Goal: Task Accomplishment & Management: Use online tool/utility

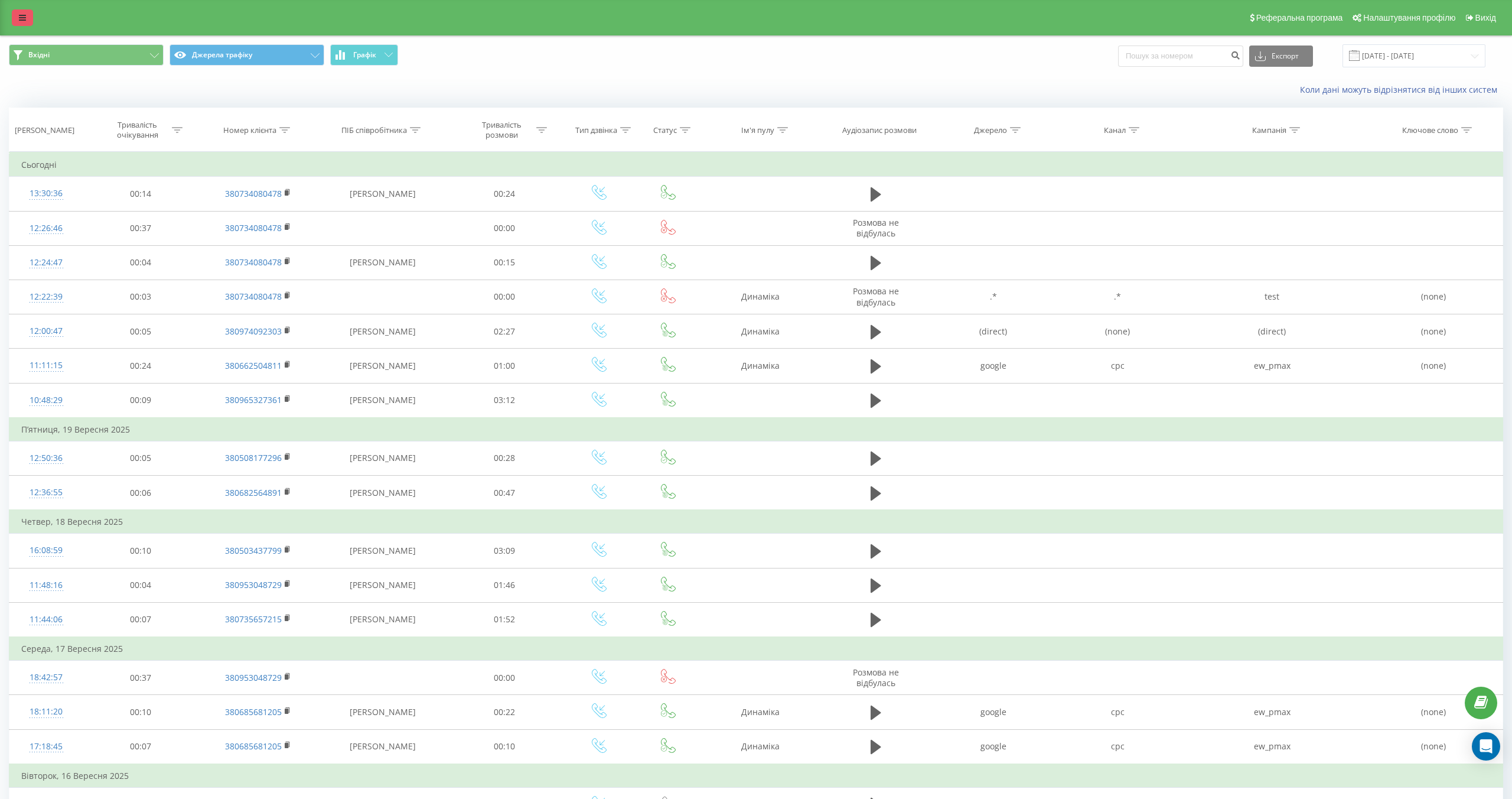
click at [23, 20] on icon at bounding box center [23, 18] width 7 height 8
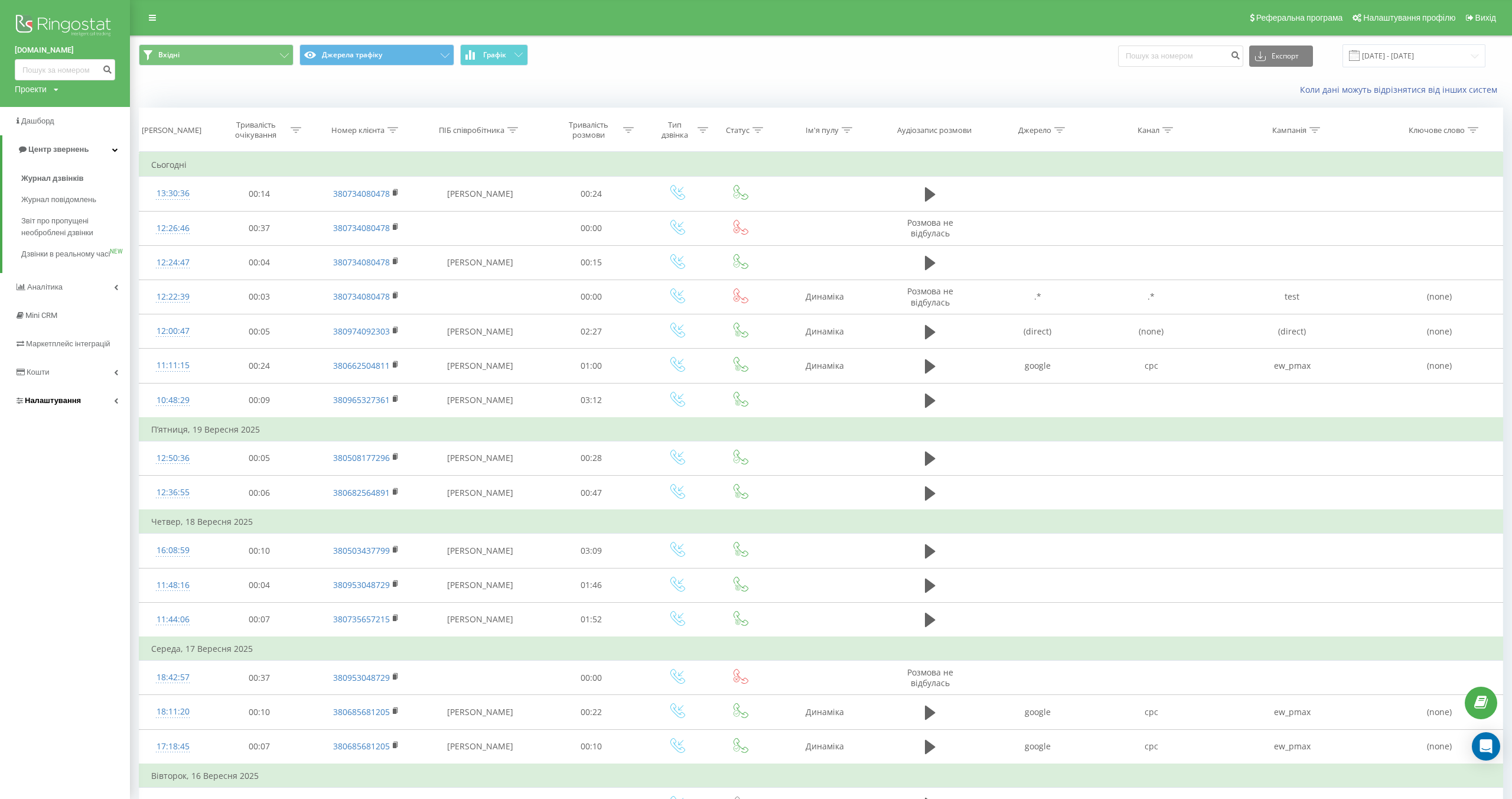
click at [110, 415] on link "Налаштування" at bounding box center [65, 401] width 130 height 29
click at [99, 452] on link "Інтеграція" at bounding box center [75, 454] width 109 height 25
click at [63, 477] on span "Webhooks 2.0" at bounding box center [61, 476] width 48 height 12
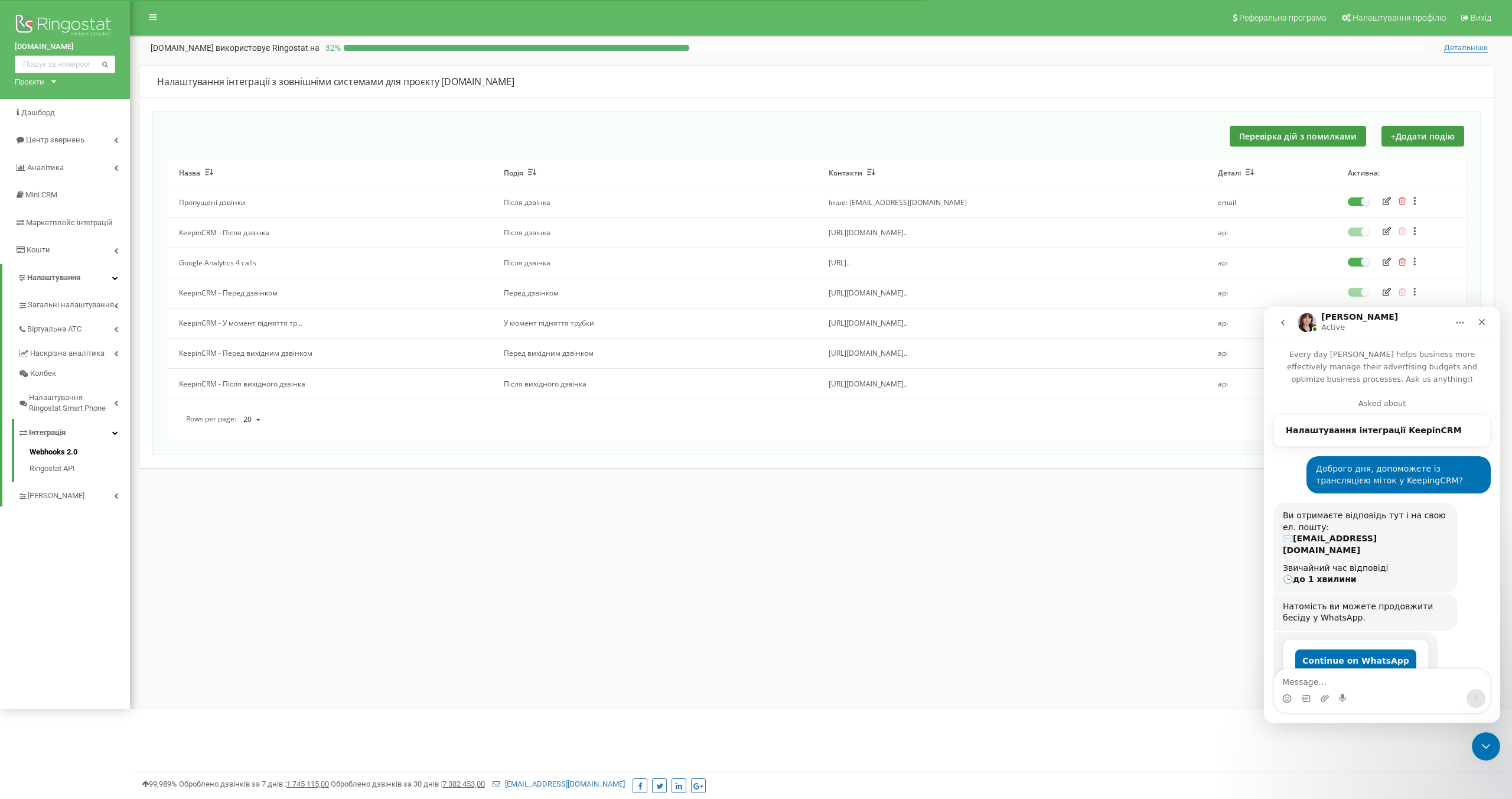
scroll to position [2859, 0]
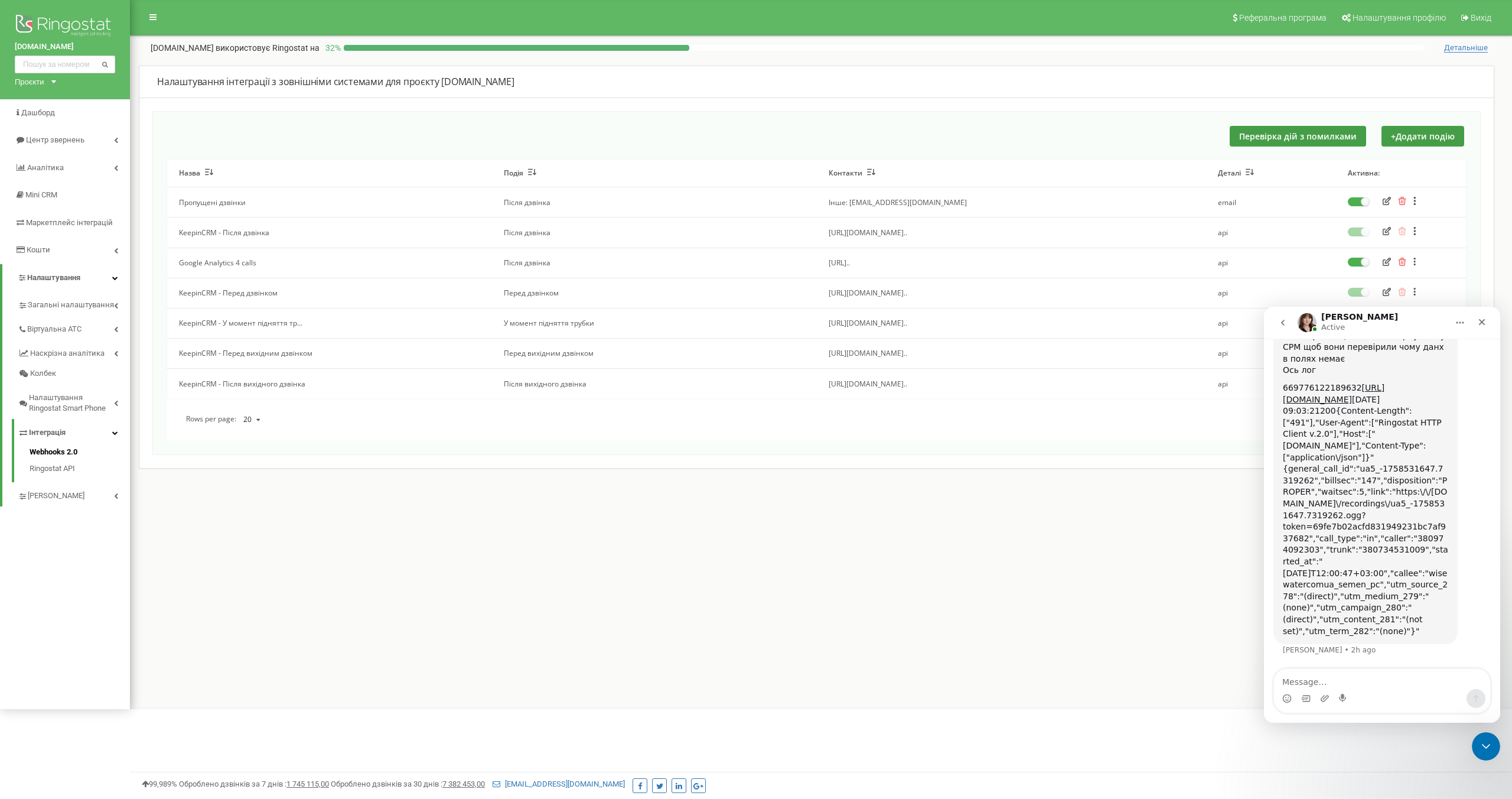
click at [242, 233] on td "KeepinCRM - Після дзвінка" at bounding box center [330, 232] width 325 height 30
click at [1140, 653] on div "Реферальна програма Налаштування профілю Вихід [DOMAIN_NAME] використовує Ringo…" at bounding box center [821, 354] width 1382 height 709
click at [1485, 328] on div "Close" at bounding box center [1481, 322] width 21 height 21
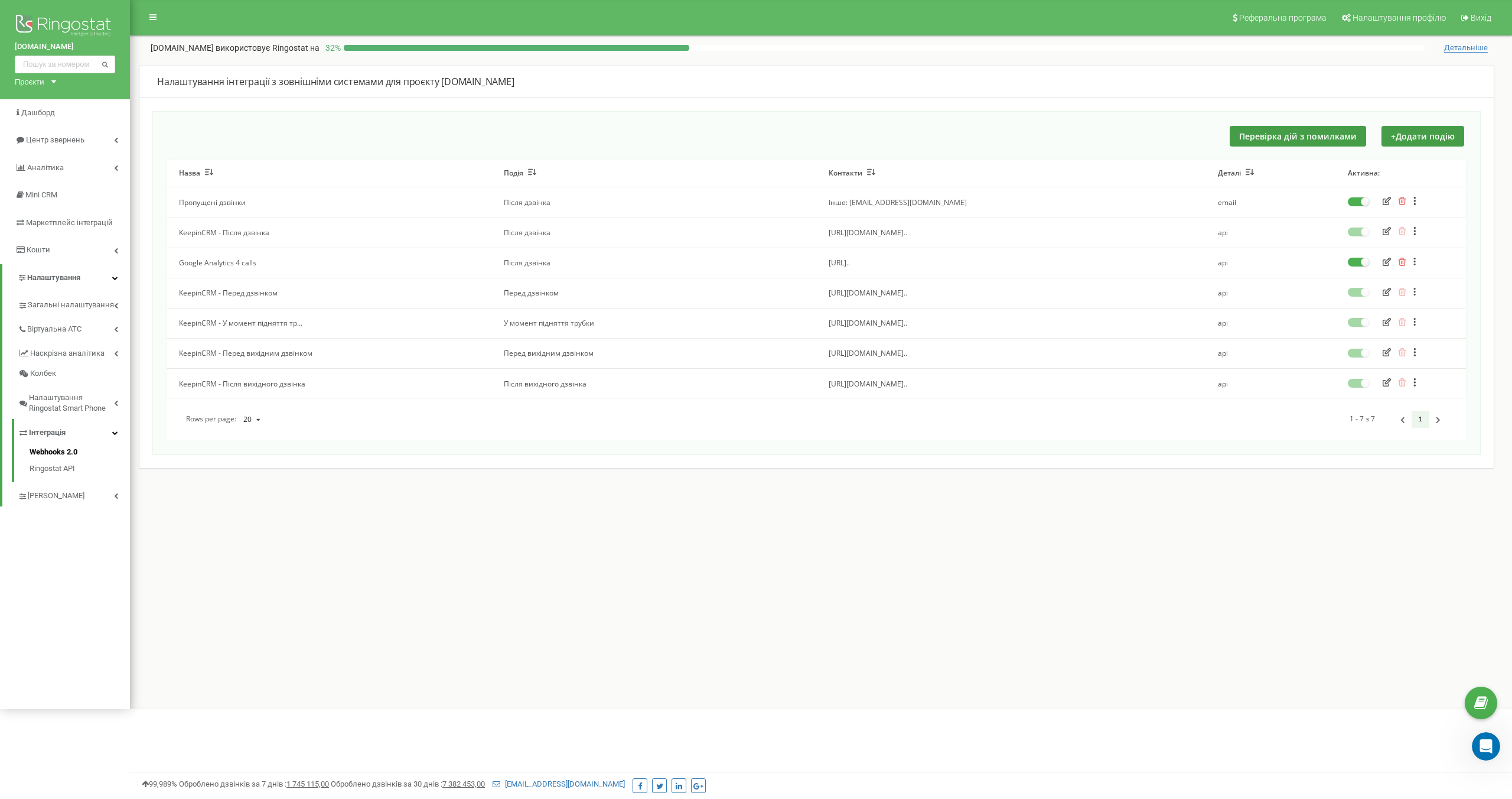
scroll to position [0, 0]
click at [1202, 576] on div "Реферальна програма Налаштування профілю Вихід [DOMAIN_NAME] використовує Ringo…" at bounding box center [821, 354] width 1382 height 709
click at [699, 598] on div "Реферальна програма Налаштування профілю Вихід [DOMAIN_NAME] використовує Ringo…" at bounding box center [821, 354] width 1382 height 709
click at [1386, 230] on icon "button" at bounding box center [1386, 231] width 8 height 8
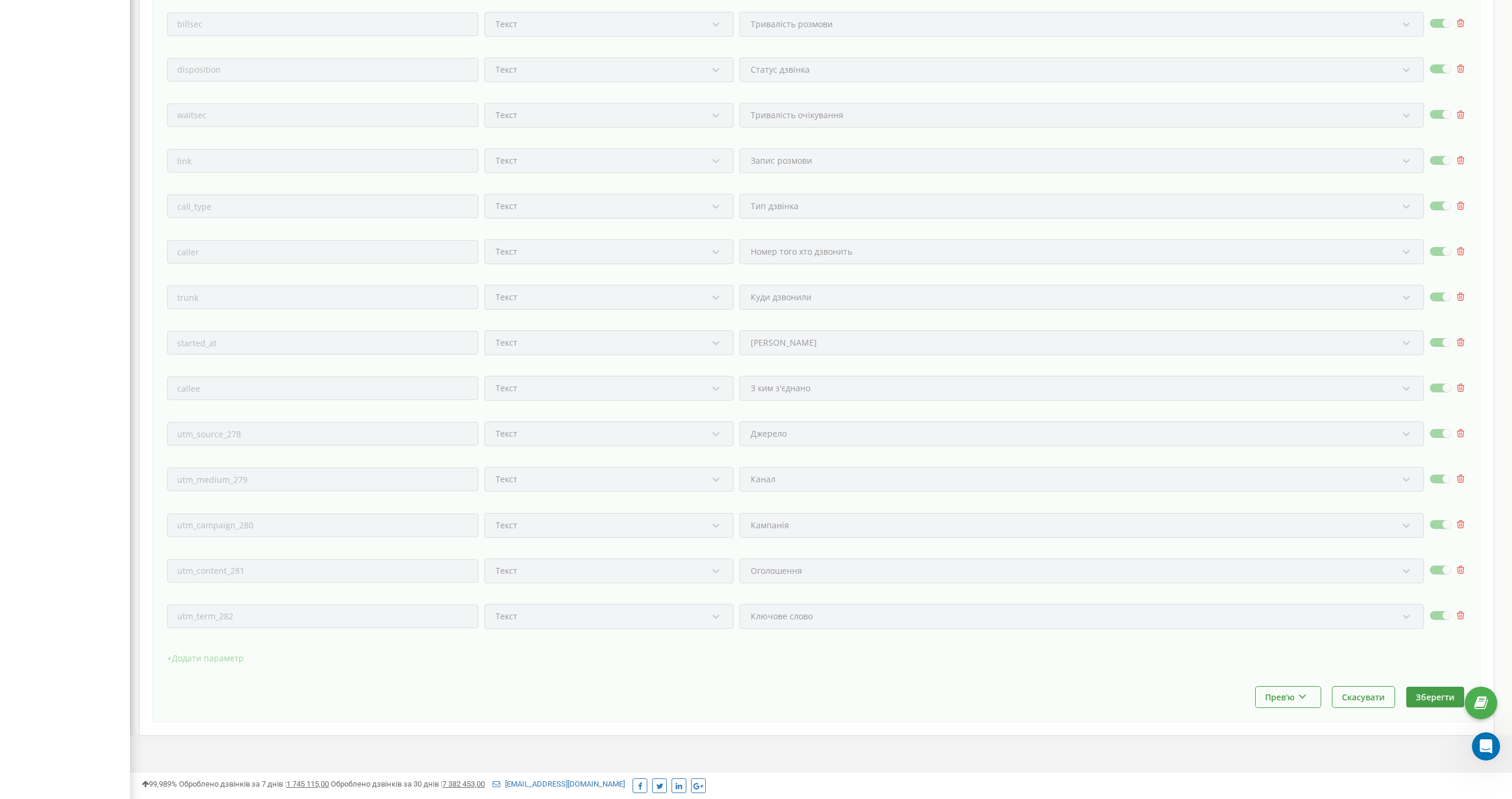
scroll to position [621, 0]
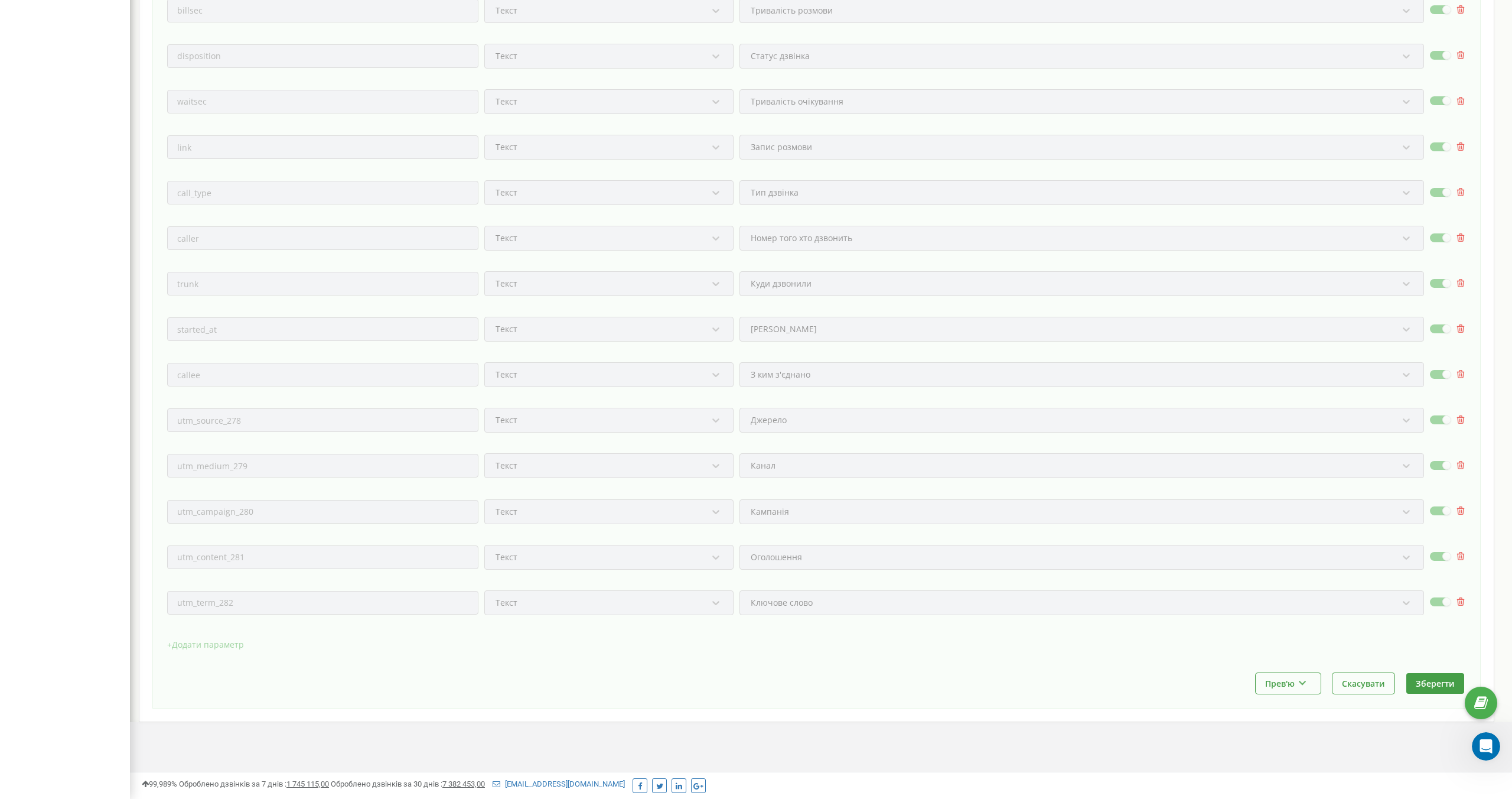
click at [287, 421] on div "utm_source_278" at bounding box center [323, 420] width 311 height 24
click at [1307, 686] on button "Прев'ю" at bounding box center [1287, 683] width 65 height 20
click at [1301, 685] on icon at bounding box center [1302, 681] width 10 height 7
click at [776, 601] on div "Ключове слово" at bounding box center [1081, 608] width 685 height 36
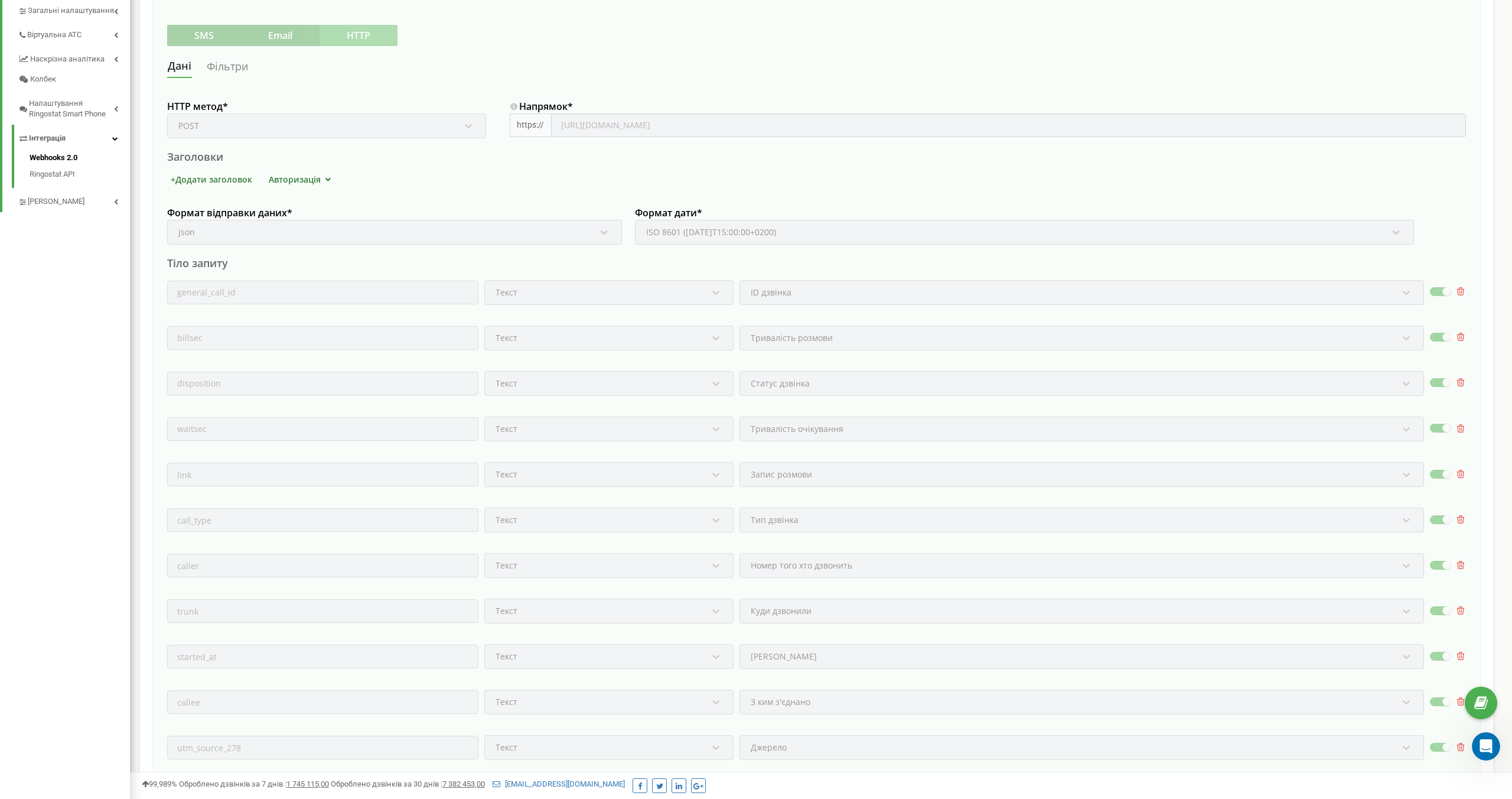
scroll to position [0, 0]
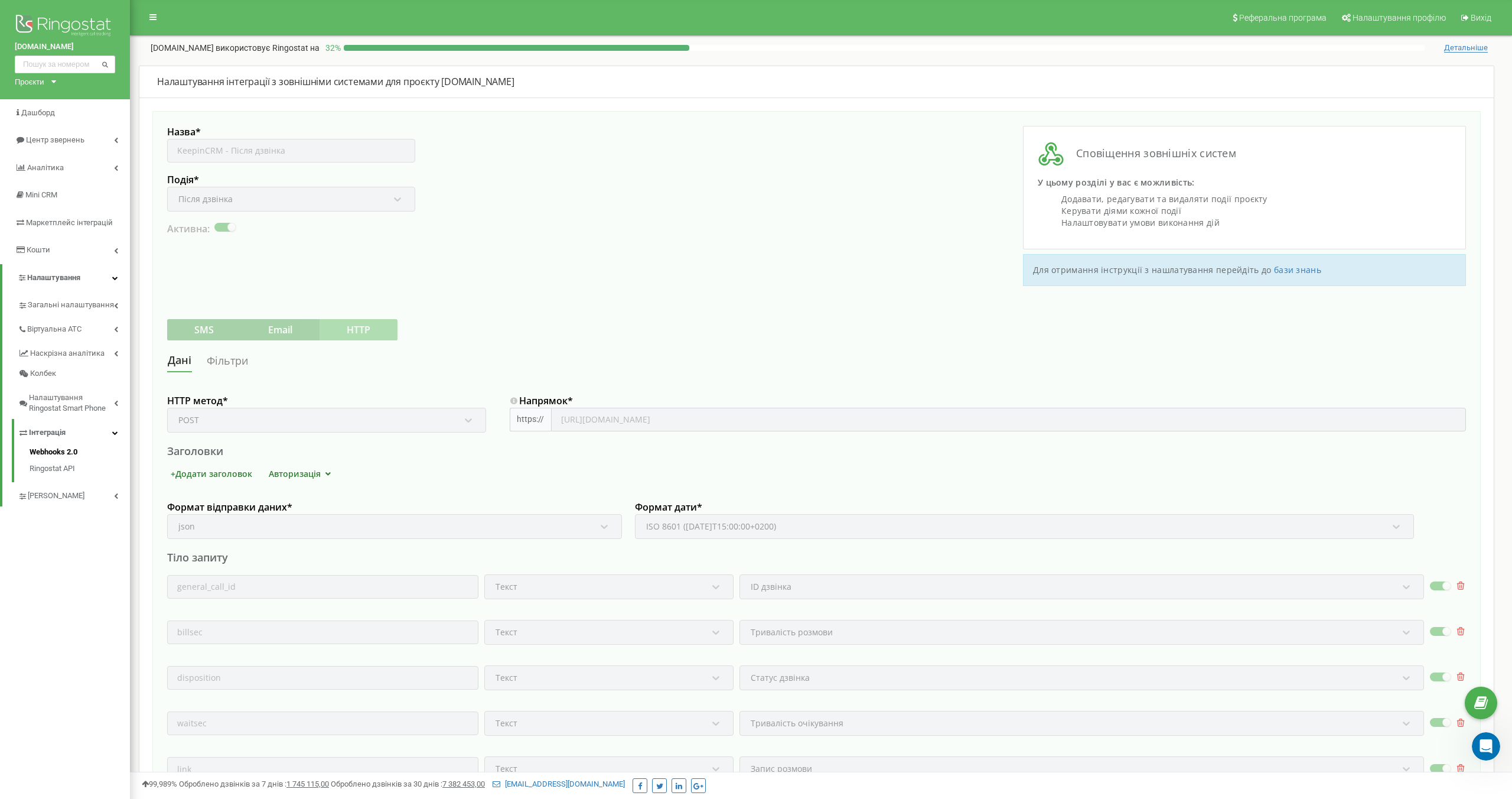
click at [586, 266] on div "Назва * KeepinCRM - Після дзвінка Подія * Після дзвінка Активна:" at bounding box center [492, 206] width 650 height 160
click at [231, 364] on link "Фільтри" at bounding box center [227, 361] width 42 height 22
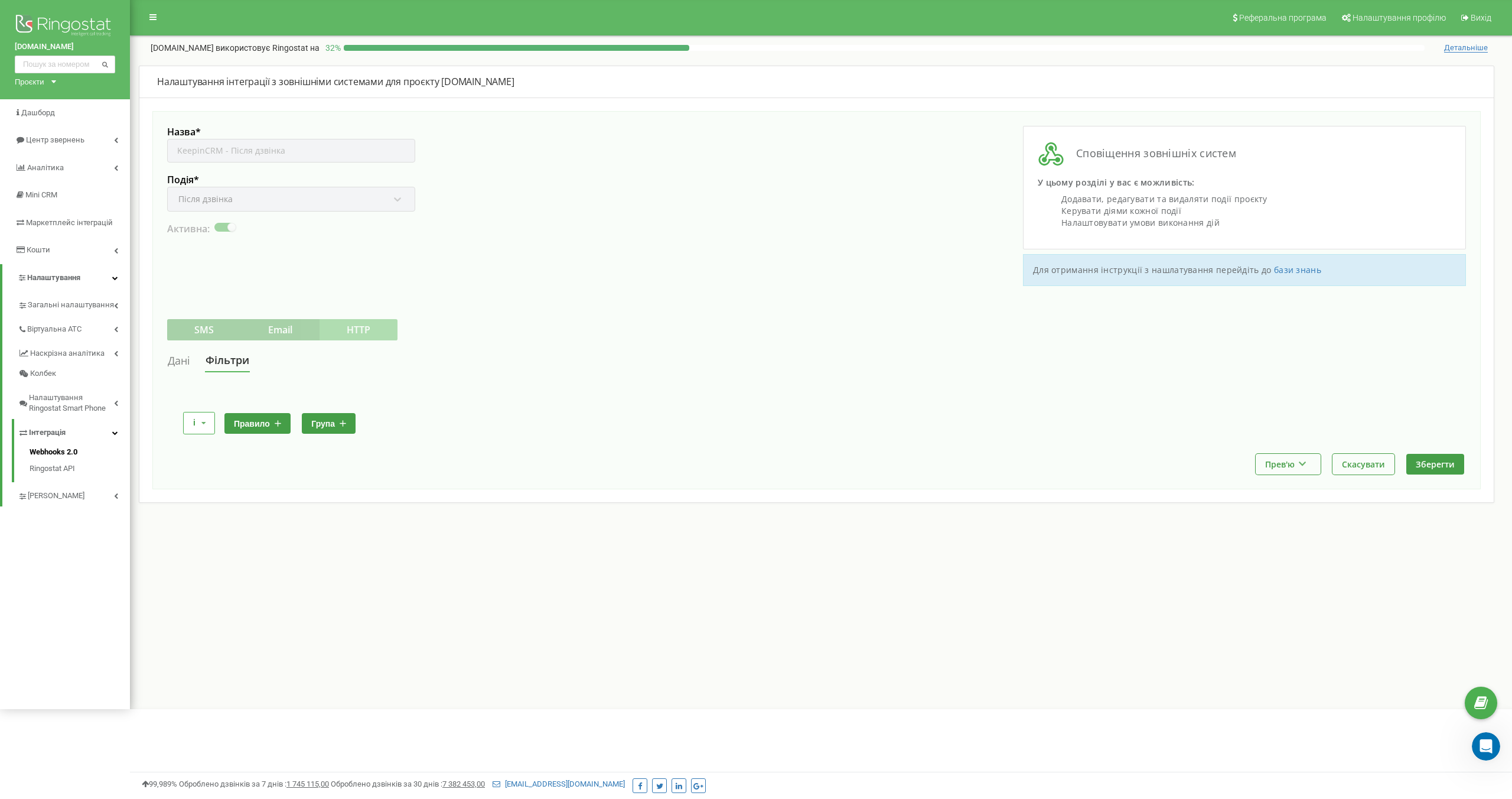
click at [174, 365] on link "Дані" at bounding box center [179, 361] width 24 height 22
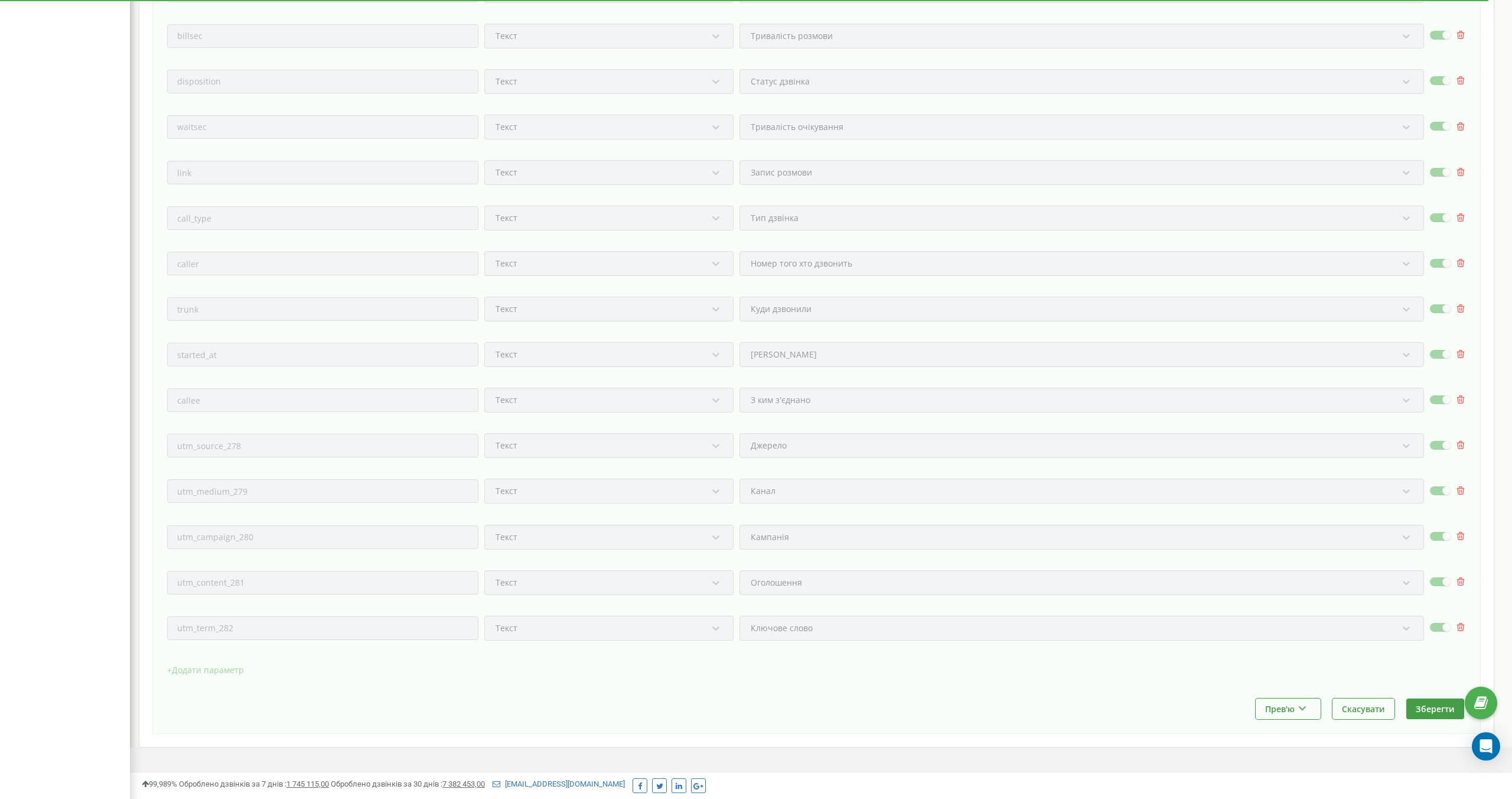
scroll to position [595, 0]
click at [1296, 714] on button "Прев'ю" at bounding box center [1287, 709] width 65 height 20
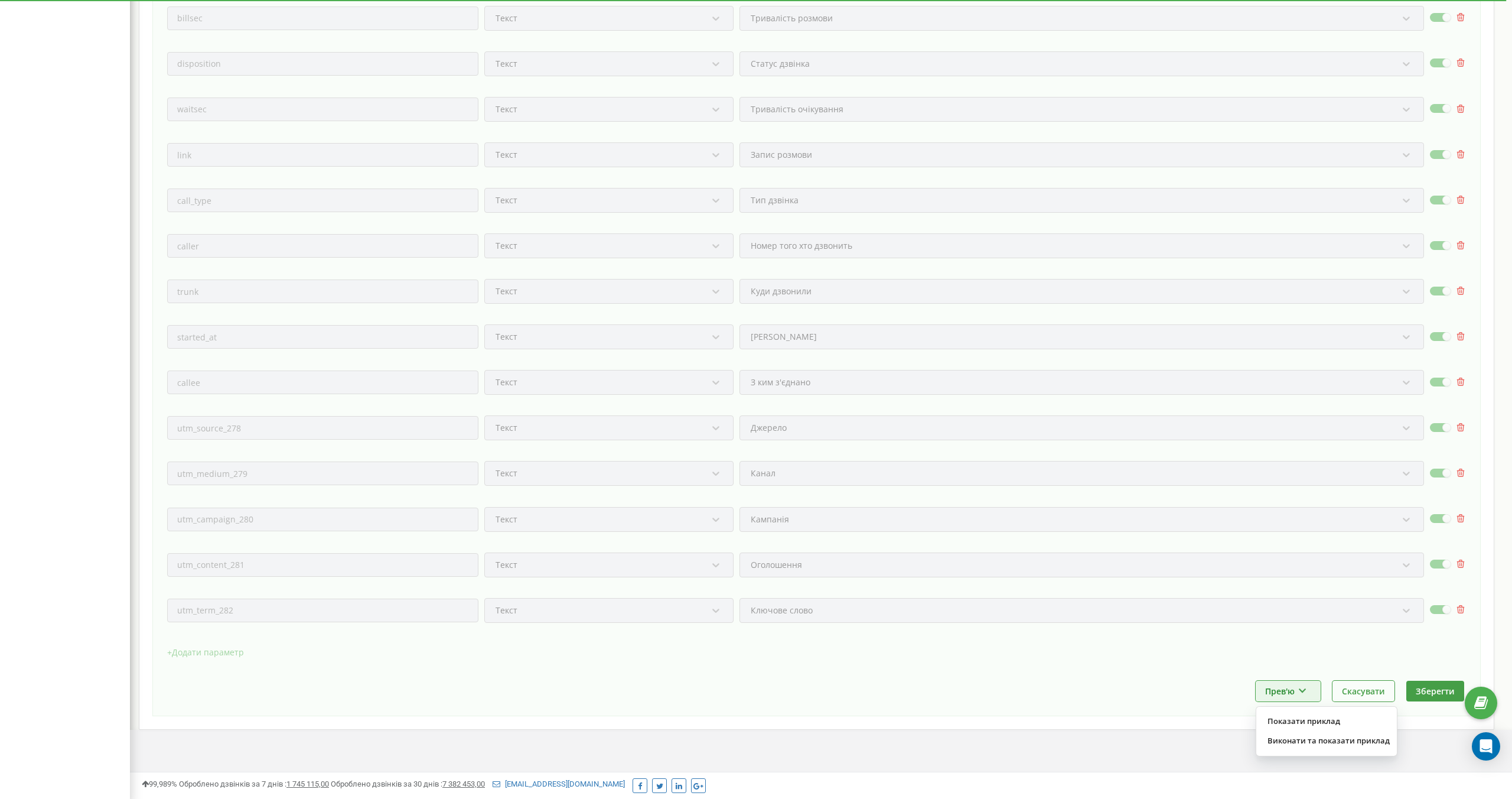
scroll to position [621, 0]
click at [795, 670] on div "HTTP метод * POST Напрямок * https:// https://api.keepincrm.com/callbacks/ringo…" at bounding box center [816, 219] width 1298 height 908
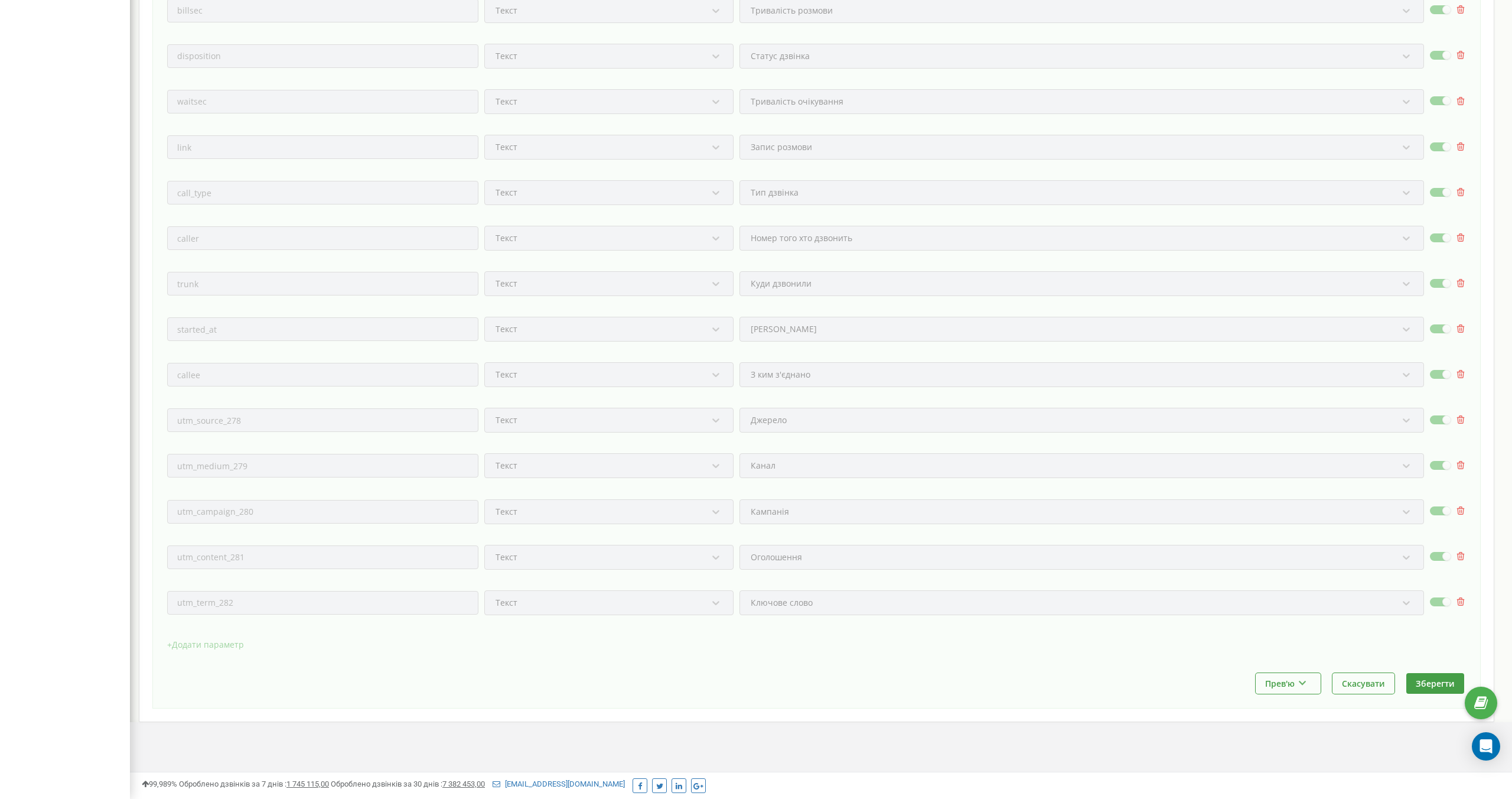
scroll to position [605, 0]
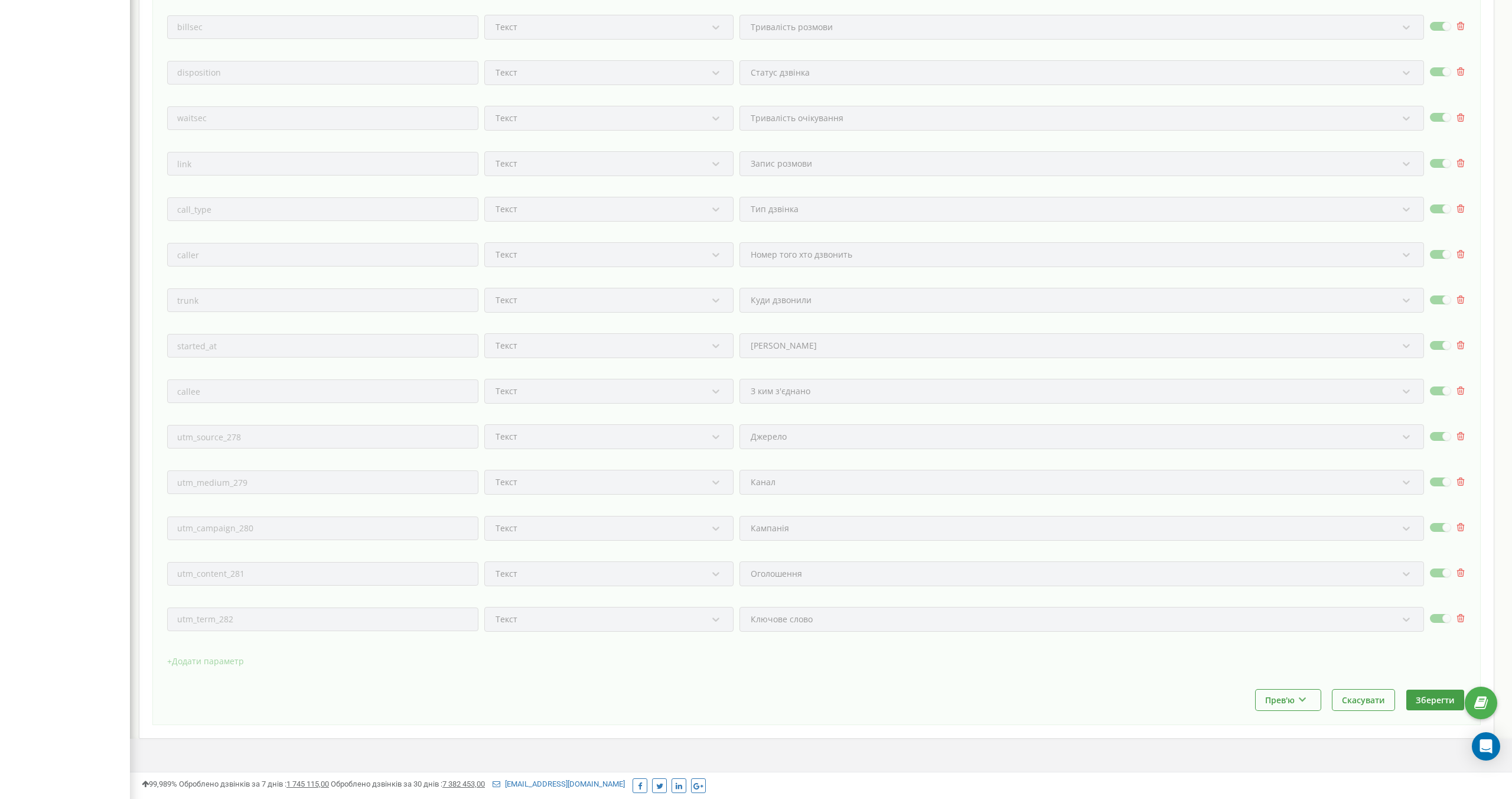
click at [799, 660] on div "+ Додати параметр" at bounding box center [816, 667] width 1298 height 29
click at [1462, 466] on div "HTTP метод * POST Напрямок * https:// https://api.keepincrm.com/callbacks/ringo…" at bounding box center [816, 236] width 1298 height 908
click at [1311, 701] on button "Прев'ю" at bounding box center [1287, 700] width 65 height 20
click at [1066, 671] on div "+ Додати параметр" at bounding box center [816, 667] width 1298 height 29
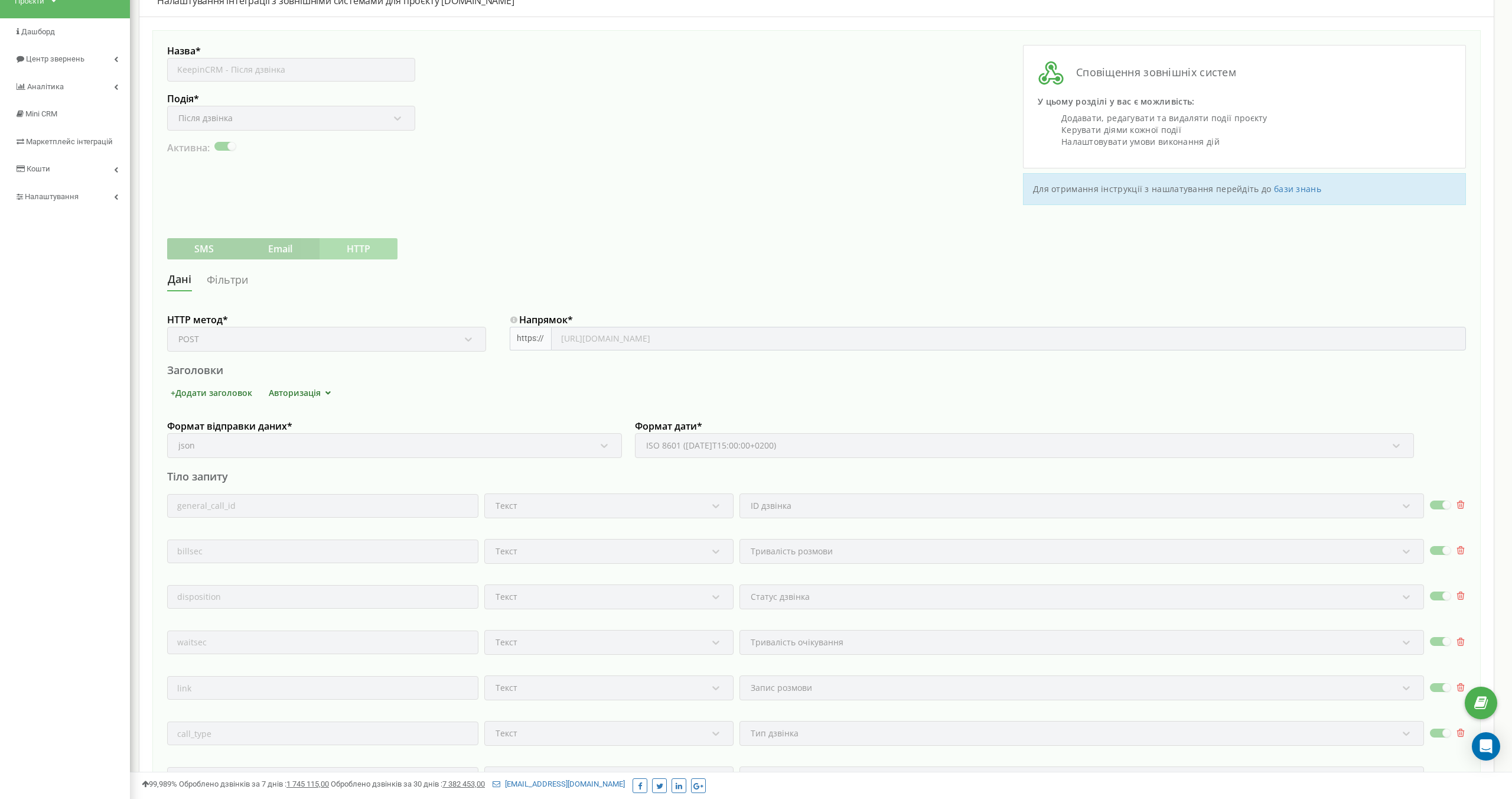
scroll to position [0, 0]
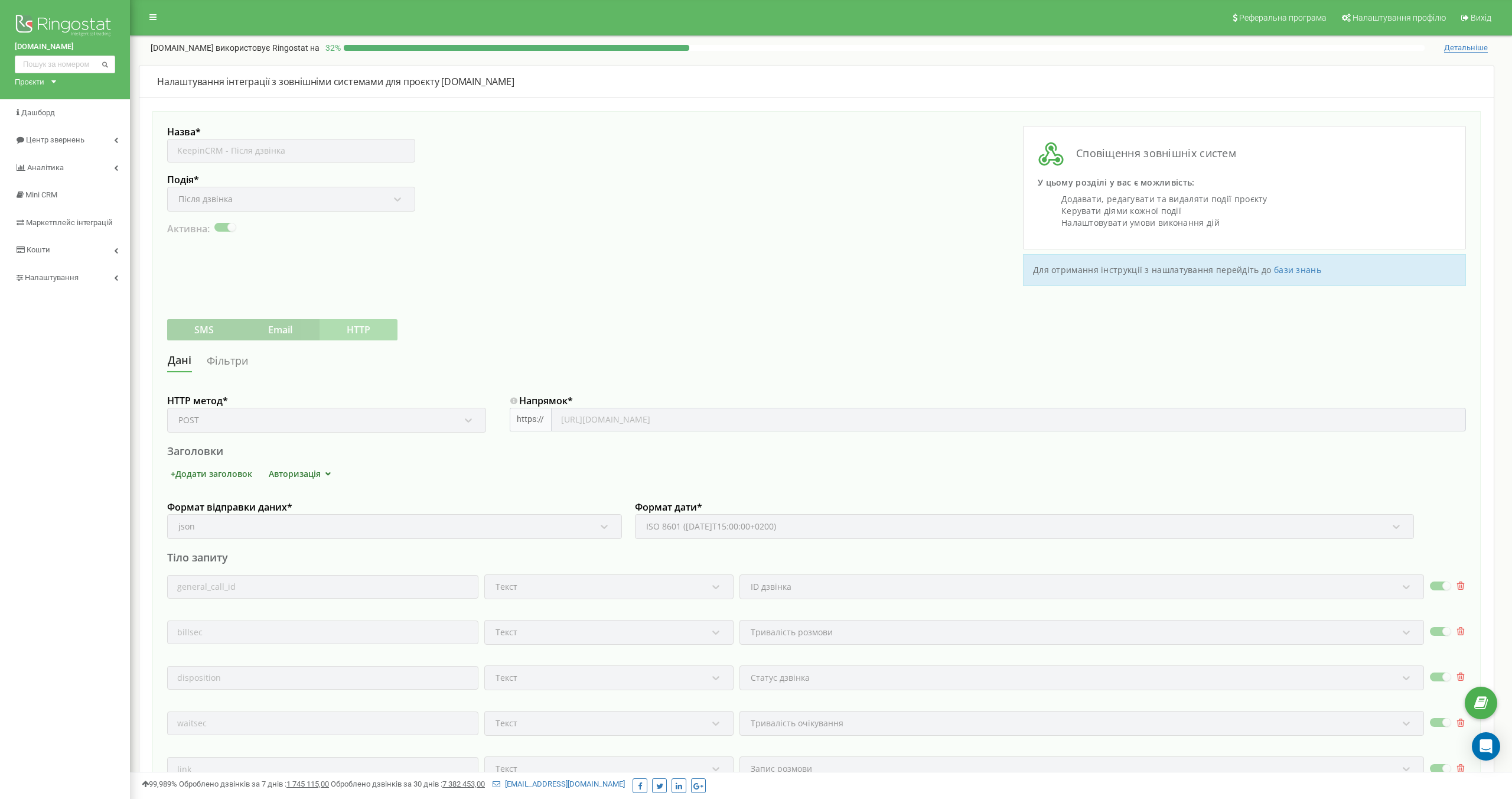
click at [206, 363] on link "Фільтри" at bounding box center [227, 361] width 42 height 22
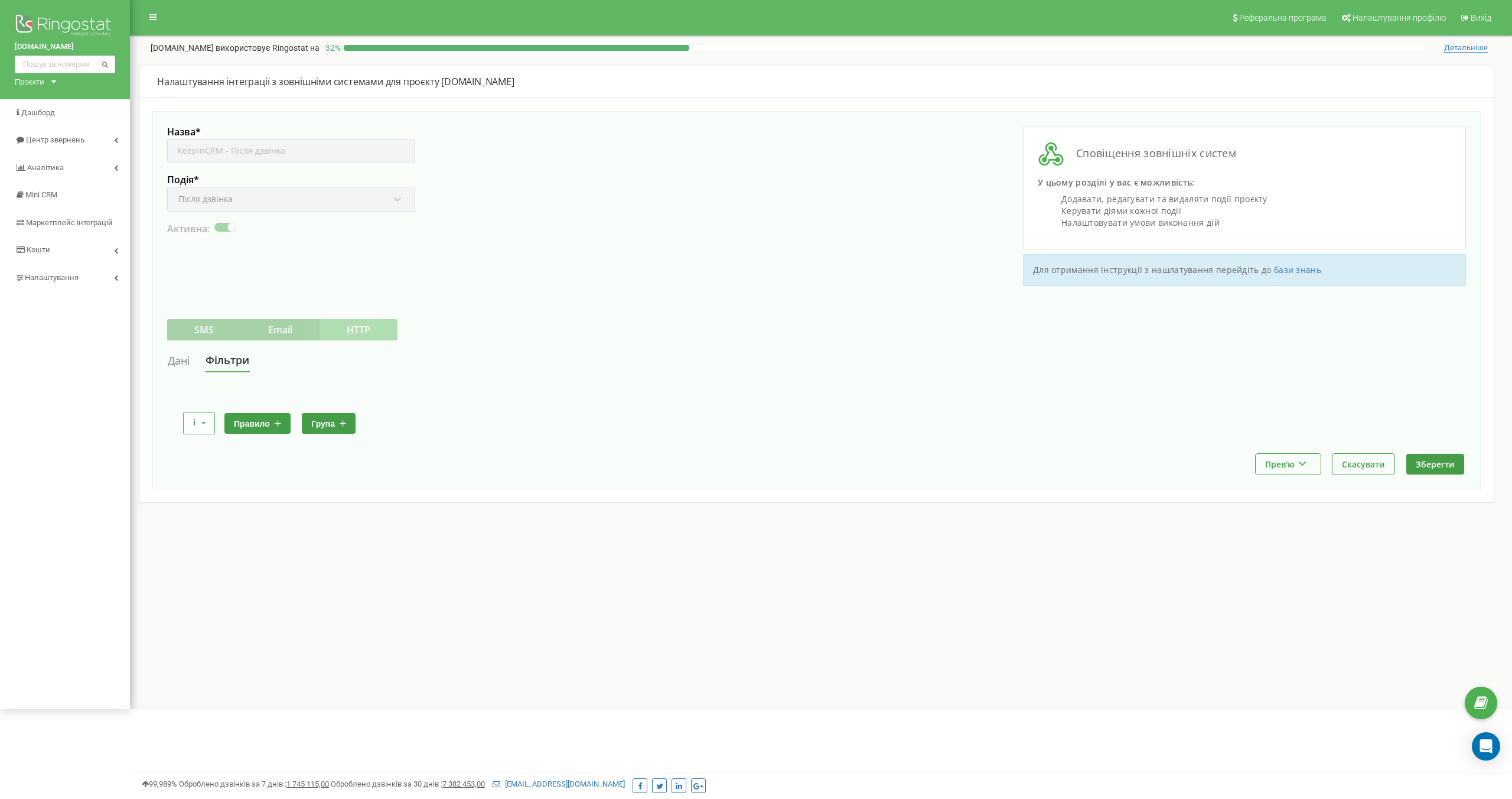
click at [172, 363] on link "Дані" at bounding box center [179, 361] width 24 height 22
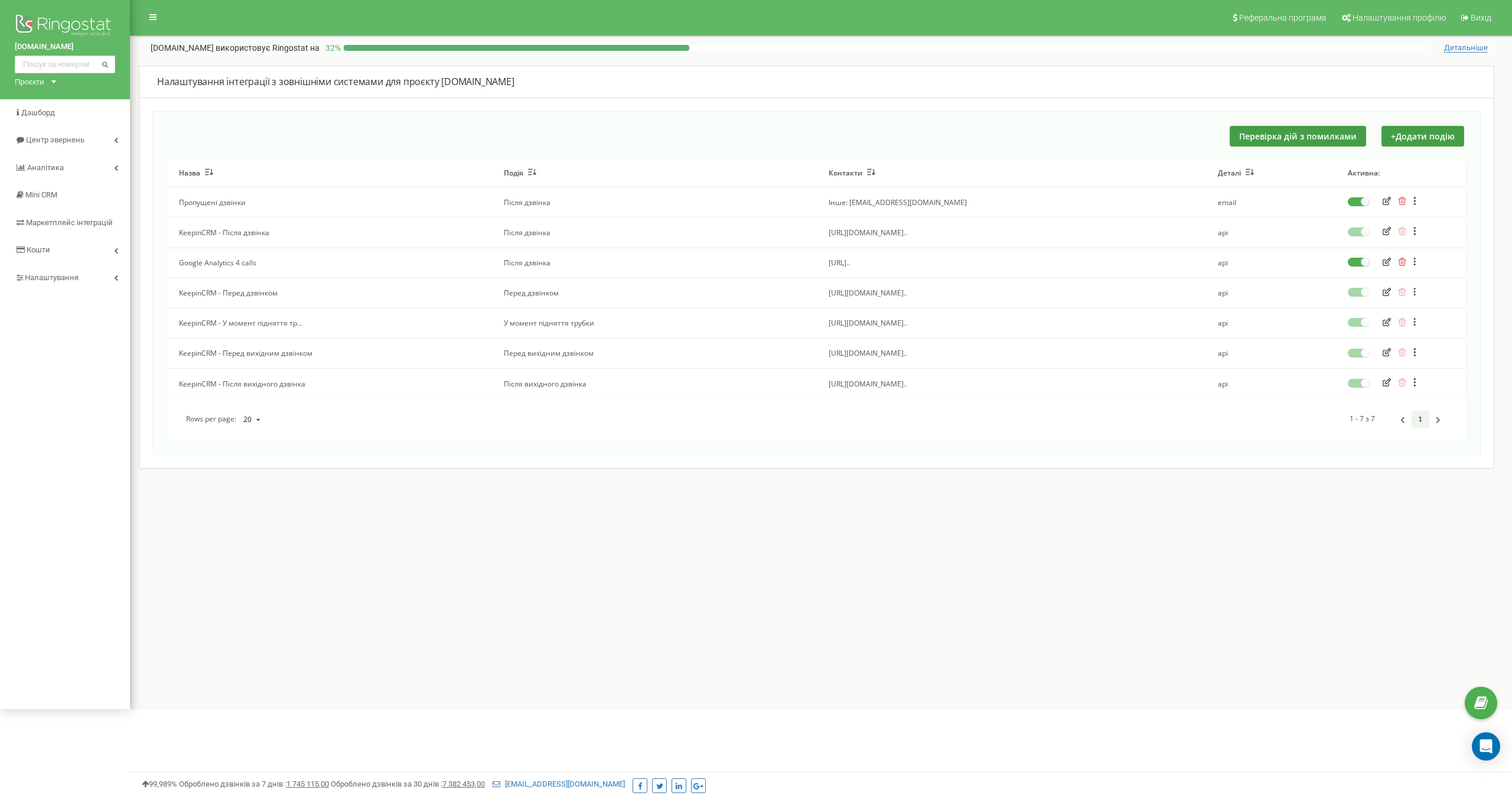
click at [430, 627] on div "Реферальна програма Налаштування профілю Вихід wisewater.com.ua використовує Ri…" at bounding box center [821, 354] width 1382 height 709
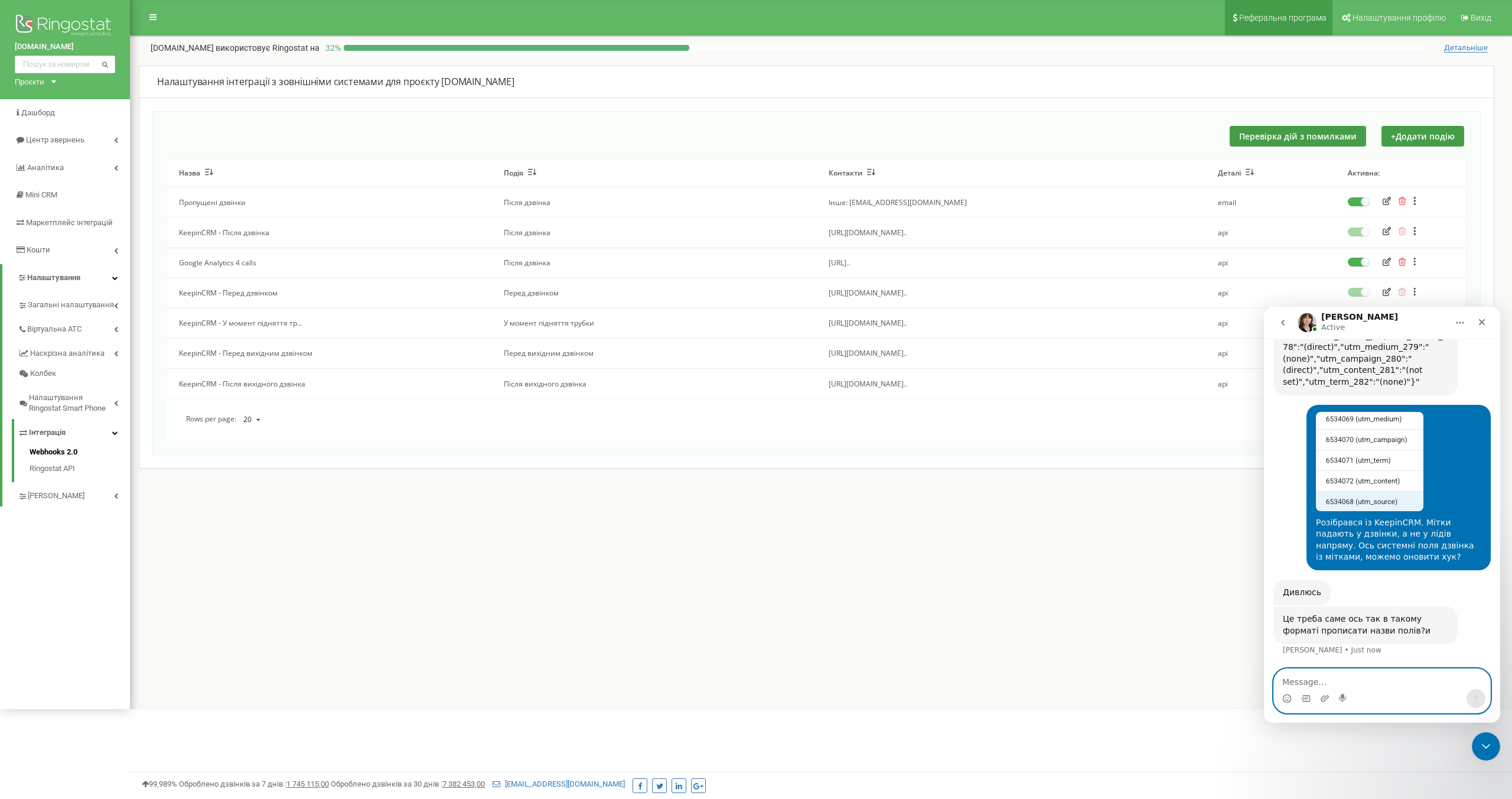
scroll to position [3108, 0]
click at [1387, 229] on icon "button" at bounding box center [1386, 231] width 8 height 8
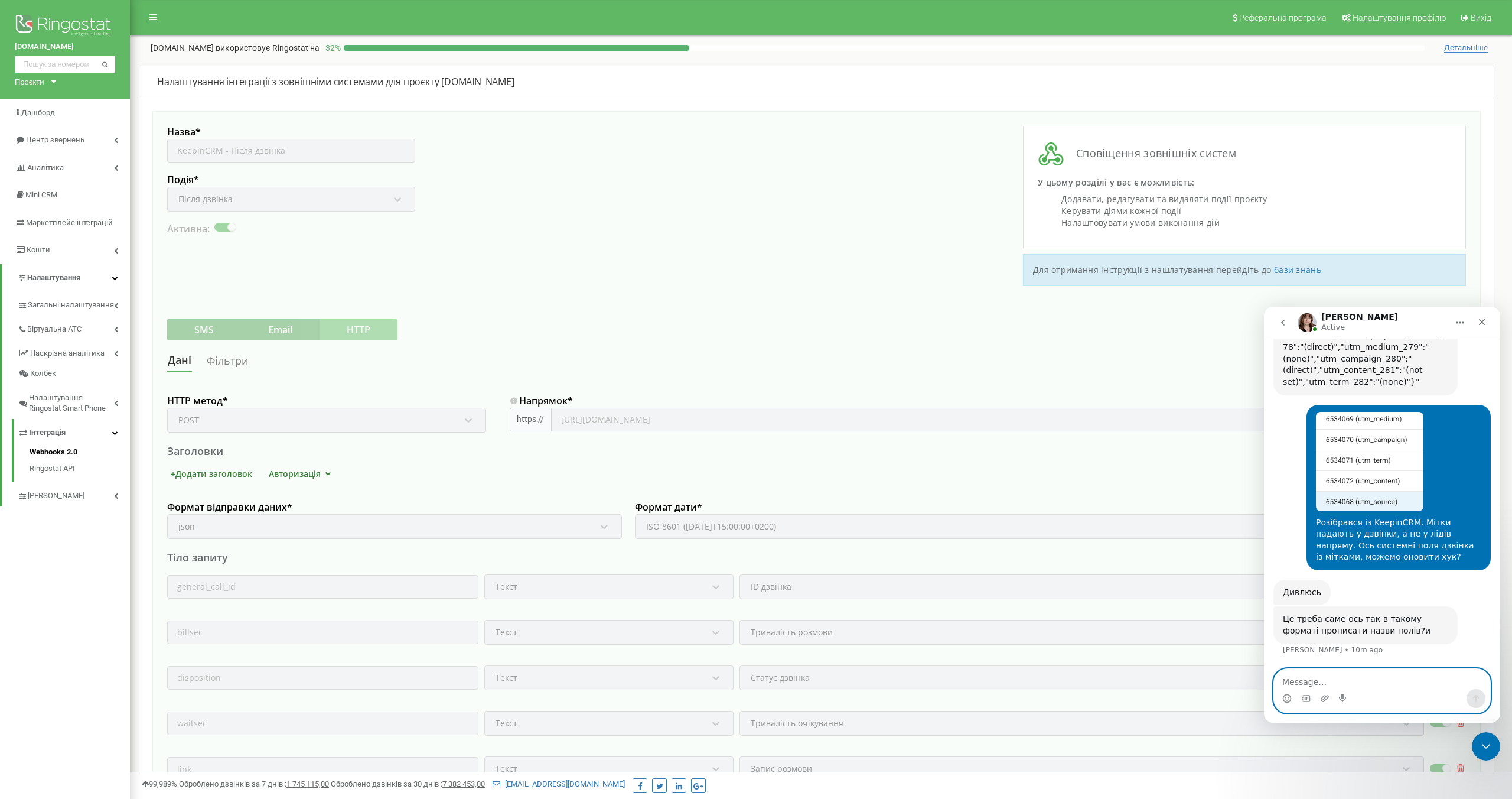
click at [1326, 679] on textarea "Message…" at bounding box center [1382, 678] width 216 height 20
type textarea "Так,"
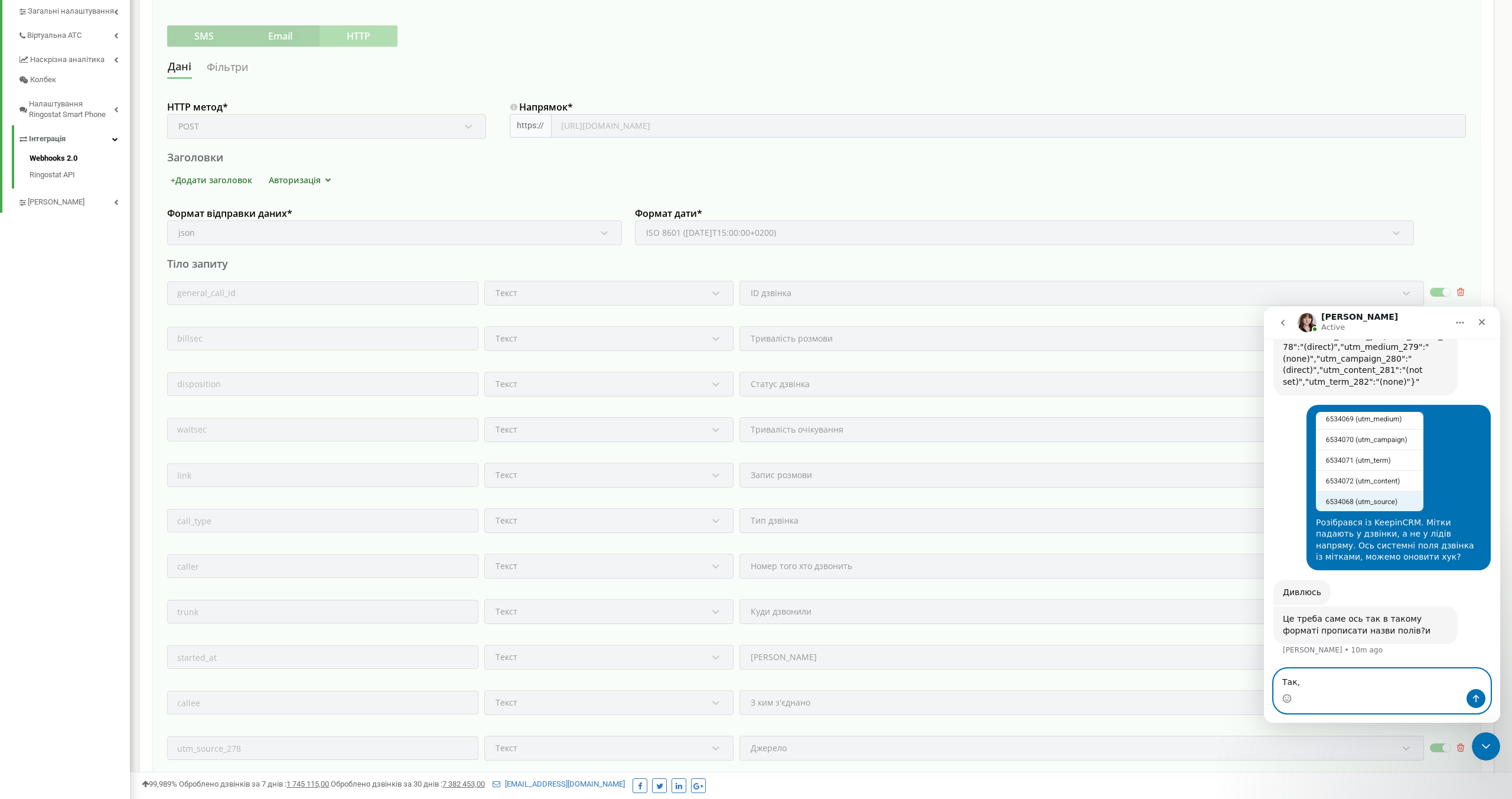
scroll to position [621, 0]
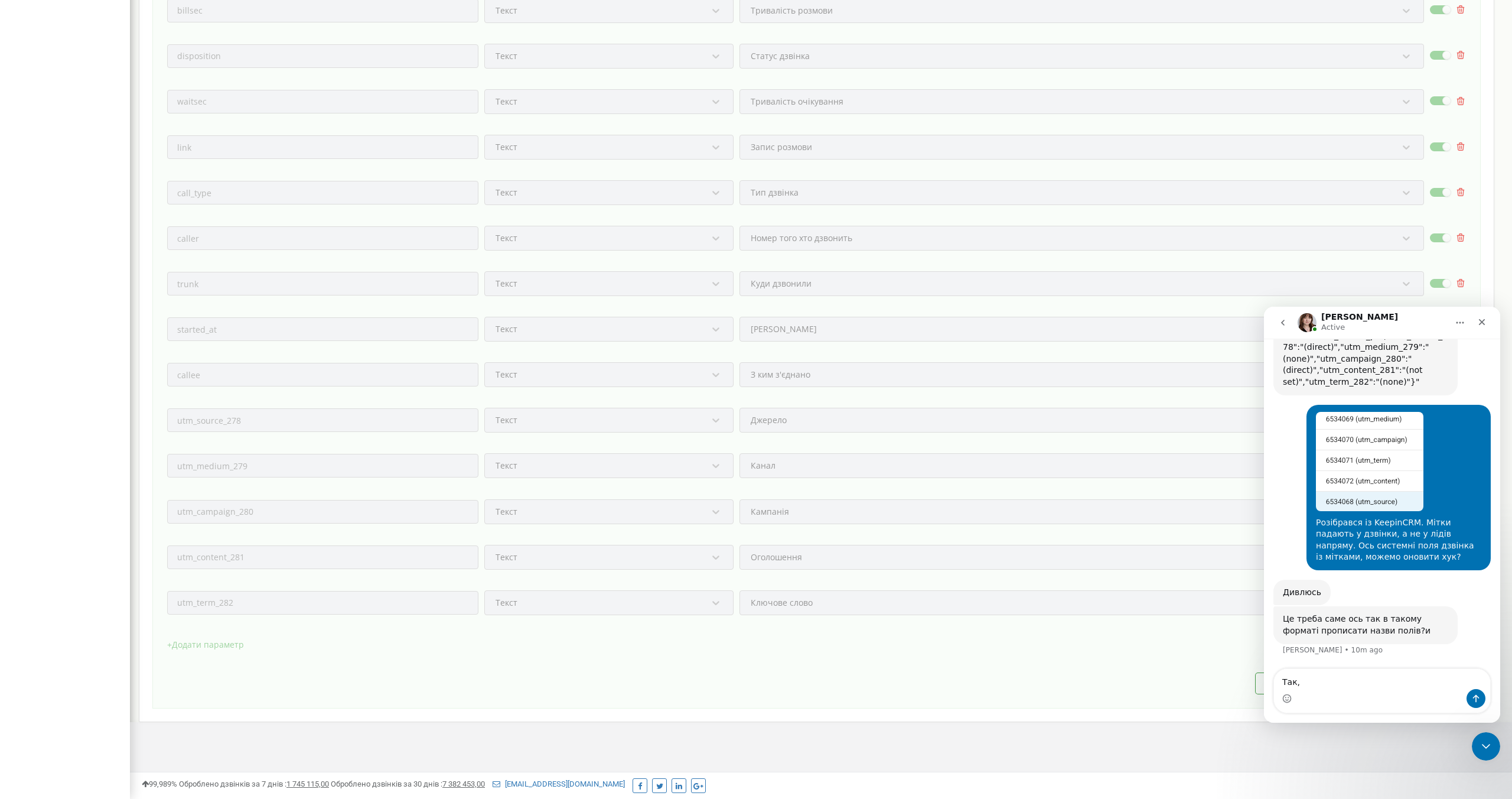
click at [758, 648] on div "+ Додати параметр" at bounding box center [816, 650] width 1298 height 29
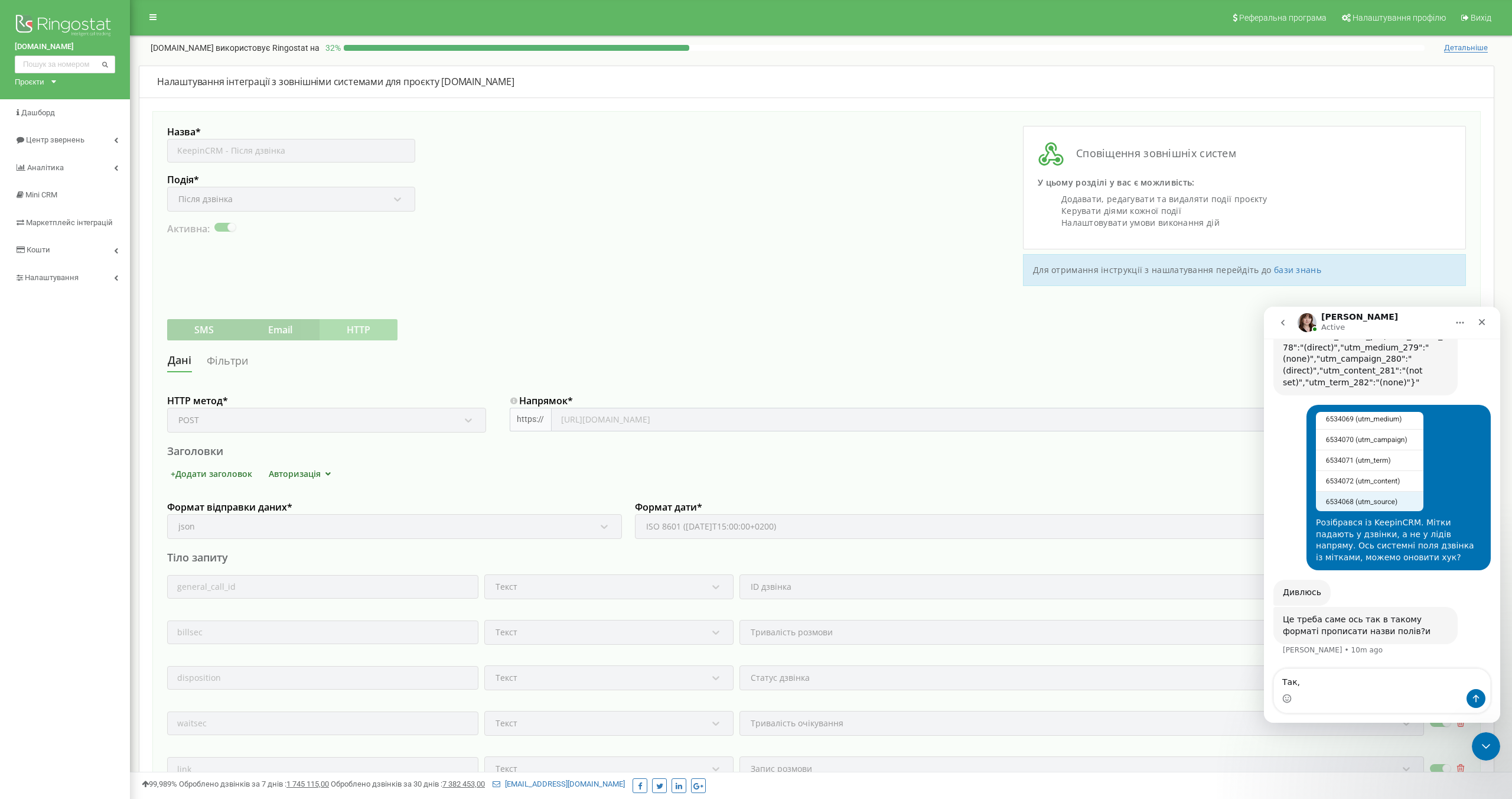
scroll to position [621, 0]
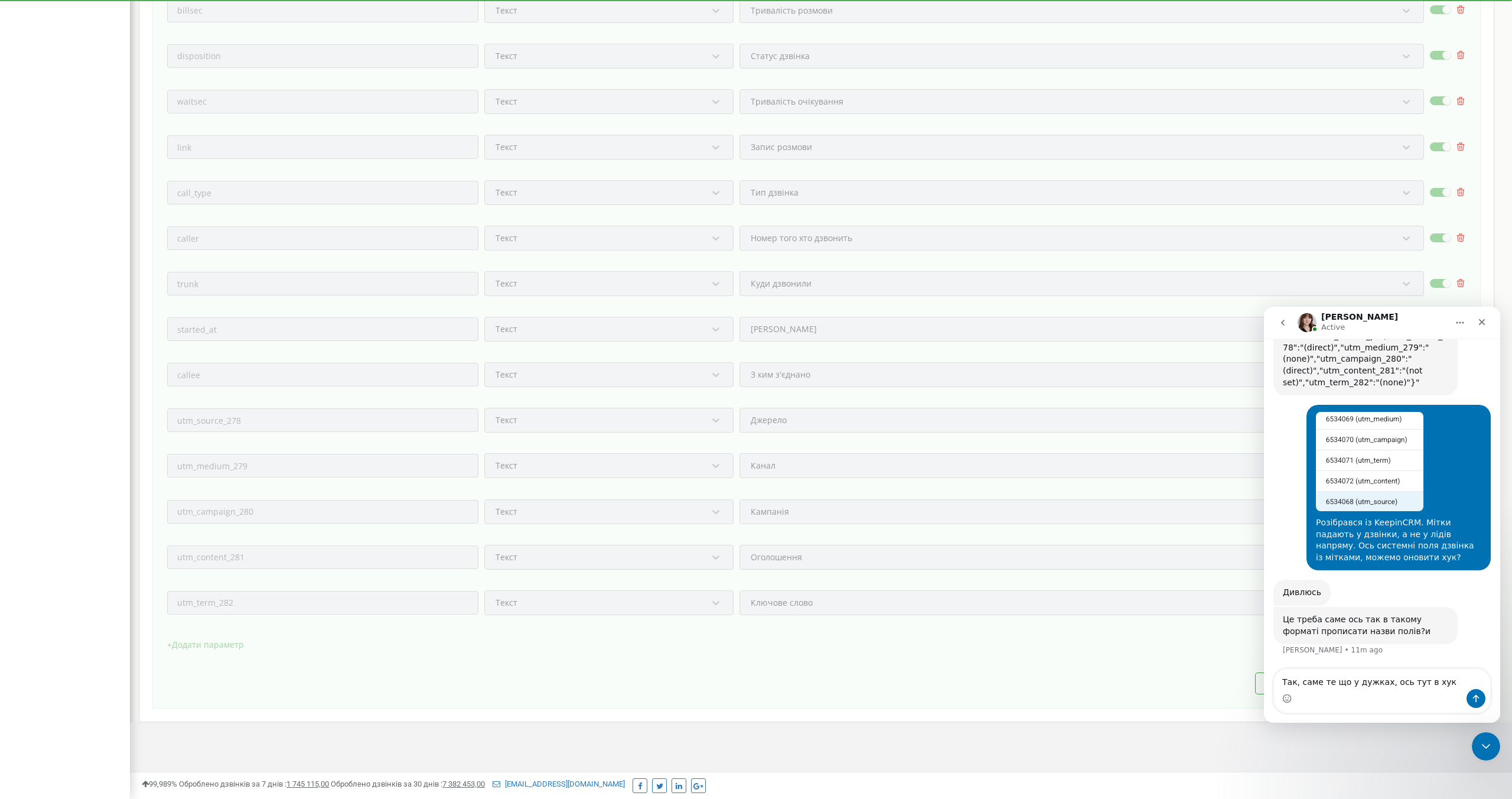
type textarea "Так, саме те що у дужках, ось тут в хуку"
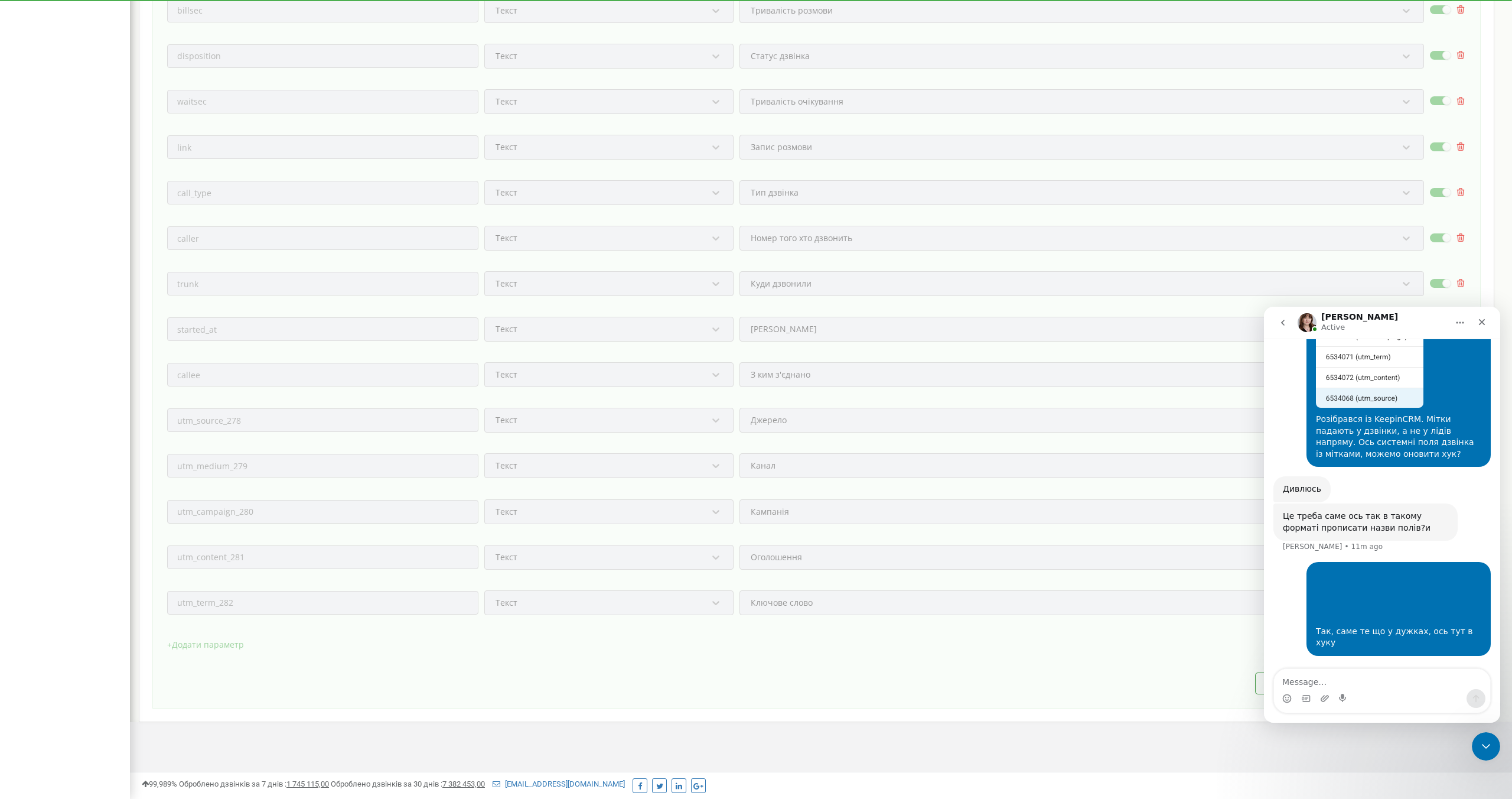
scroll to position [3199, 0]
type textarea "Я чомусь не можу його редагувати("
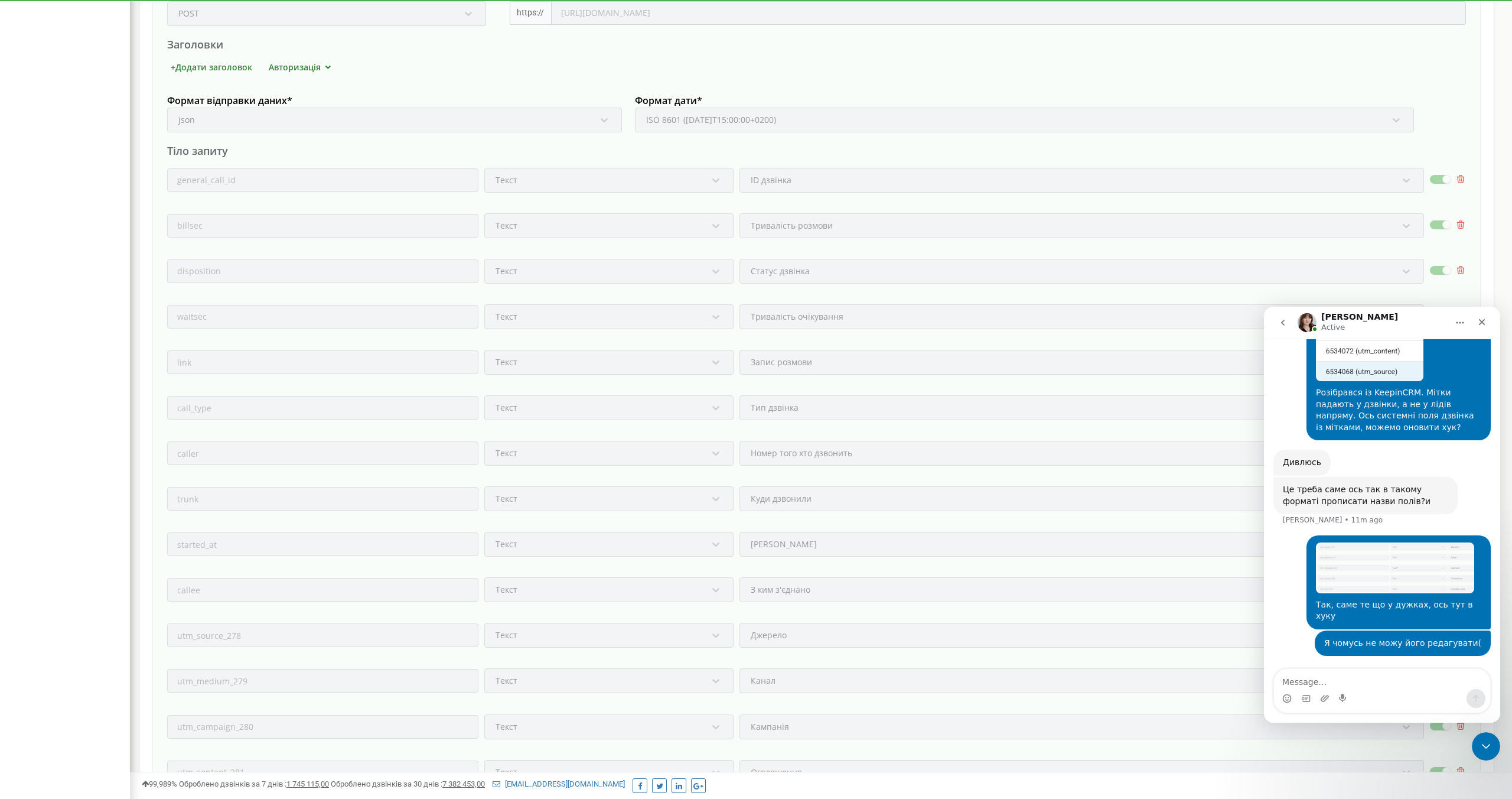
scroll to position [0, 0]
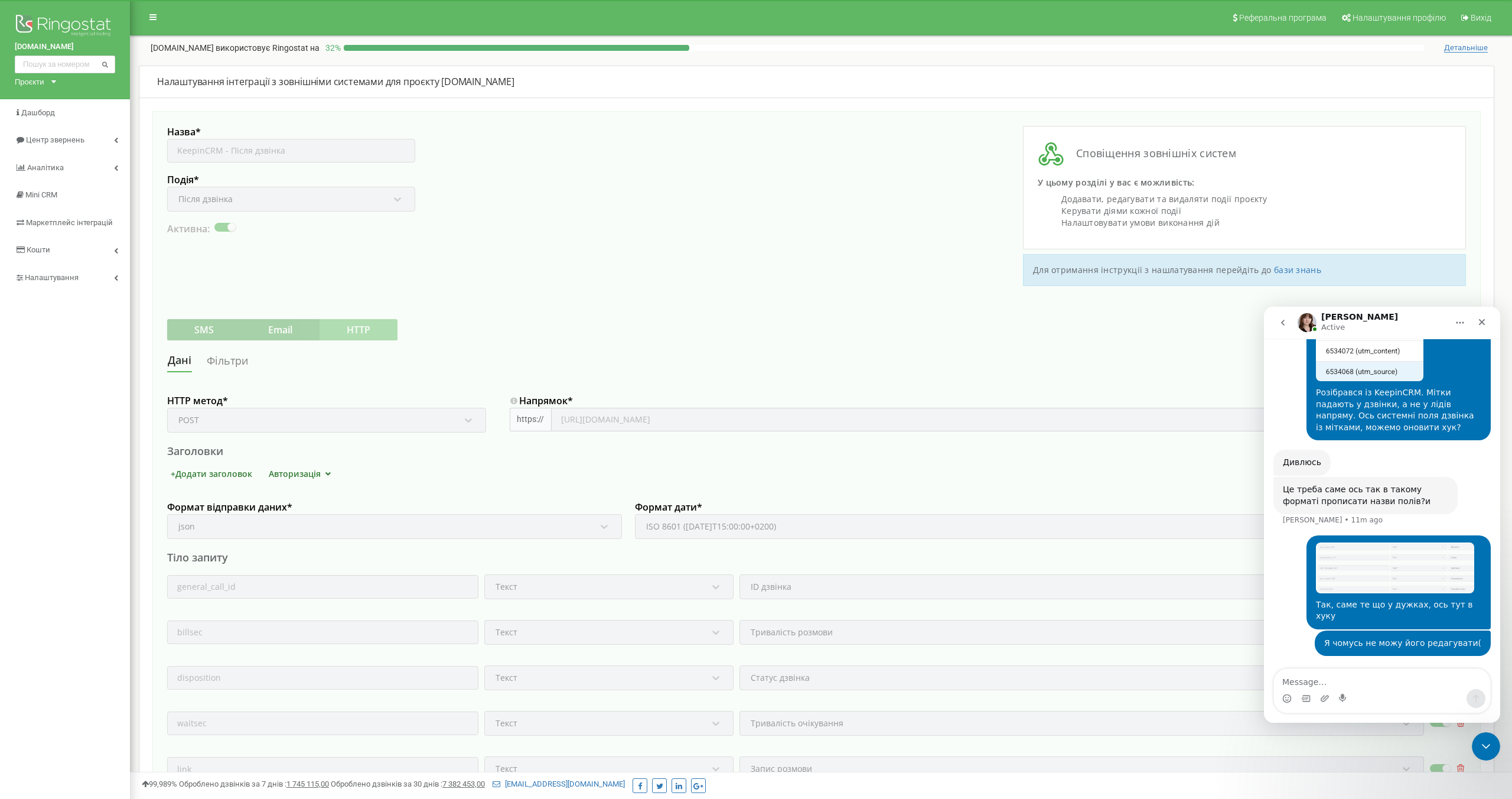
click at [510, 219] on div "Назва * KeepinCRM - Після дзвінка Подія * Після дзвінка Активна:" at bounding box center [492, 206] width 650 height 160
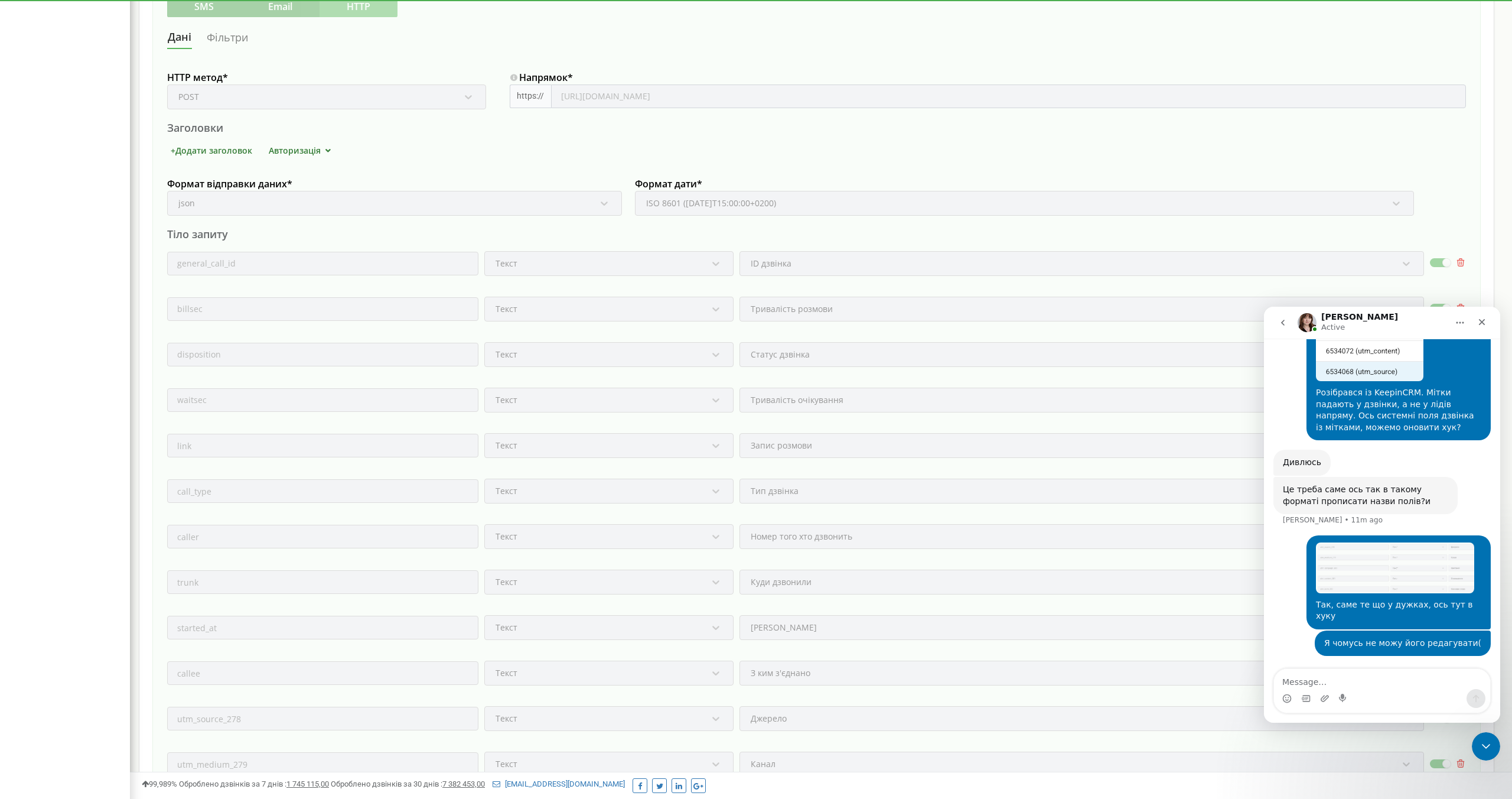
scroll to position [621, 0]
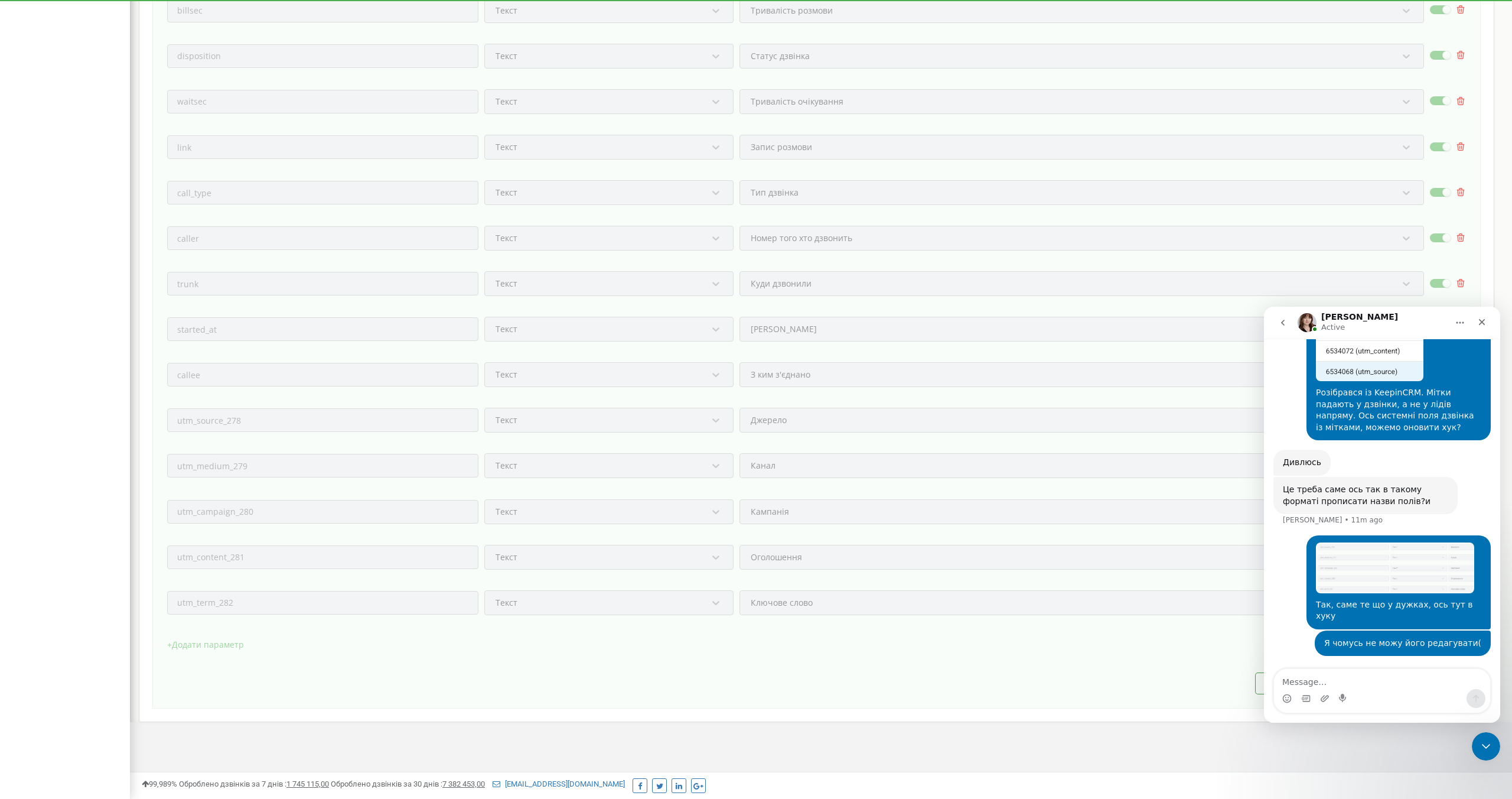
click at [263, 634] on div "HTTP метод * POST Напрямок * https:// https://api.keepincrm.com/callbacks/ringo…" at bounding box center [816, 219] width 1298 height 908
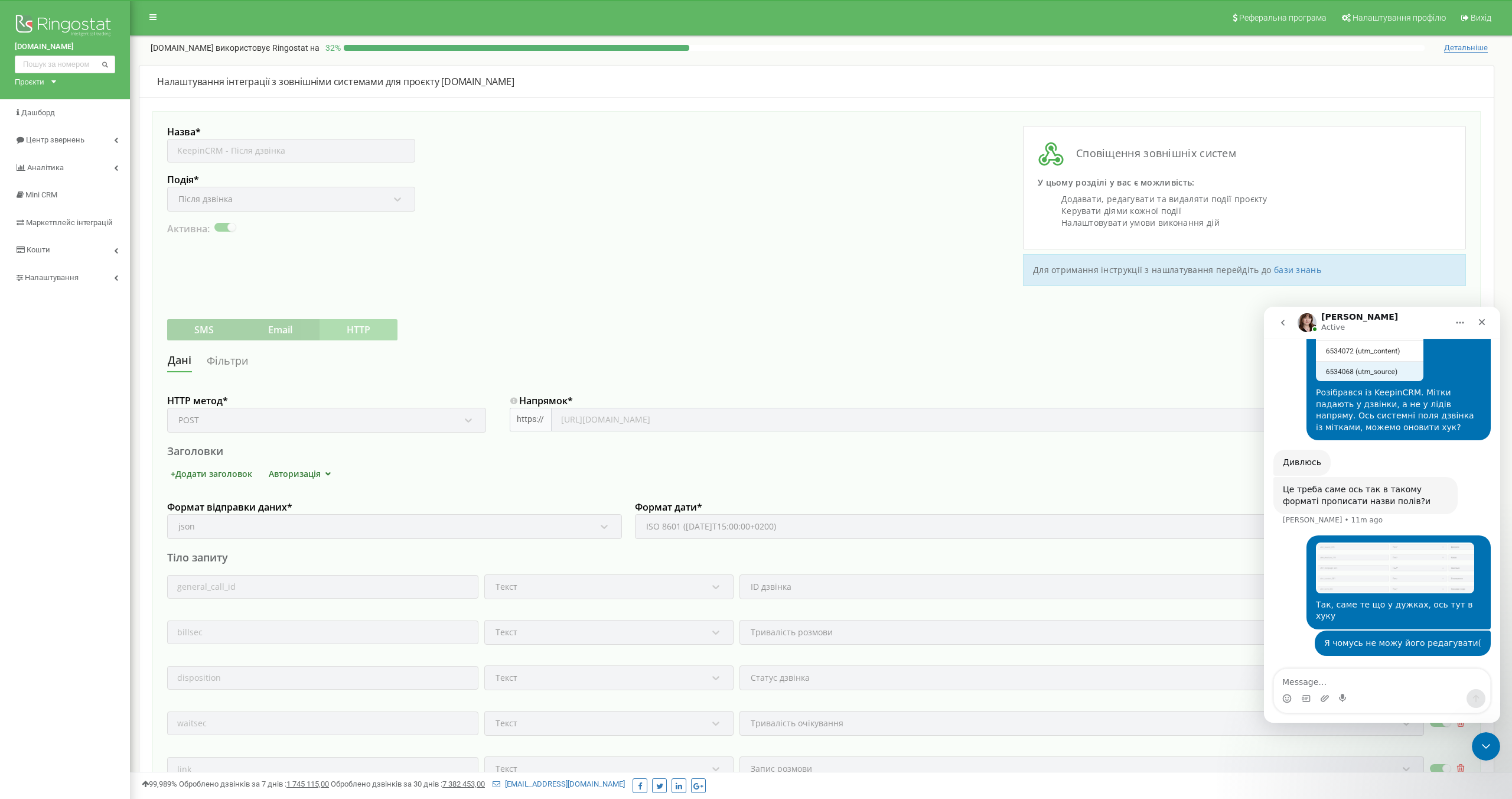
click at [225, 271] on div "Назва * KeepinCRM - Після дзвінка Подія * Після дзвінка Активна:" at bounding box center [492, 206] width 650 height 160
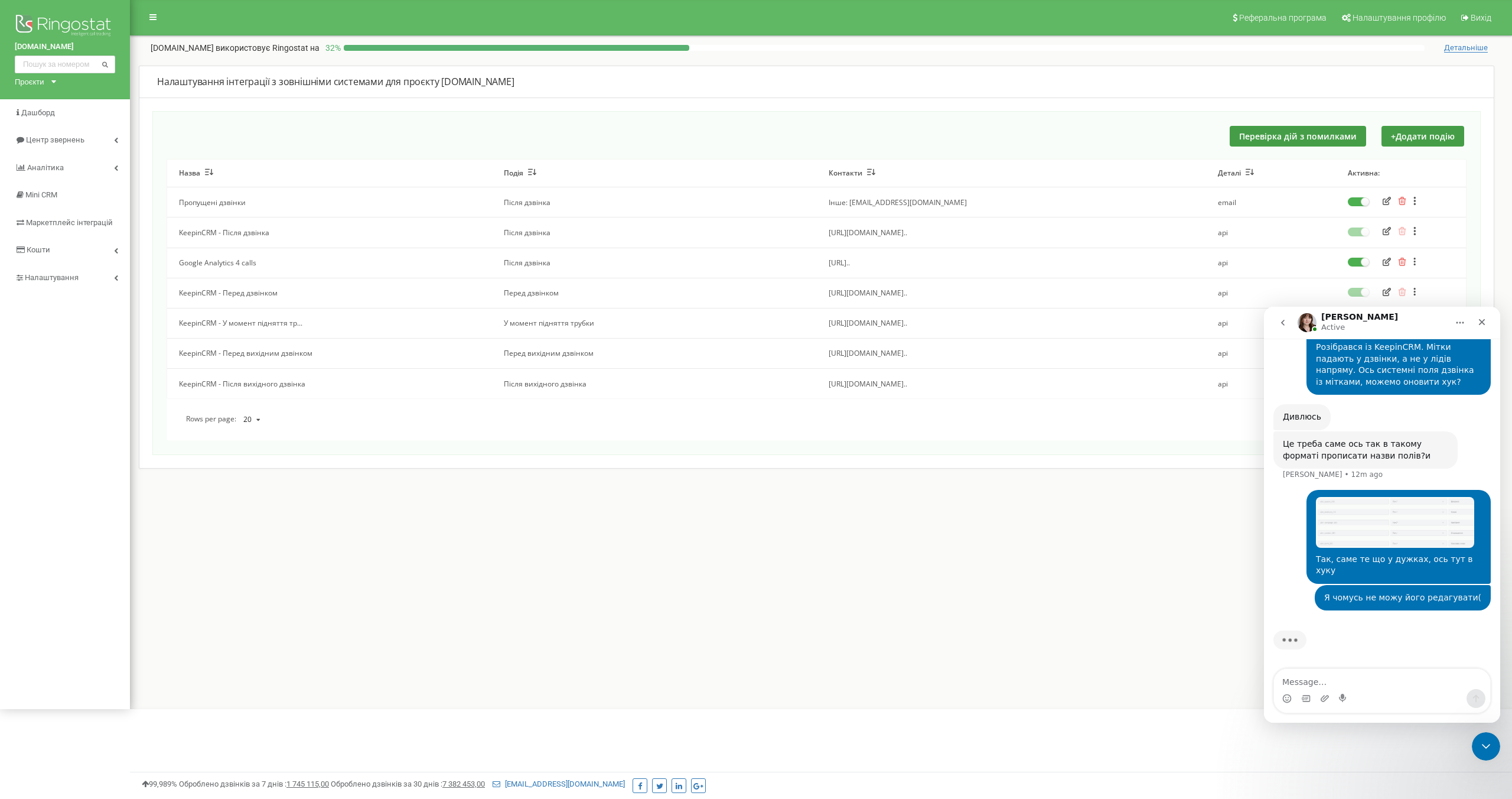
scroll to position [3272, 0]
click at [552, 487] on div "Реферальна програма Налаштування профілю Вихід wisewater.com.ua використовує Ri…" at bounding box center [821, 354] width 1382 height 709
click at [1400, 313] on div "Olga Active" at bounding box center [1373, 323] width 150 height 20
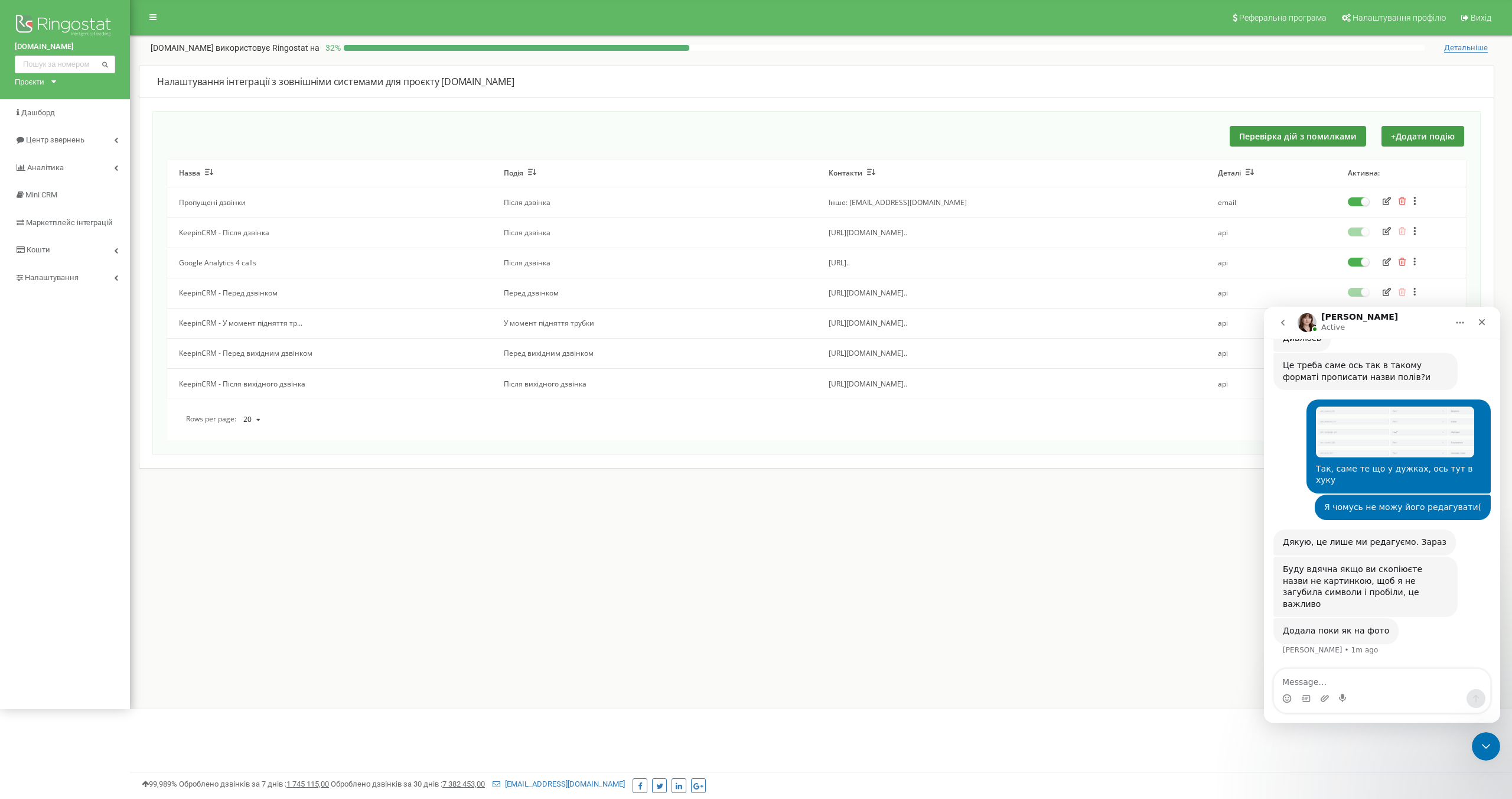
scroll to position [3339, 0]
click at [1341, 682] on textarea "Message…" at bounding box center [1382, 678] width 216 height 20
paste textarea "utm_medium"
click at [1341, 684] on textarea "utm_medium," at bounding box center [1382, 678] width 216 height 20
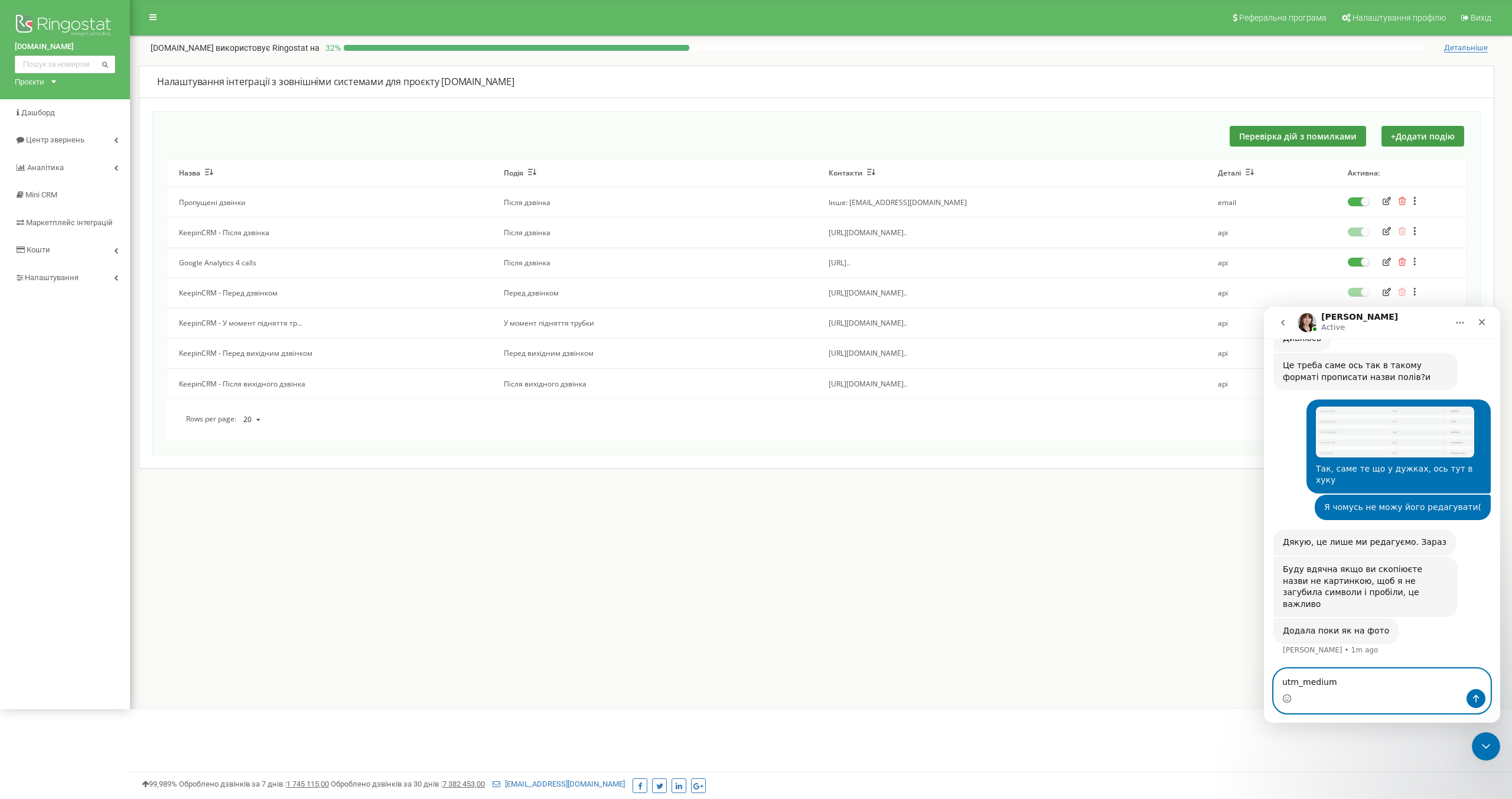
paste textarea "utm_campaign"
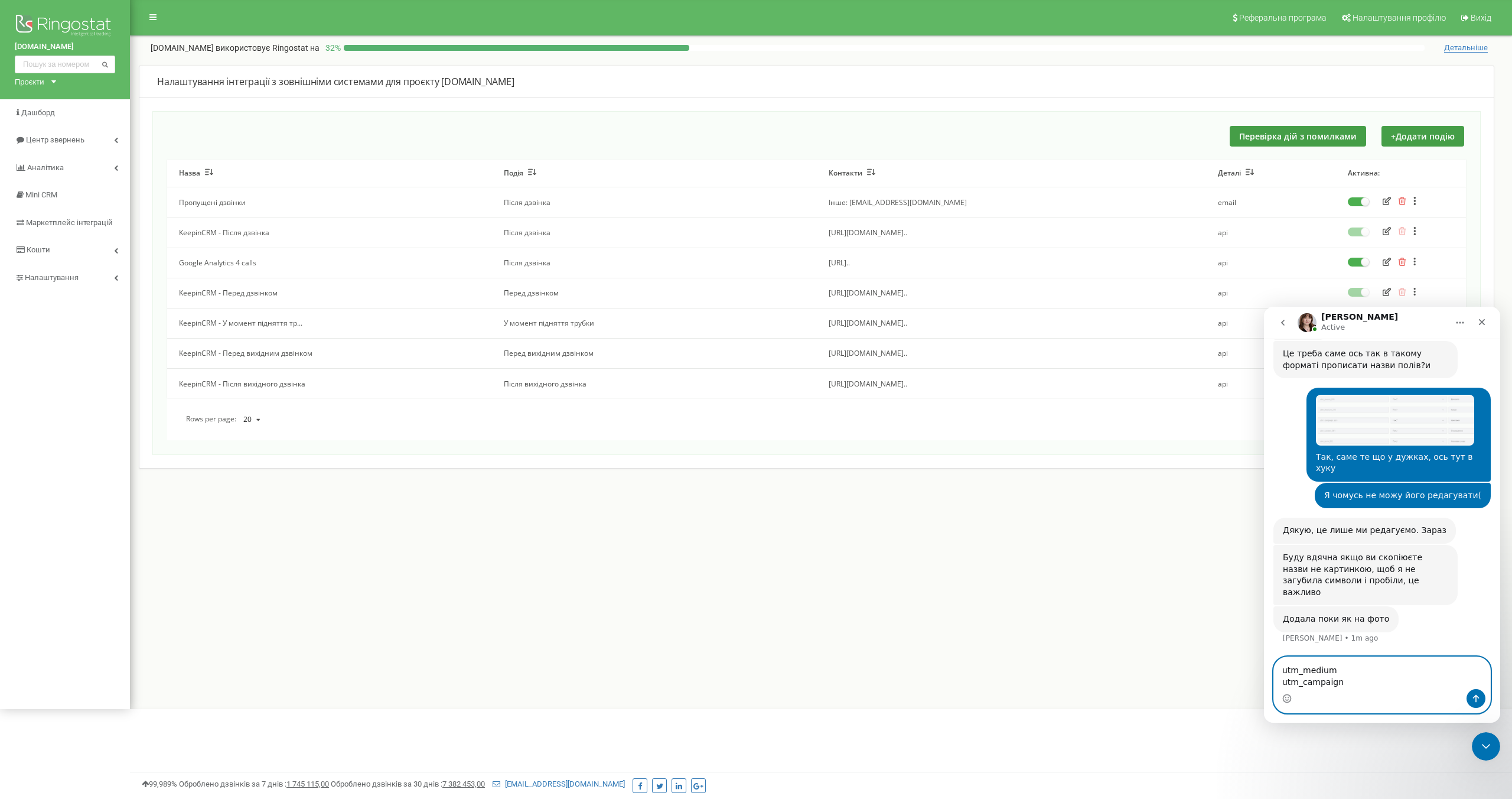
scroll to position [3363, 0]
paste textarea "utm_term"
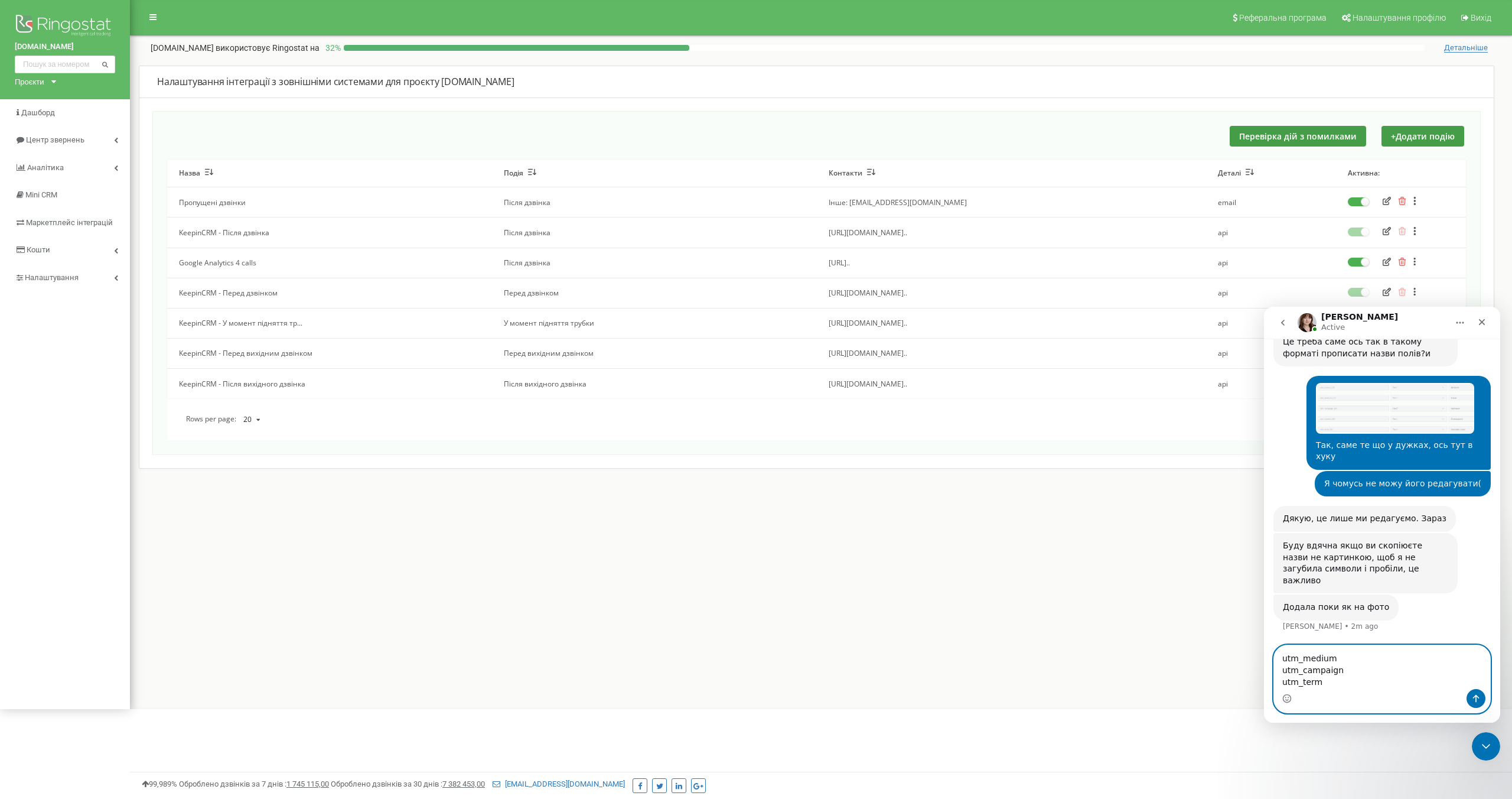
scroll to position [3374, 0]
paste textarea "utm_content"
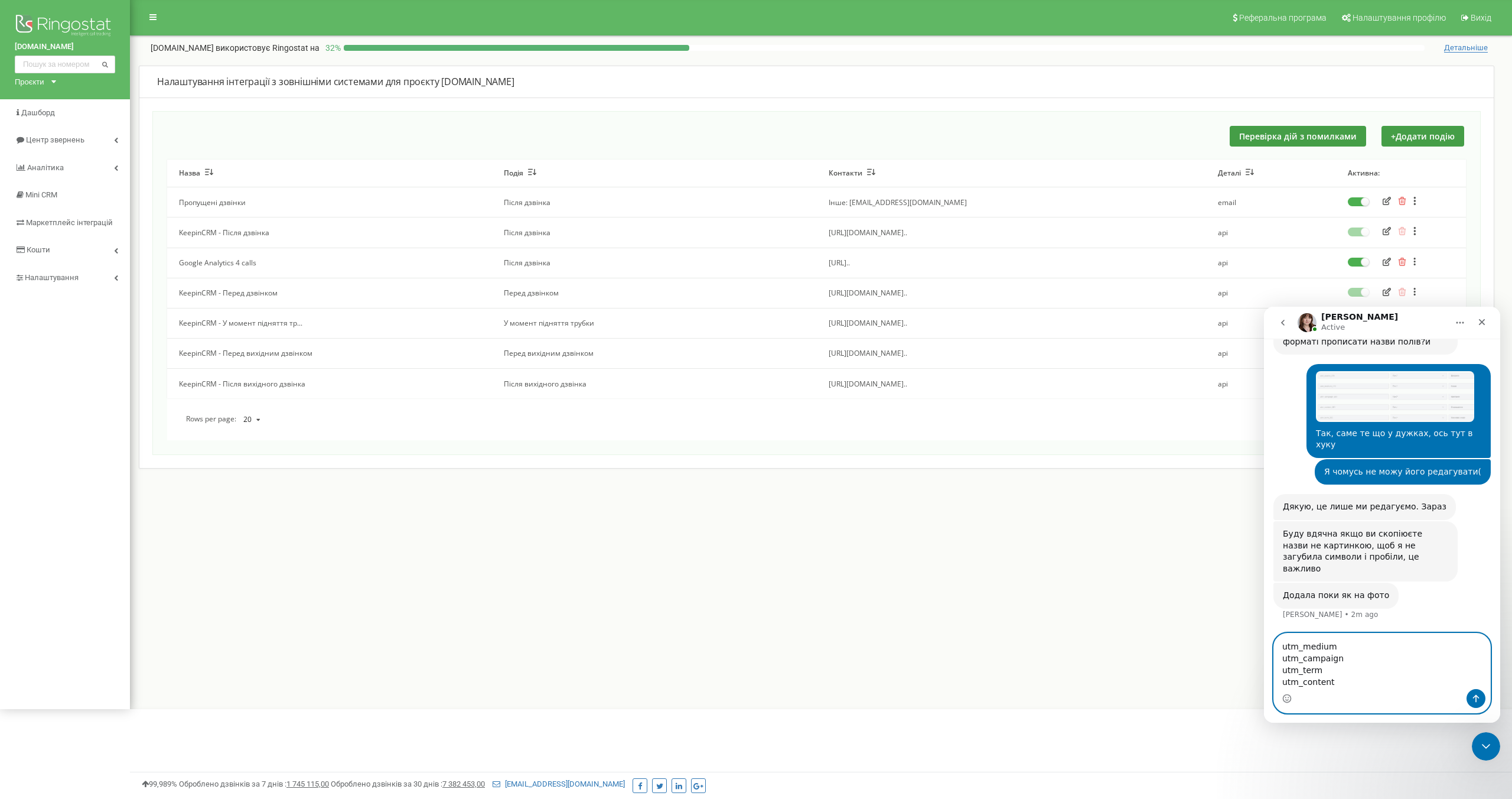
scroll to position [3386, 0]
click at [1285, 634] on textarea "utm_medium utm_campaign utm_term utm_content" at bounding box center [1382, 660] width 216 height 55
paste textarea "utm_source"
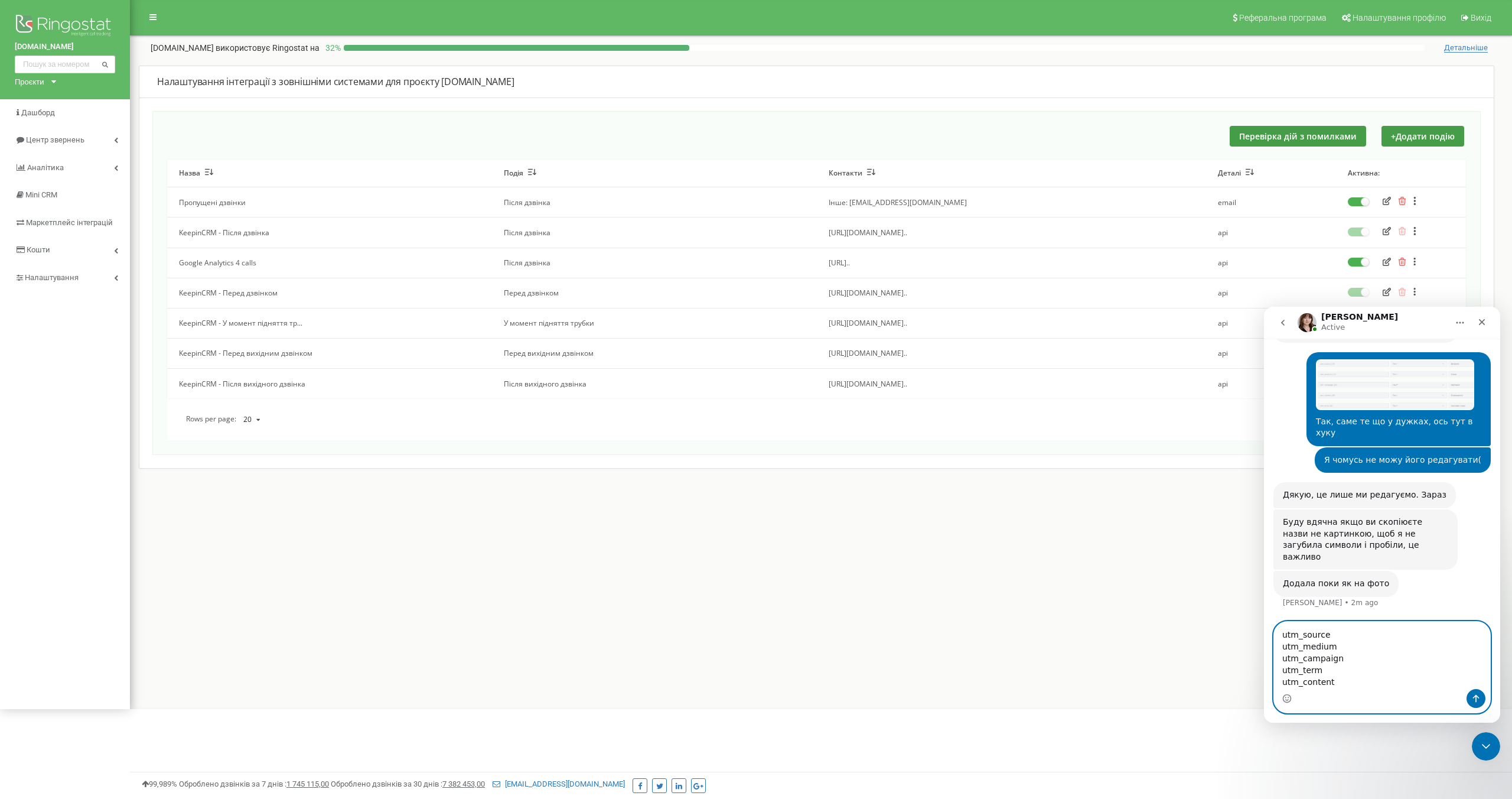
type textarea "utm_source utm_medium utm_campaign utm_term utm_content"
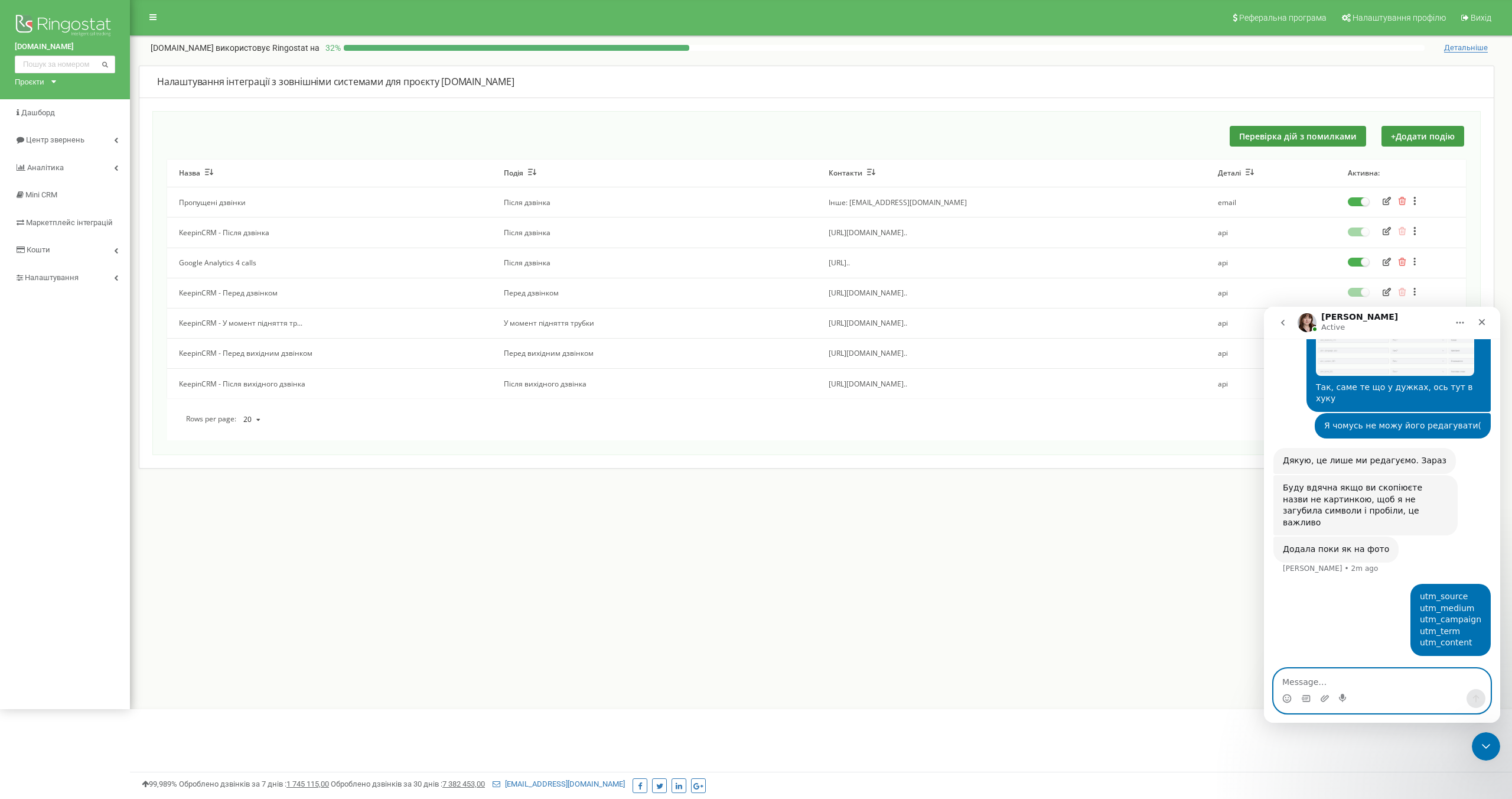
scroll to position [3421, 0]
type textarea "Поки я копіював, ви уже зробили"
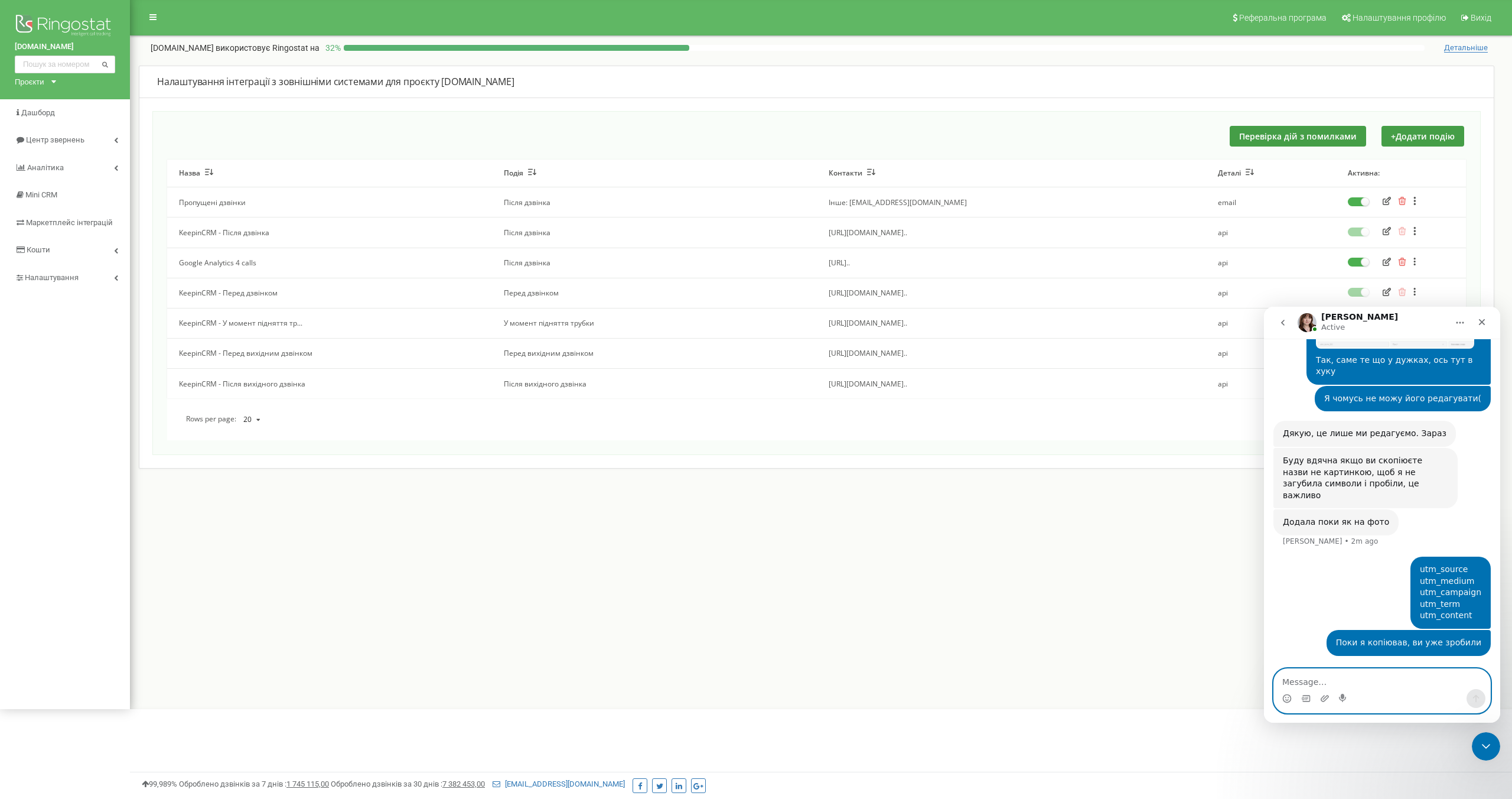
scroll to position [3447, 0]
click at [348, 265] on td "Google Analytics 4 calls" at bounding box center [330, 262] width 325 height 30
click at [1389, 233] on icon "button" at bounding box center [1386, 231] width 8 height 8
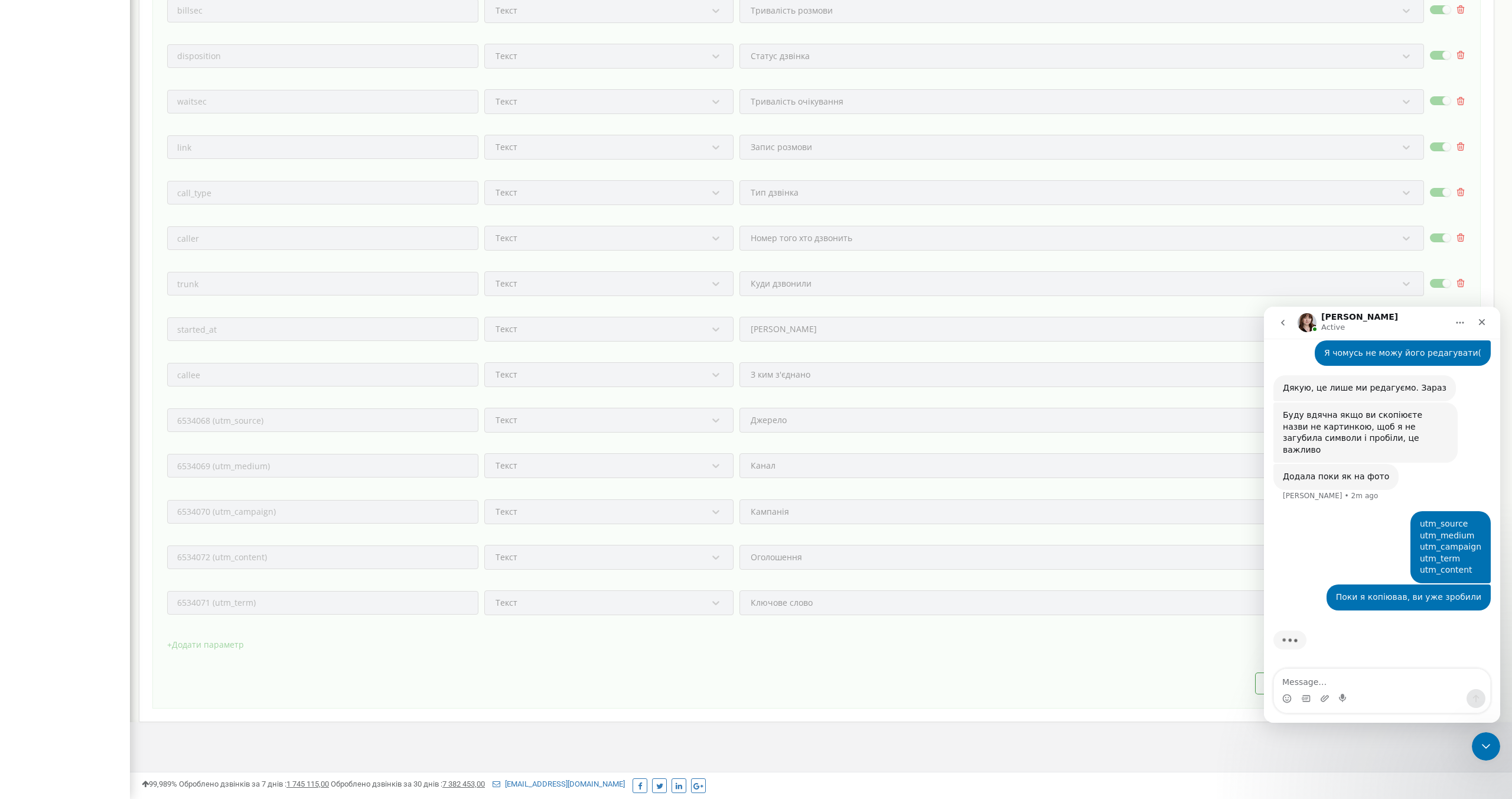
scroll to position [3492, 0]
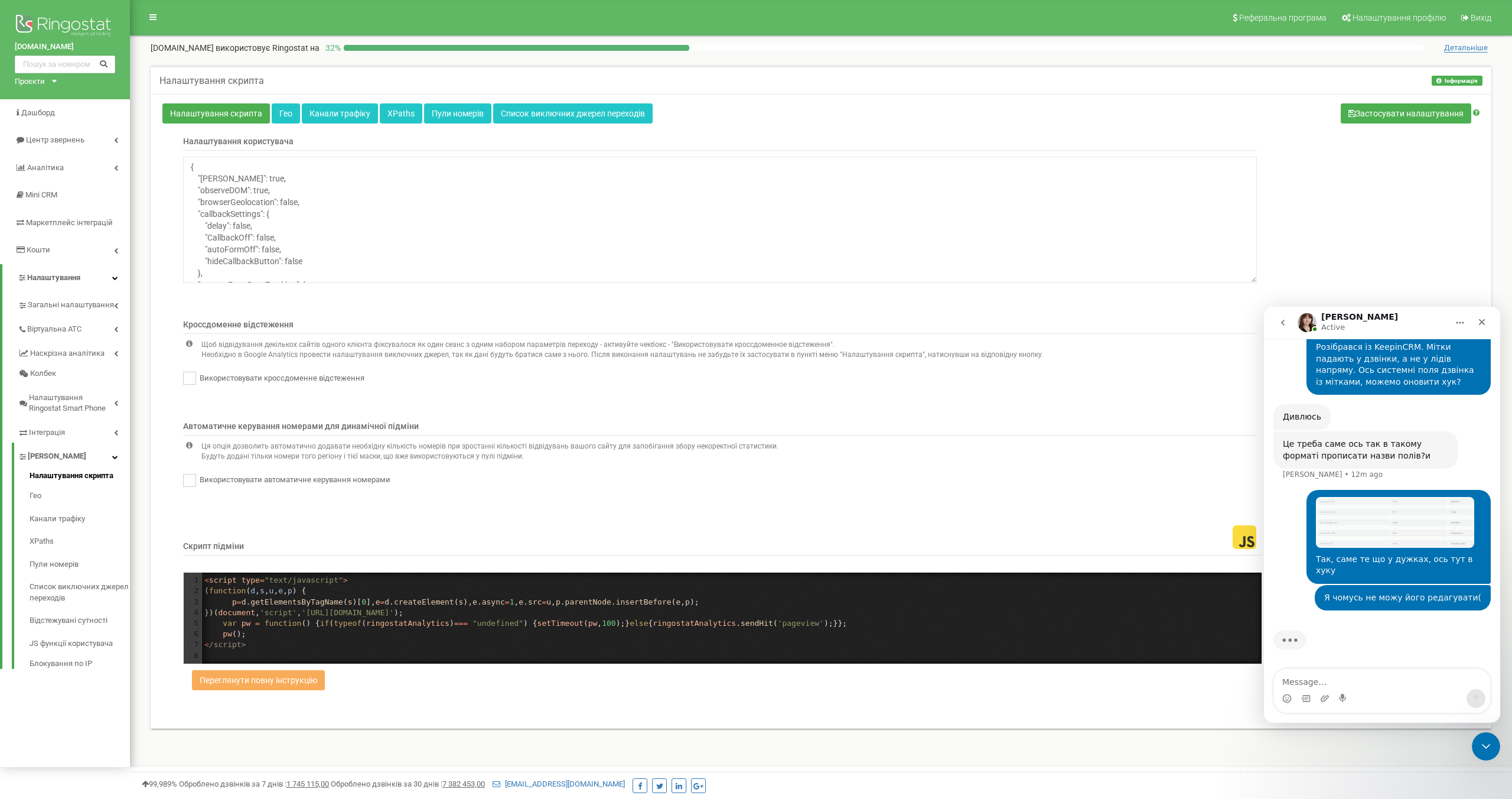
scroll to position [3272, 0]
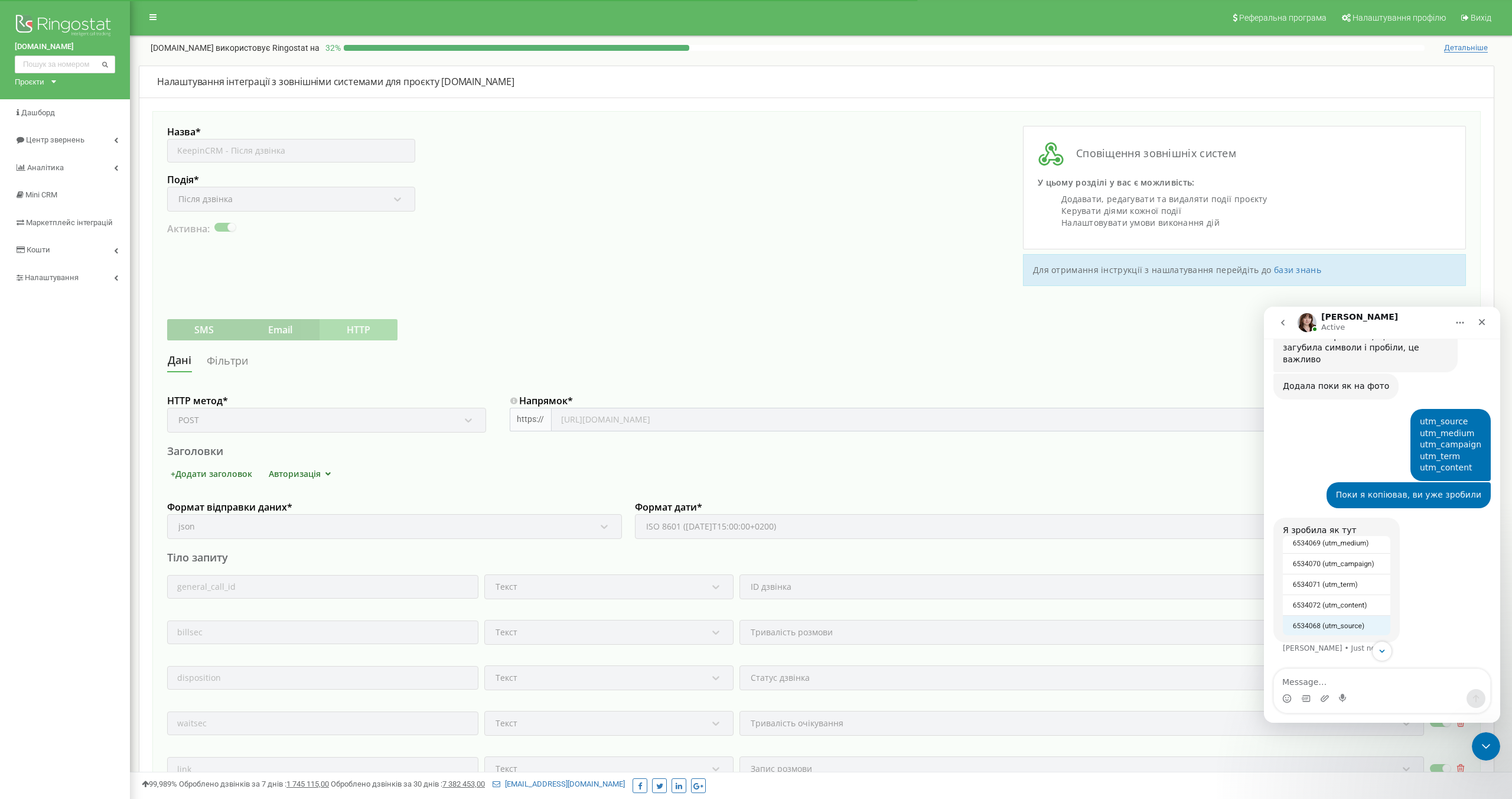
scroll to position [3582, 0]
type textarea "[PERSON_NAME]"
type textarea "Там тільки назви, без ід, так як я написав"
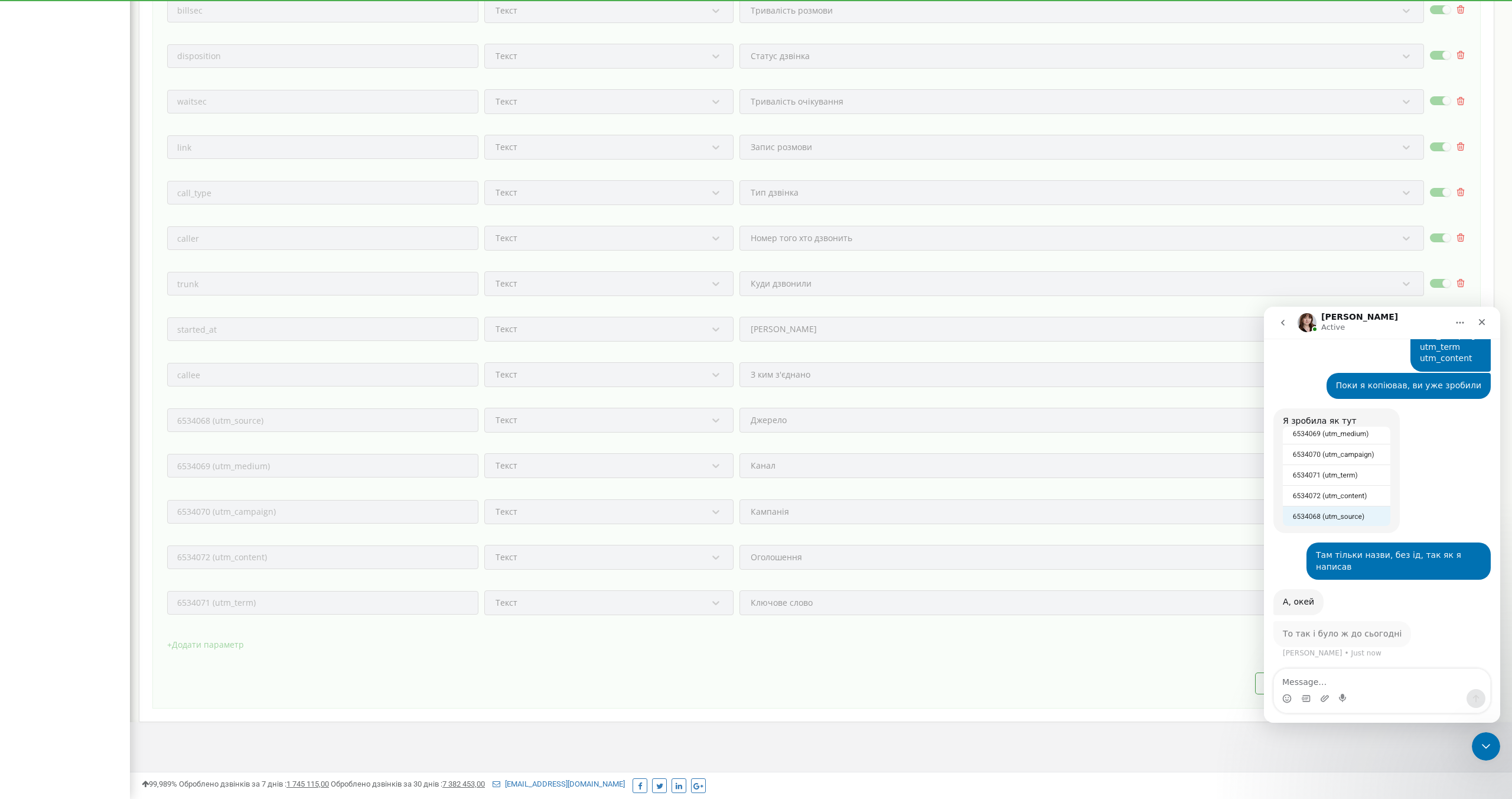
scroll to position [3679, 0]
click at [1433, 532] on div "Я зробила як тут [PERSON_NAME] • 1m ago" at bounding box center [1382, 475] width 217 height 135
click at [1315, 684] on textarea "Message…" at bounding box center [1382, 678] width 216 height 20
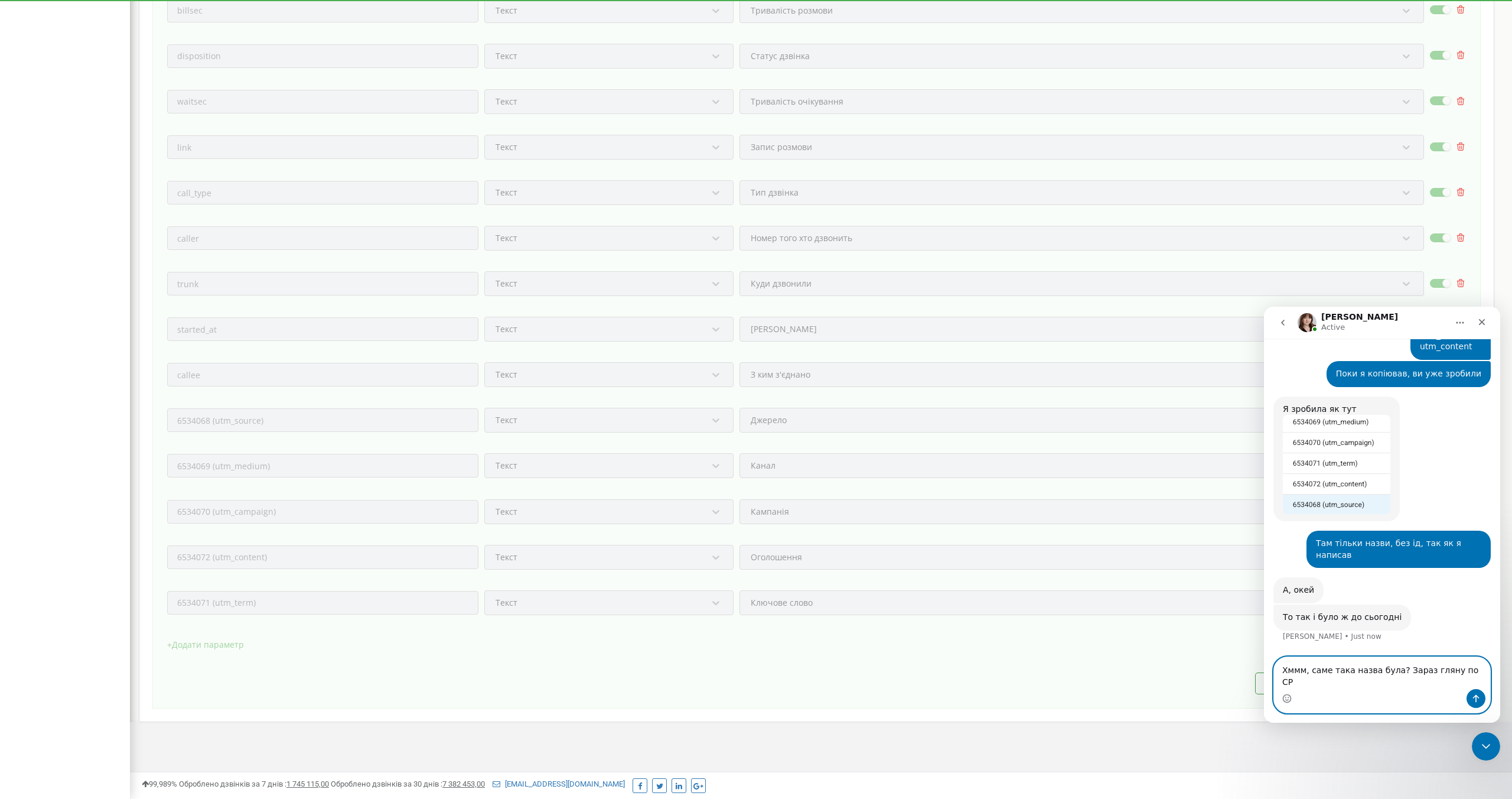
type textarea "Хммм, саме така назва була? Зараз гляну по СРМ"
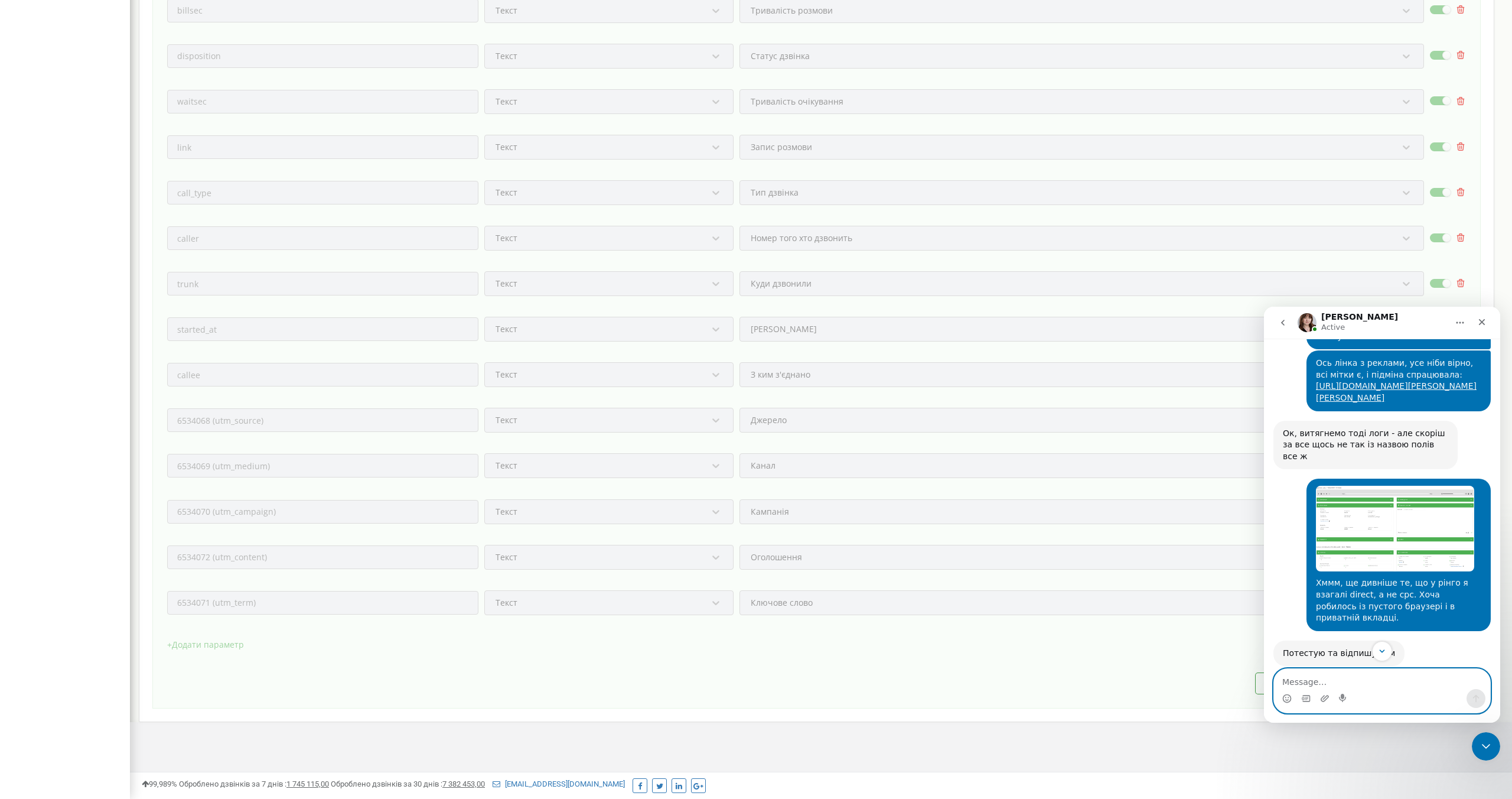
scroll to position [2182, 0]
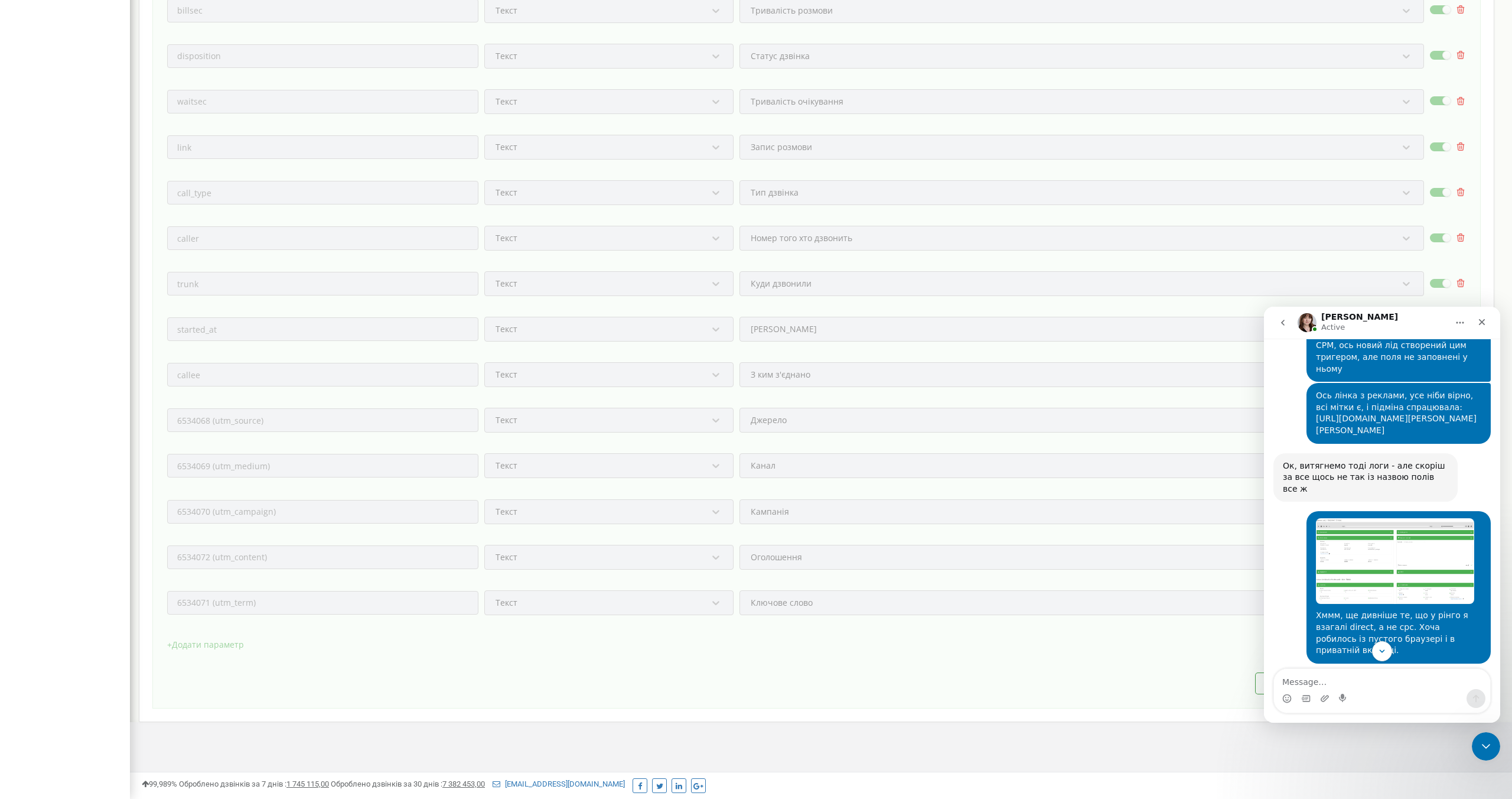
copy link "[URL][DOMAIN_NAME][PERSON_NAME][PERSON_NAME]"
click at [1294, 453] on div "Ось лінка з реклами, усе ніби вірно, всі мітки є, і підміна спрацювала: [URL][D…" at bounding box center [1382, 418] width 217 height 70
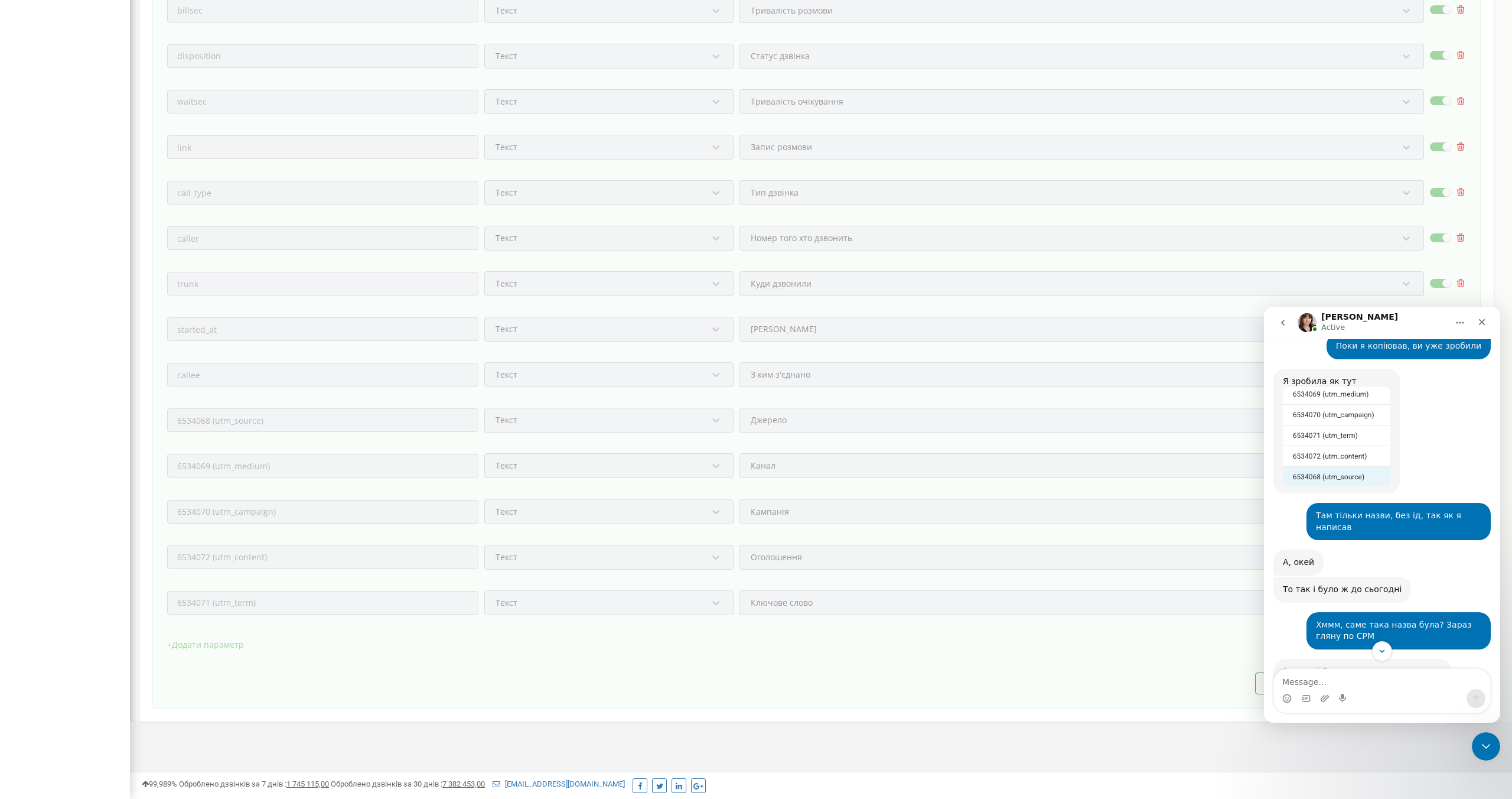
scroll to position [4165, 0]
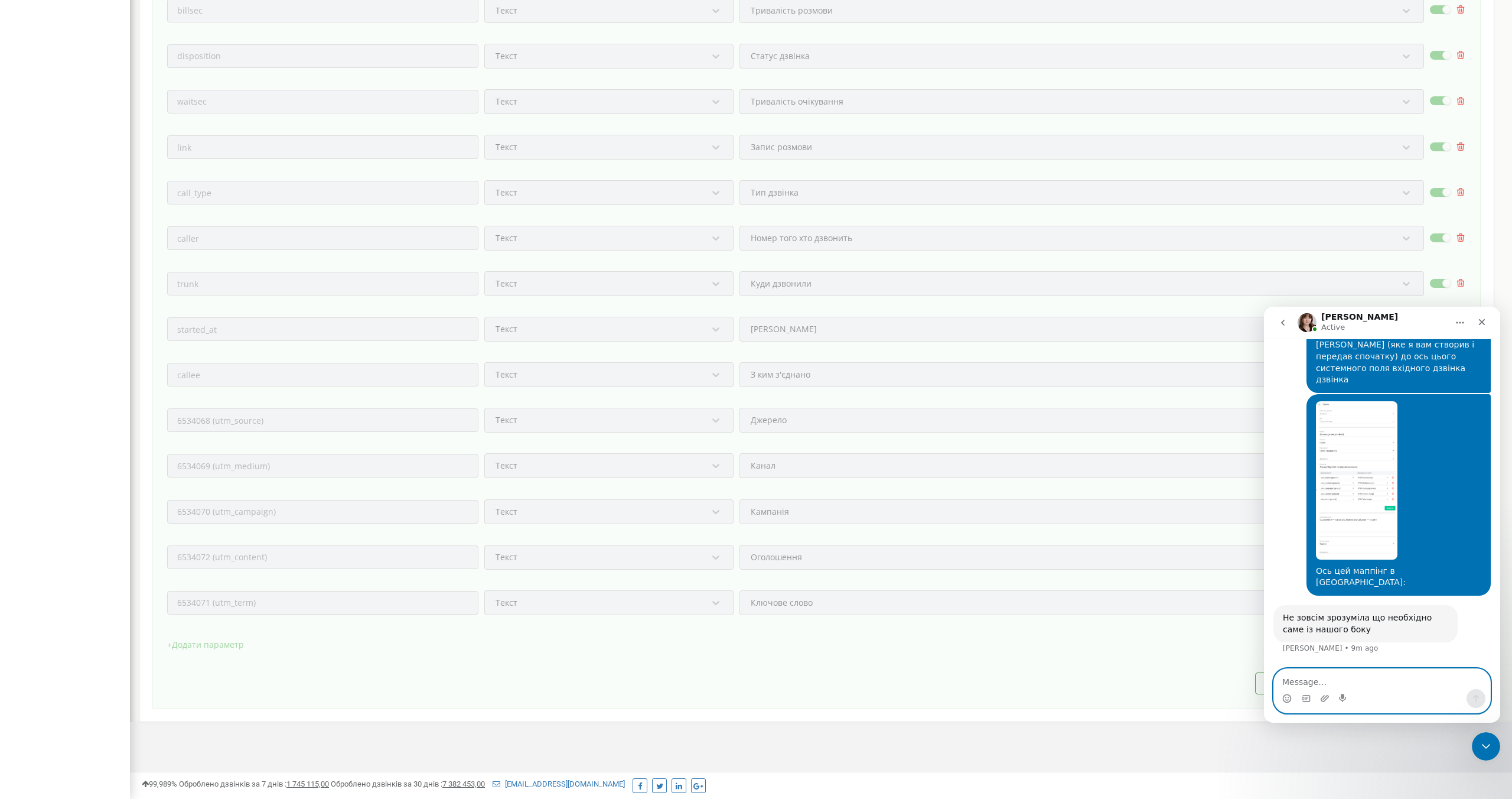
click at [1330, 680] on textarea "Message…" at bounding box center [1382, 678] width 216 height 20
type textarea "Так, усе запрацювало"
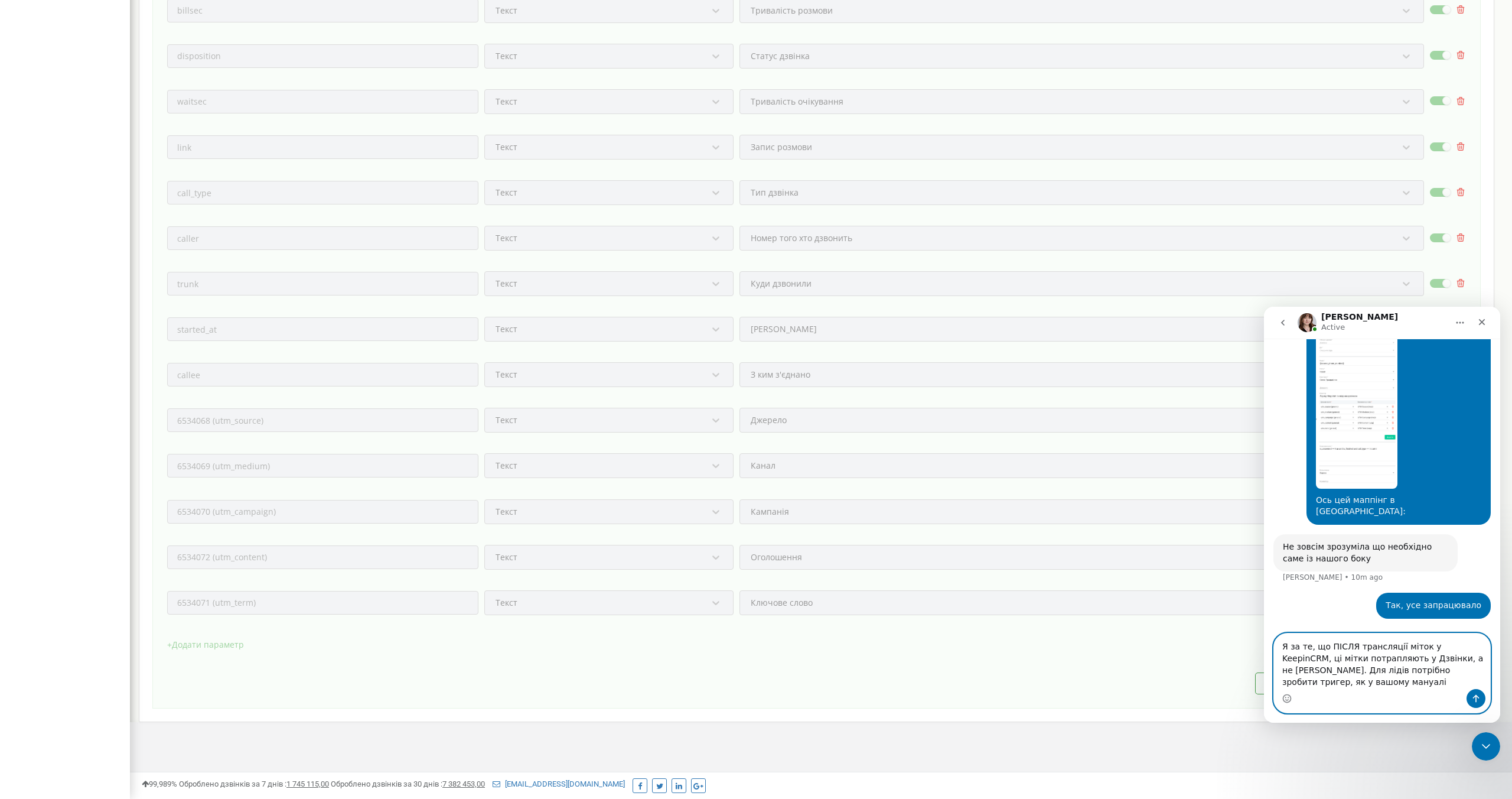
scroll to position [4235, 0]
click at [1287, 673] on textarea "Я за те, що ПІСЛЯ трансляції міток у KeepinCRM, ці мітки потрапляють у Дзвінки,…" at bounding box center [1382, 660] width 216 height 55
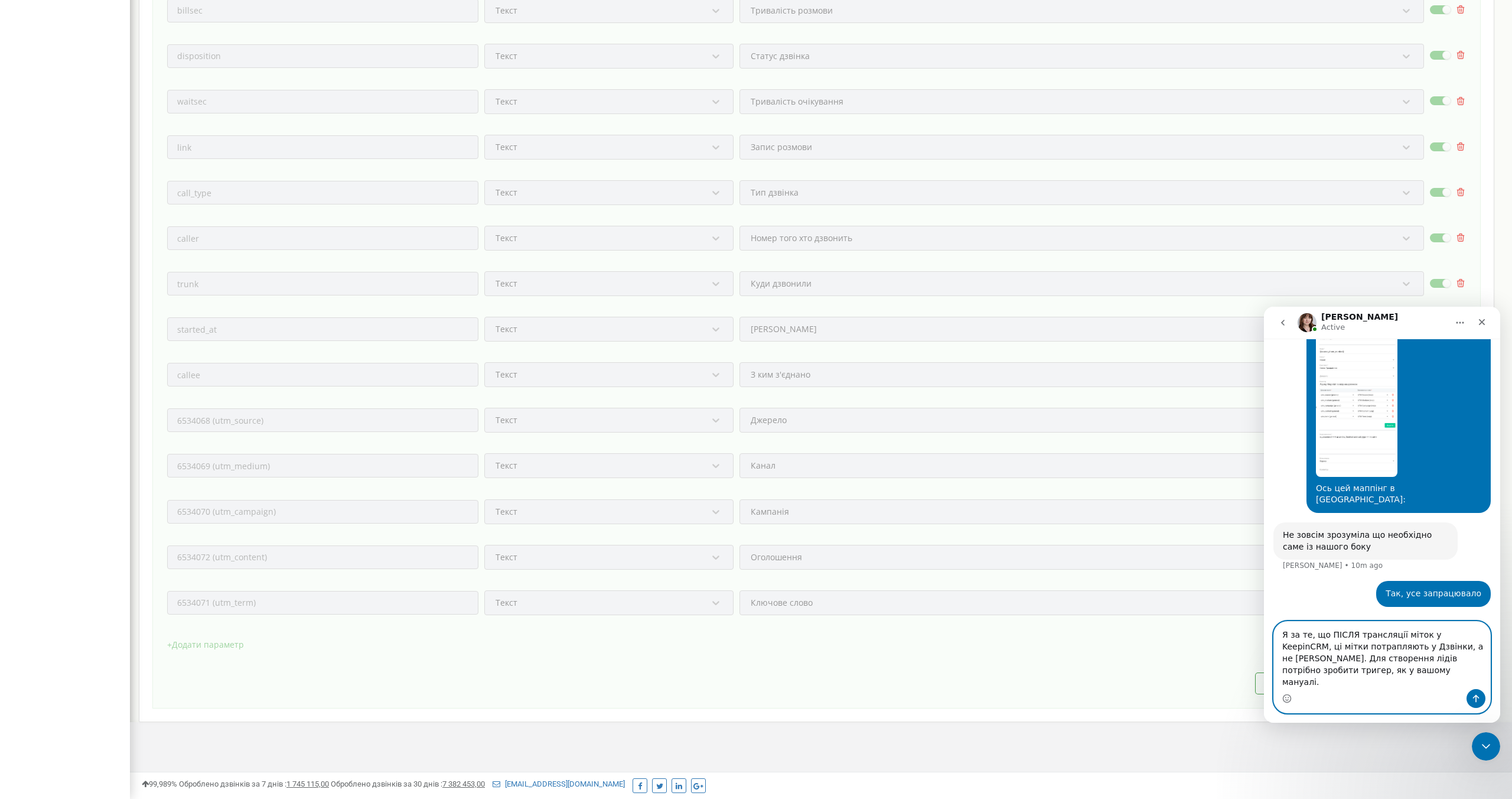
click at [1371, 680] on textarea "Я за те, що ПІСЛЯ трансляції міток у KeepinCRM, ці мітки потрапляють у Дзвінки,…" at bounding box center [1382, 655] width 216 height 68
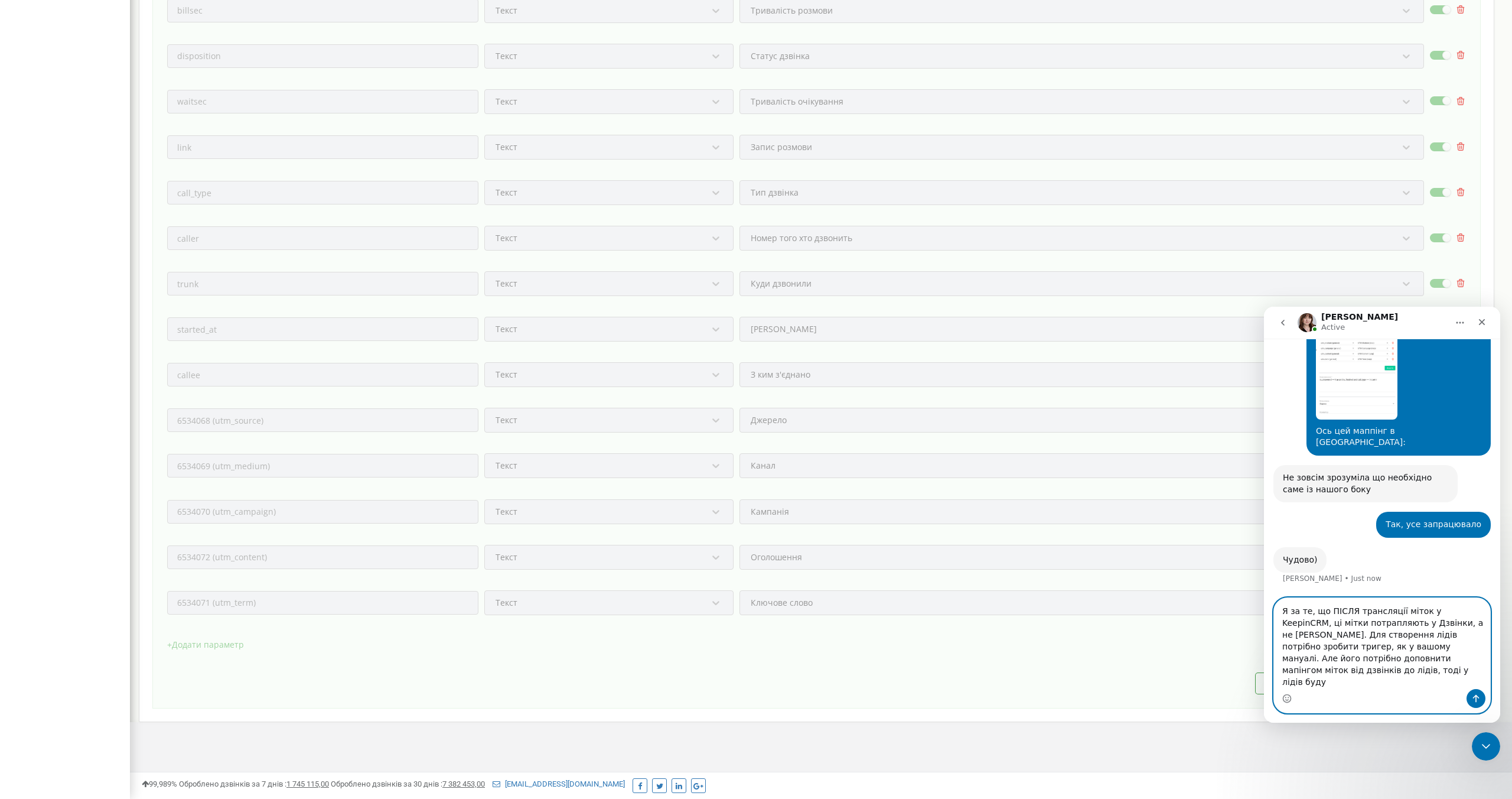
scroll to position [4294, 0]
type textarea "Я за те, що ПІСЛЯ трансляції міток у KeepinCRM, ці мітки потрапляють у Дзвінки,…"
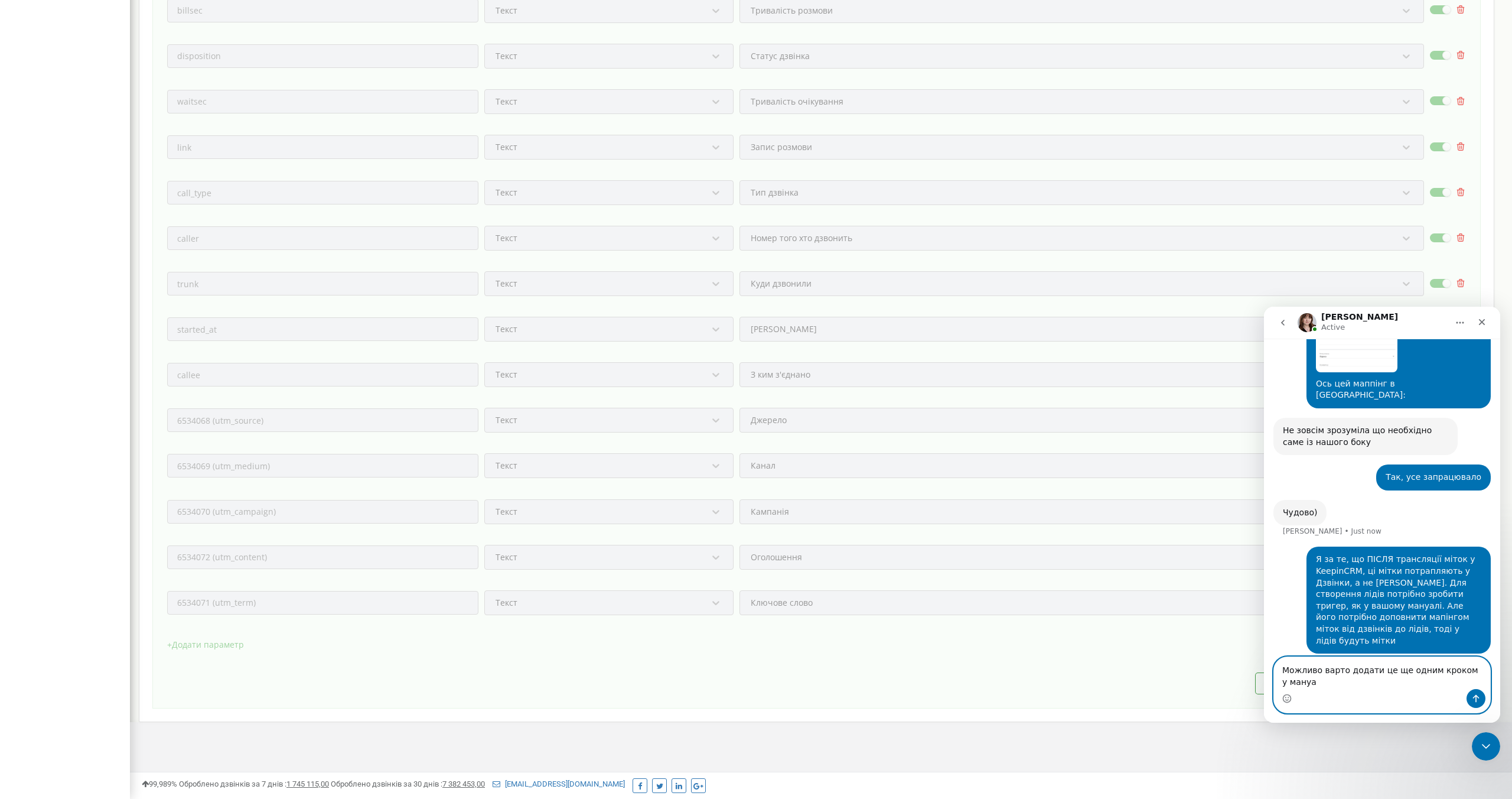
scroll to position [4351, 0]
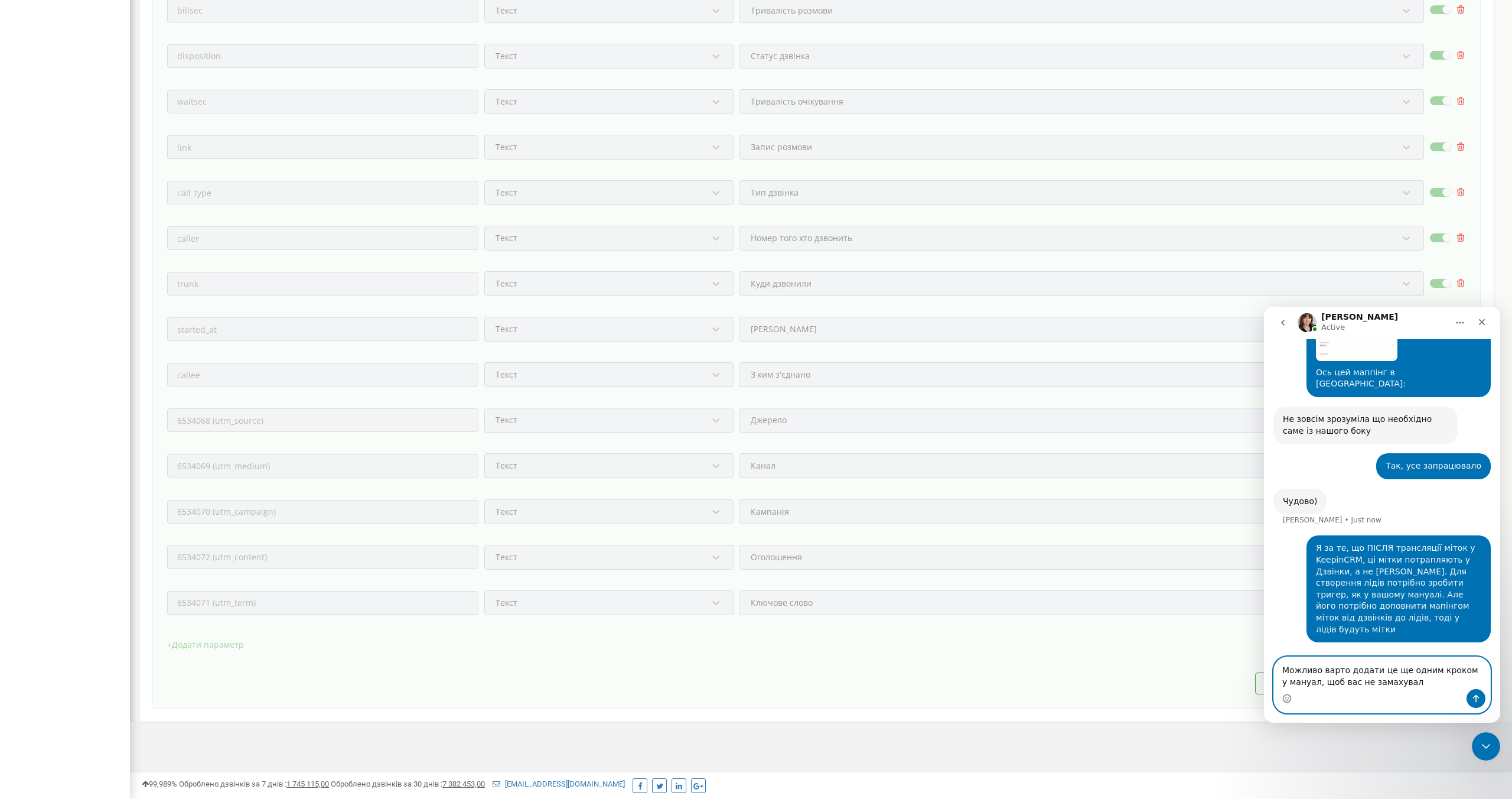
type textarea "Можливо варто додати це ще одним кроком у мануал, щоб вас не замахували"
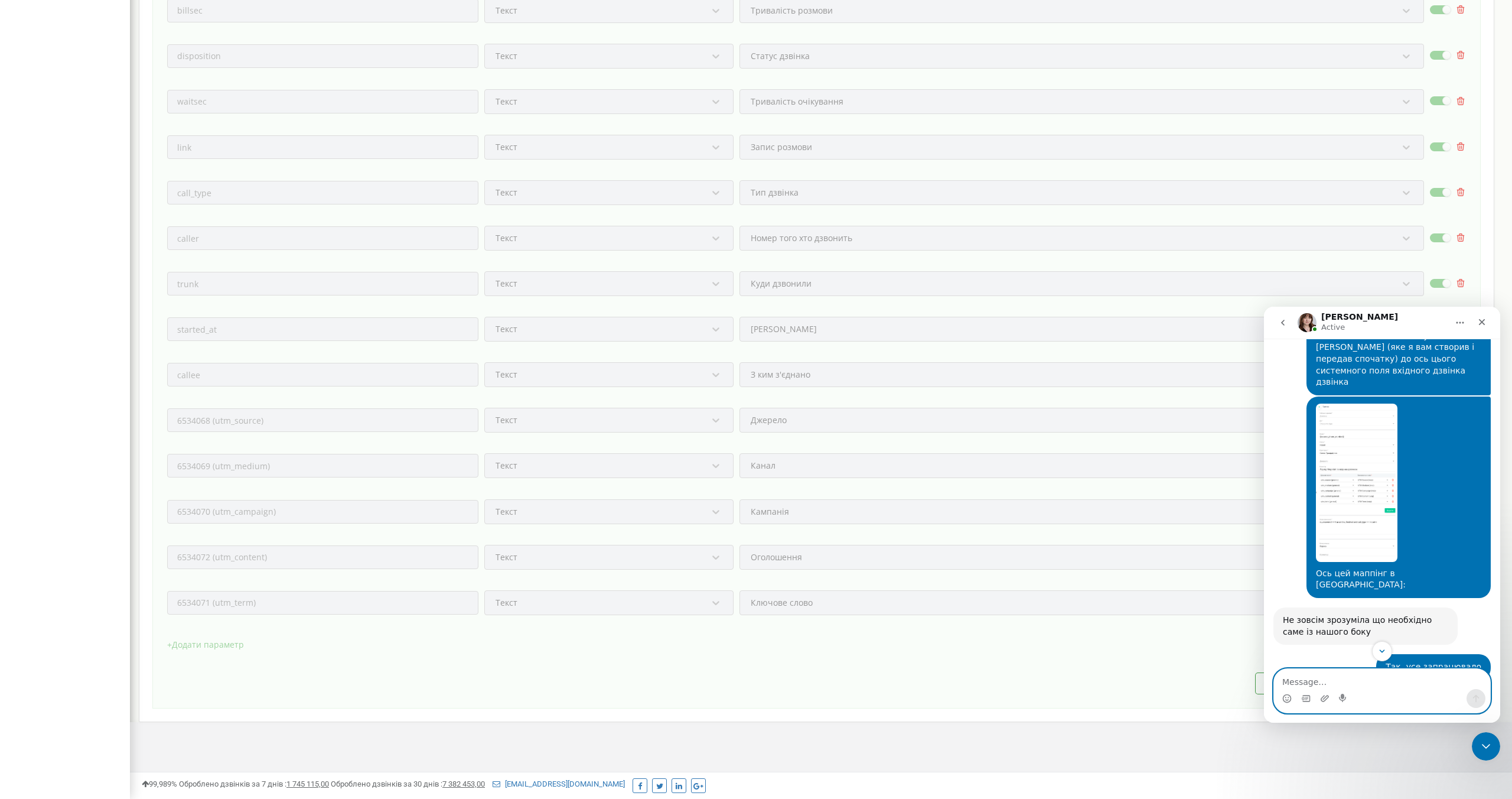
scroll to position [4103, 0]
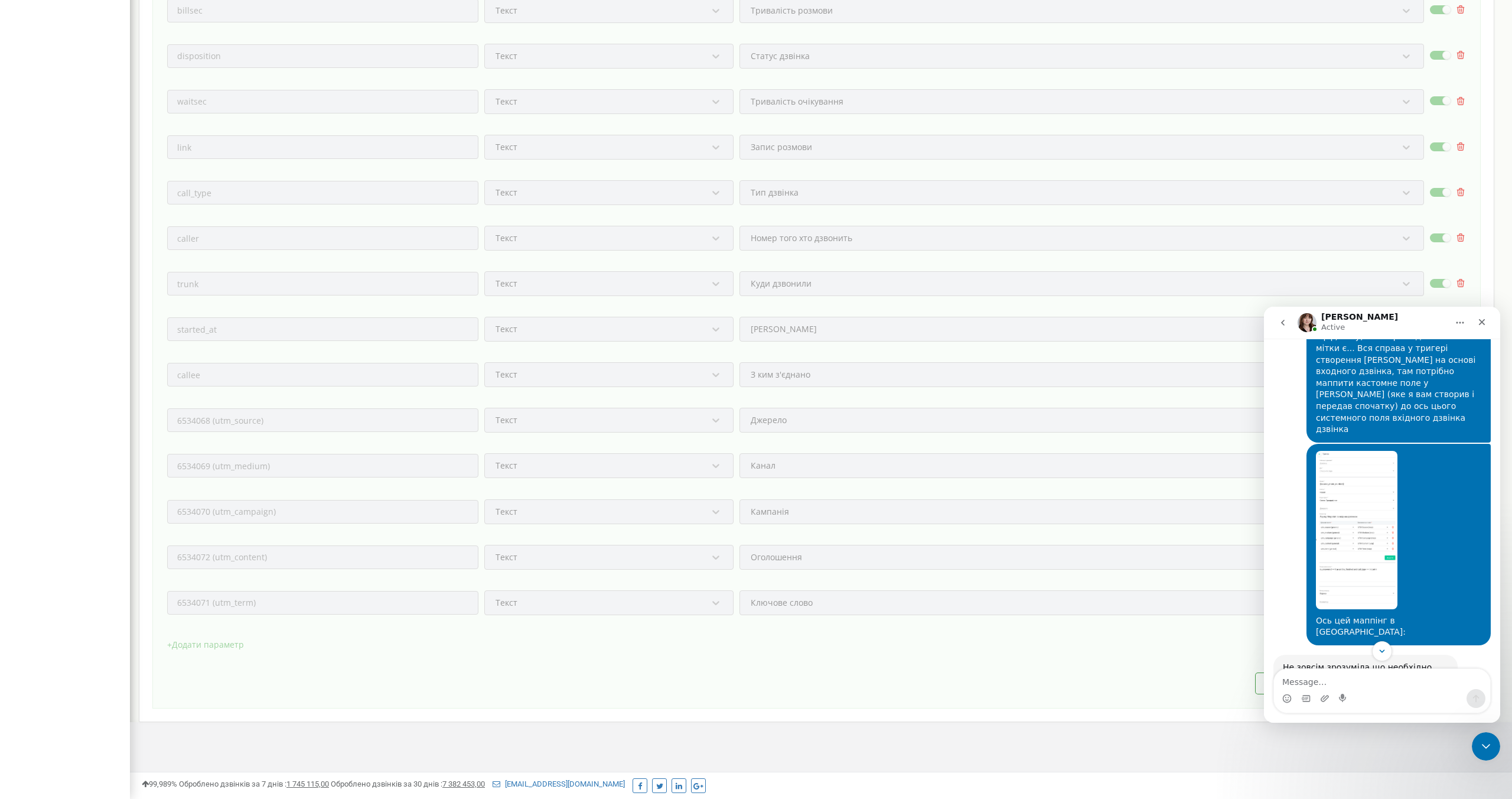
click at [1387, 566] on img "Wise says…" at bounding box center [1356, 530] width 81 height 158
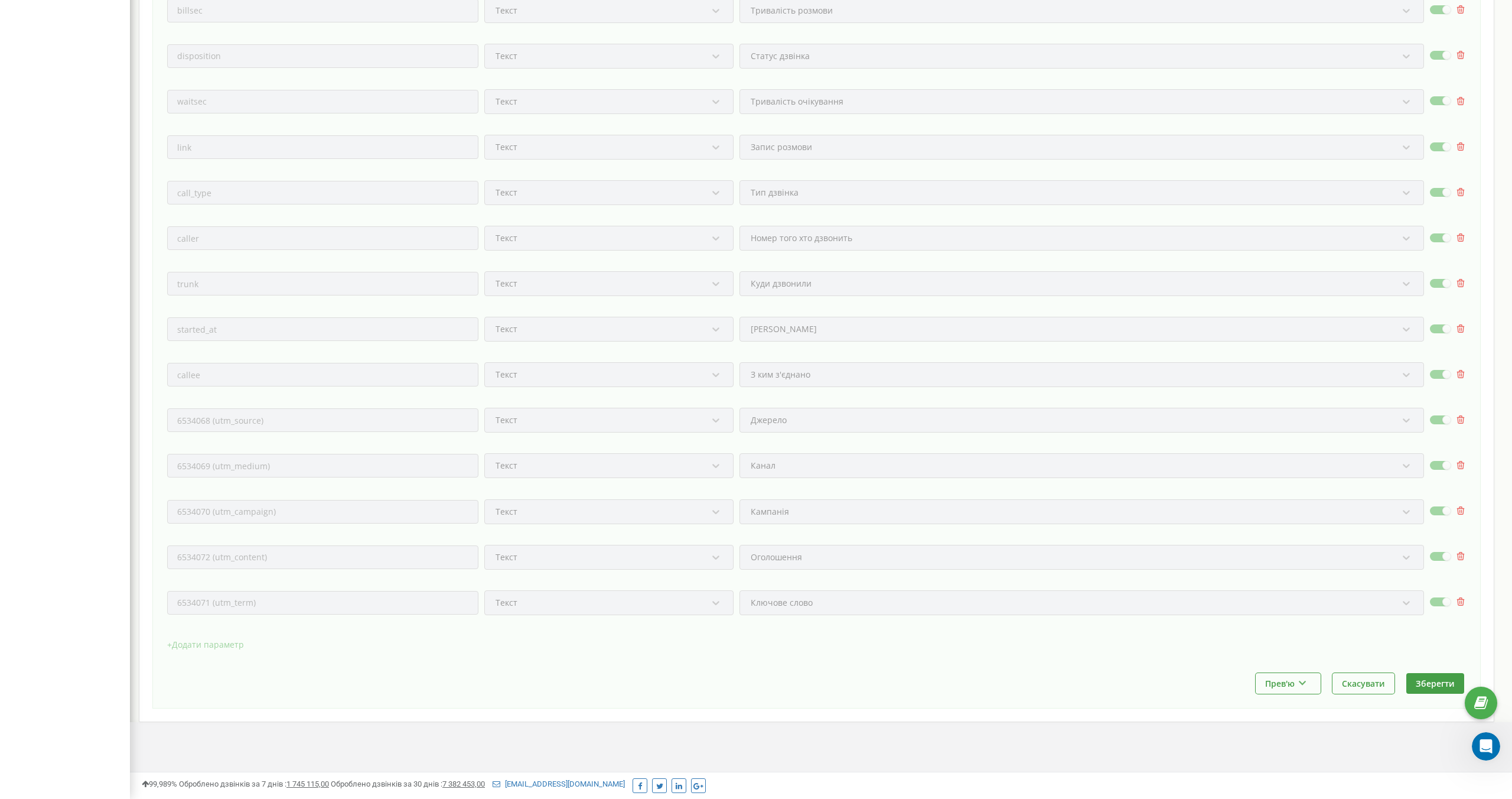
scroll to position [4390, 0]
click at [1482, 742] on icon "Open Intercom Messenger" at bounding box center [1484, 744] width 20 height 20
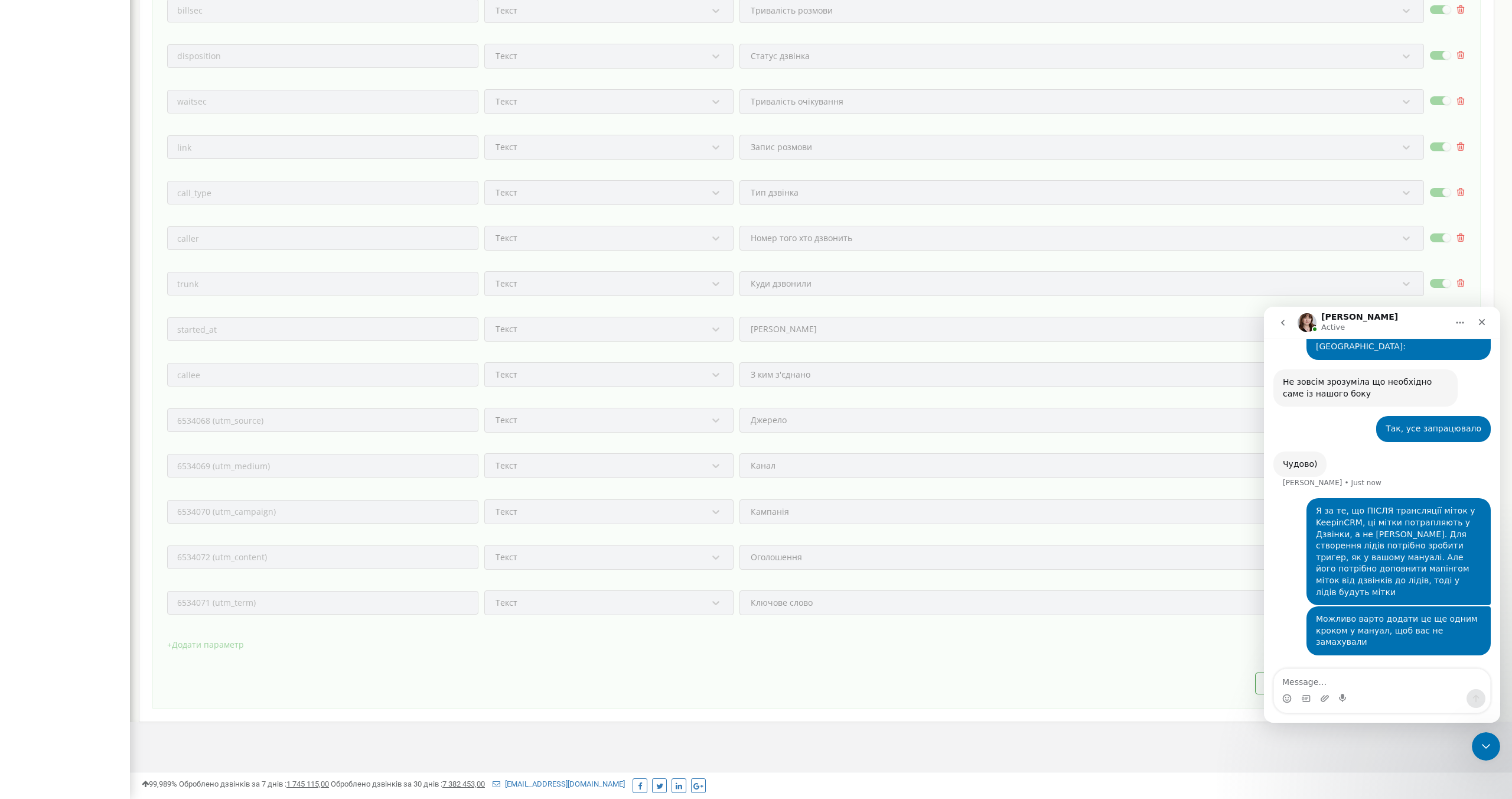
scroll to position [4435, 0]
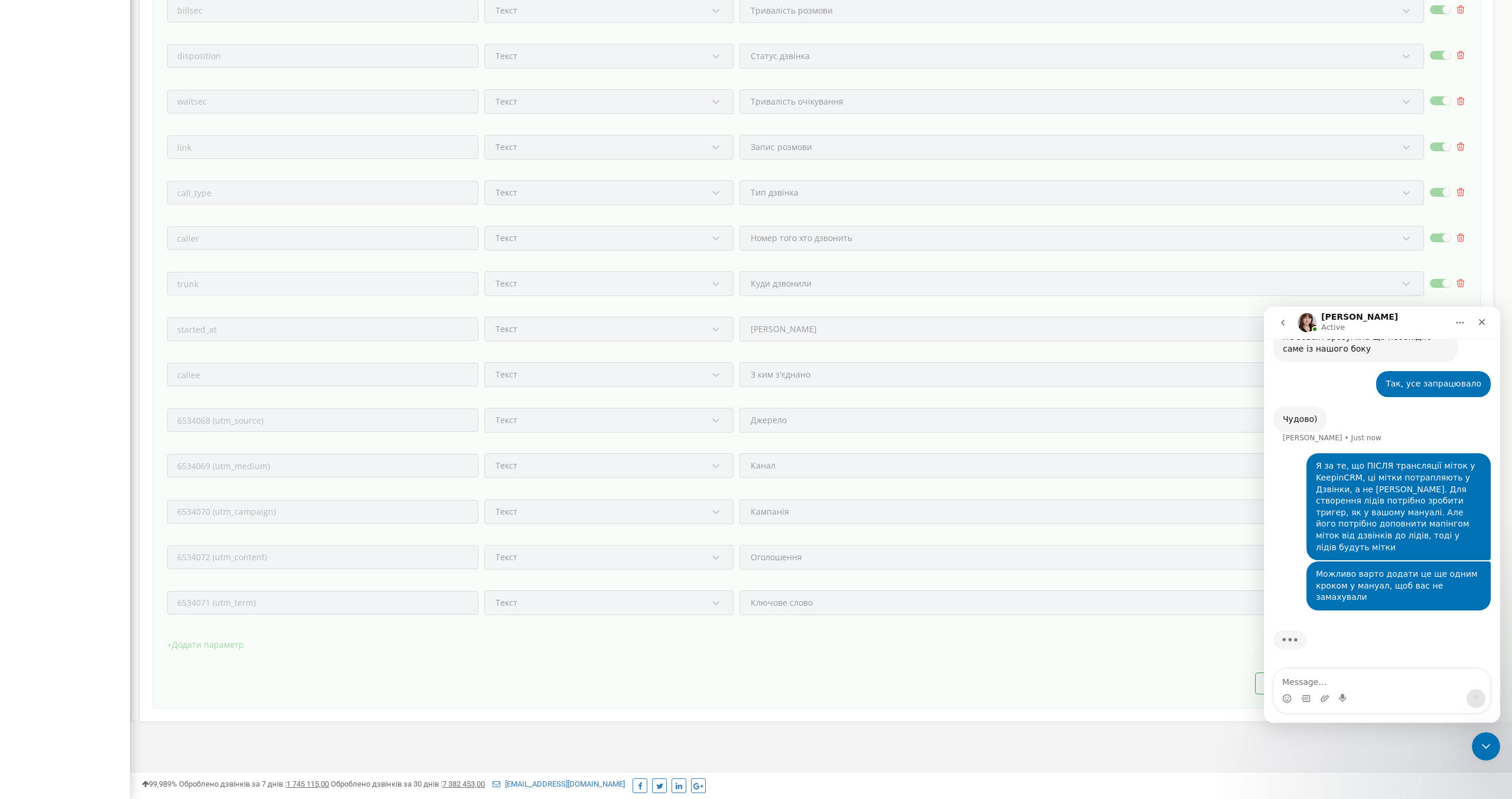
click at [635, 643] on div "+ Додати параметр" at bounding box center [816, 650] width 1298 height 29
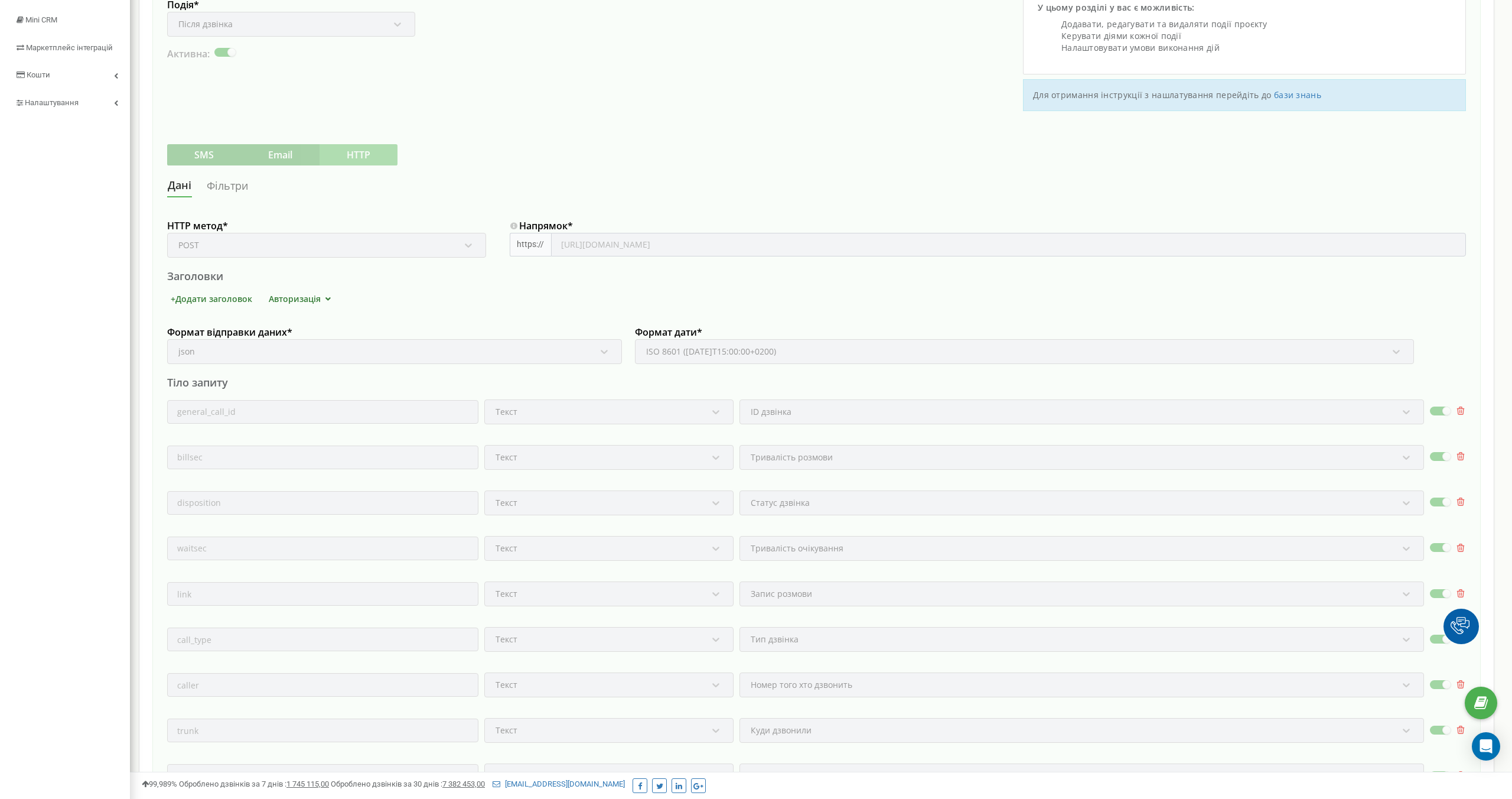
scroll to position [621, 0]
